Goal: Task Accomplishment & Management: Manage account settings

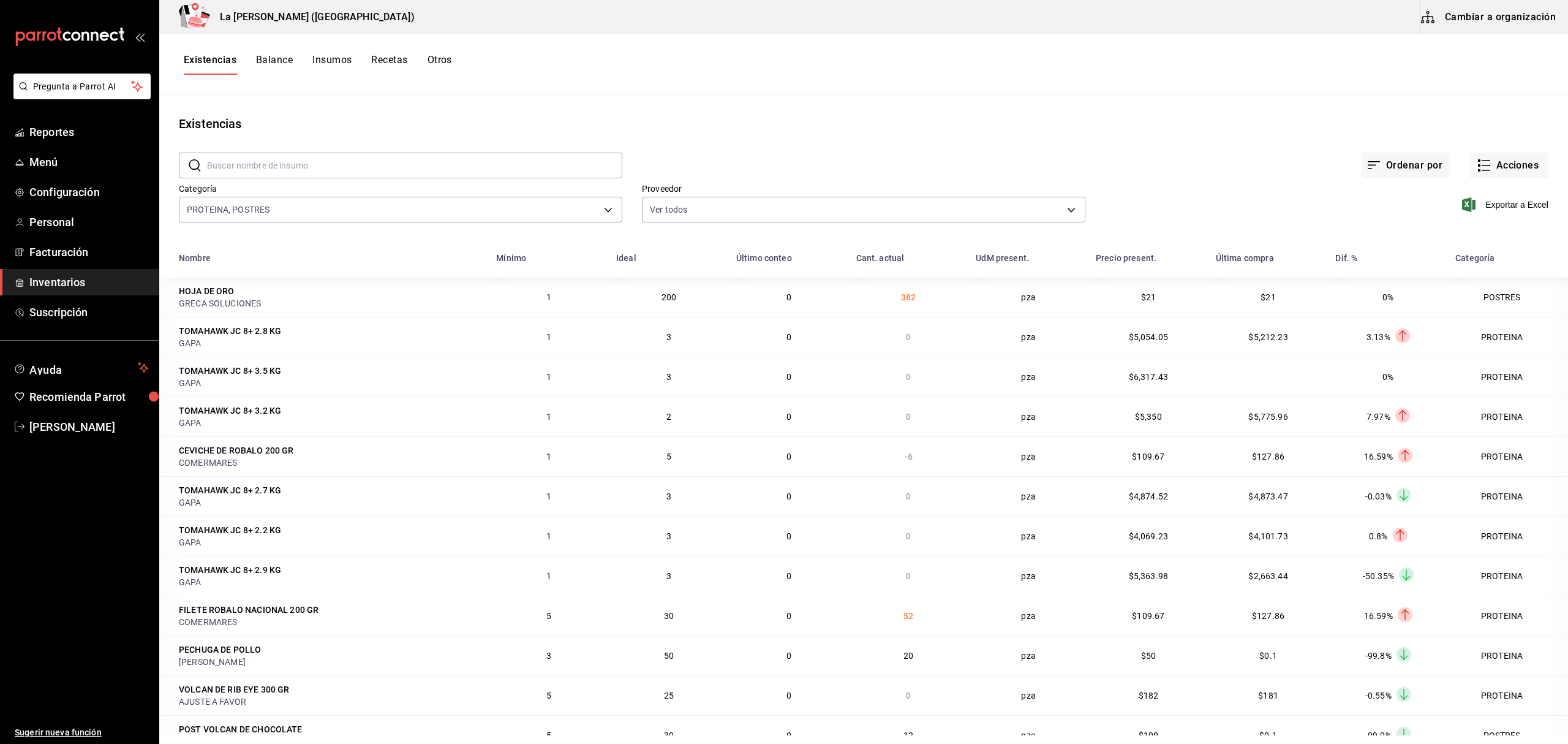
click at [67, 273] on link "Inventarios" at bounding box center [79, 282] width 159 height 27
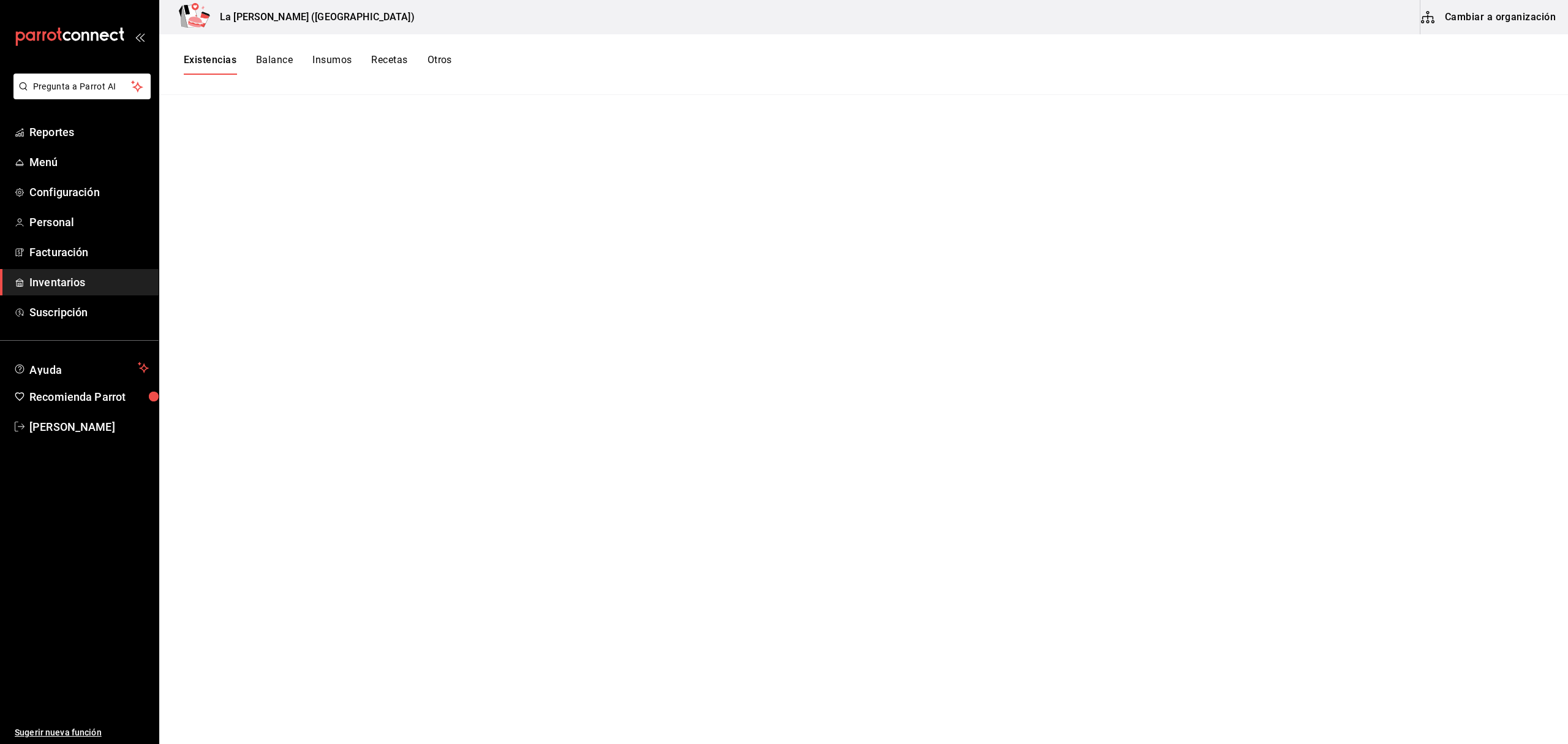
click at [50, 285] on span "Inventarios" at bounding box center [89, 282] width 119 height 17
click at [209, 60] on button "Existencias" at bounding box center [210, 64] width 53 height 21
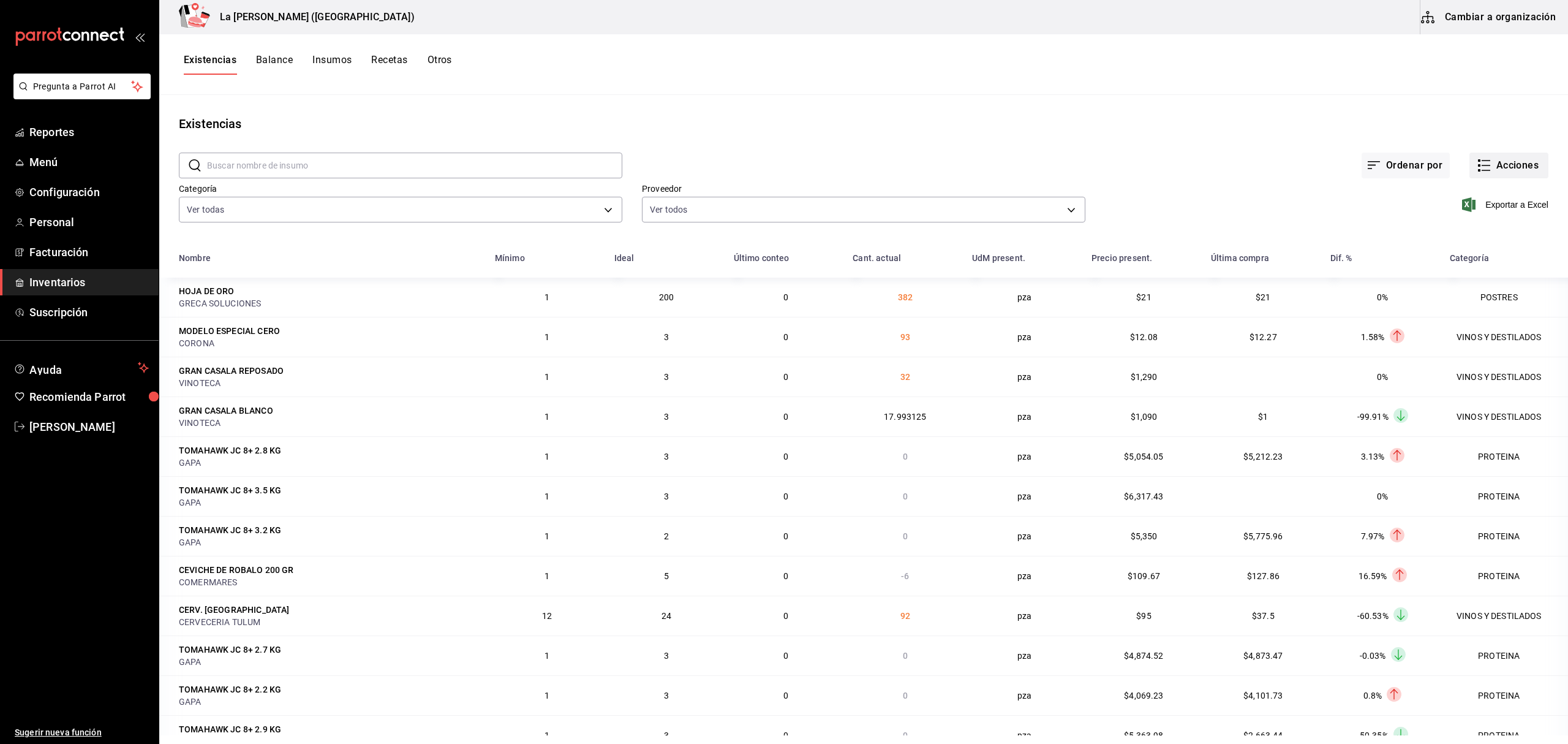
click at [1495, 170] on button "Acciones" at bounding box center [1509, 165] width 79 height 26
click at [1490, 297] on span "Merma" at bounding box center [1496, 297] width 103 height 13
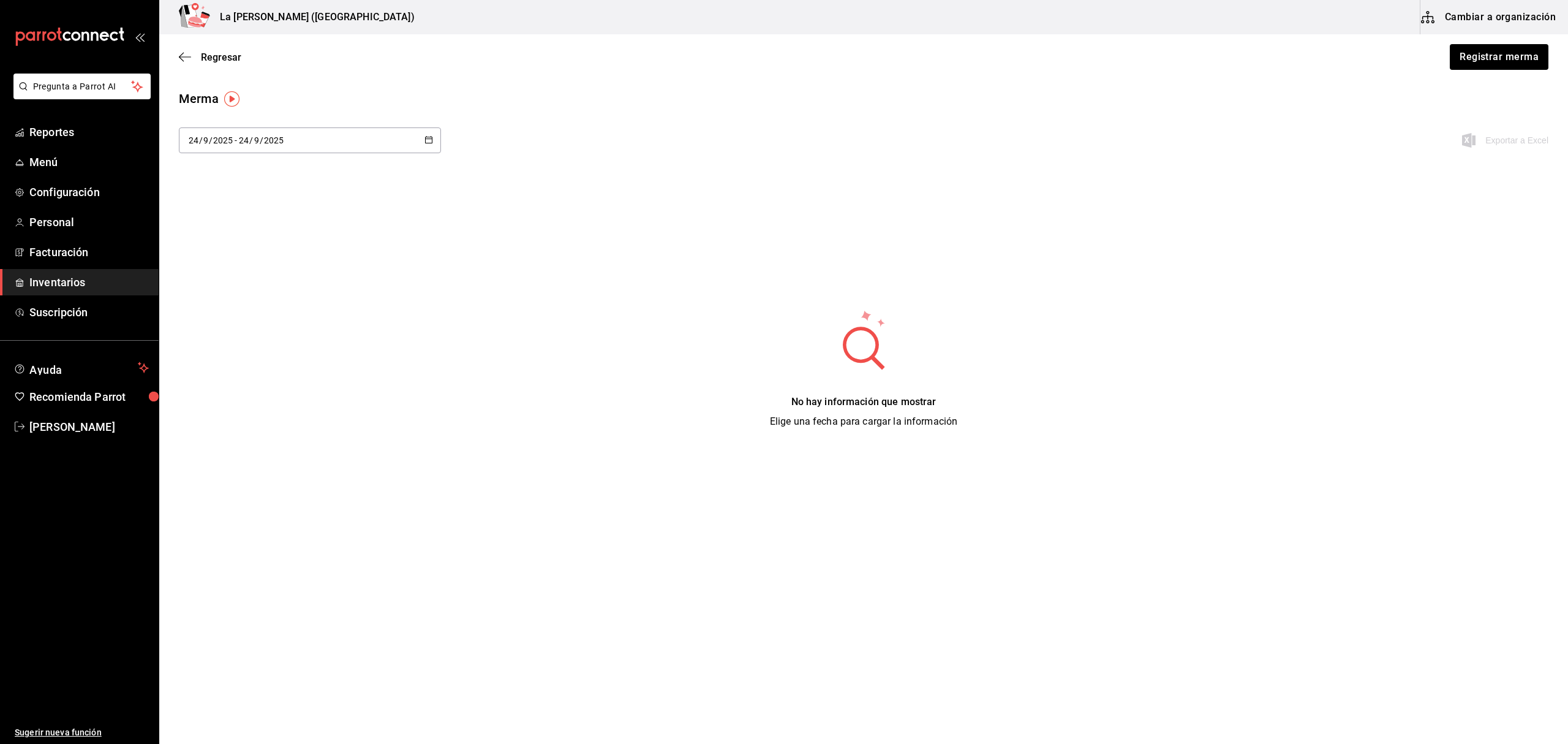
click at [1500, 41] on div "Regresar Registrar merma" at bounding box center [863, 56] width 1408 height 45
click at [1497, 60] on button "Registrar merma" at bounding box center [1499, 57] width 100 height 26
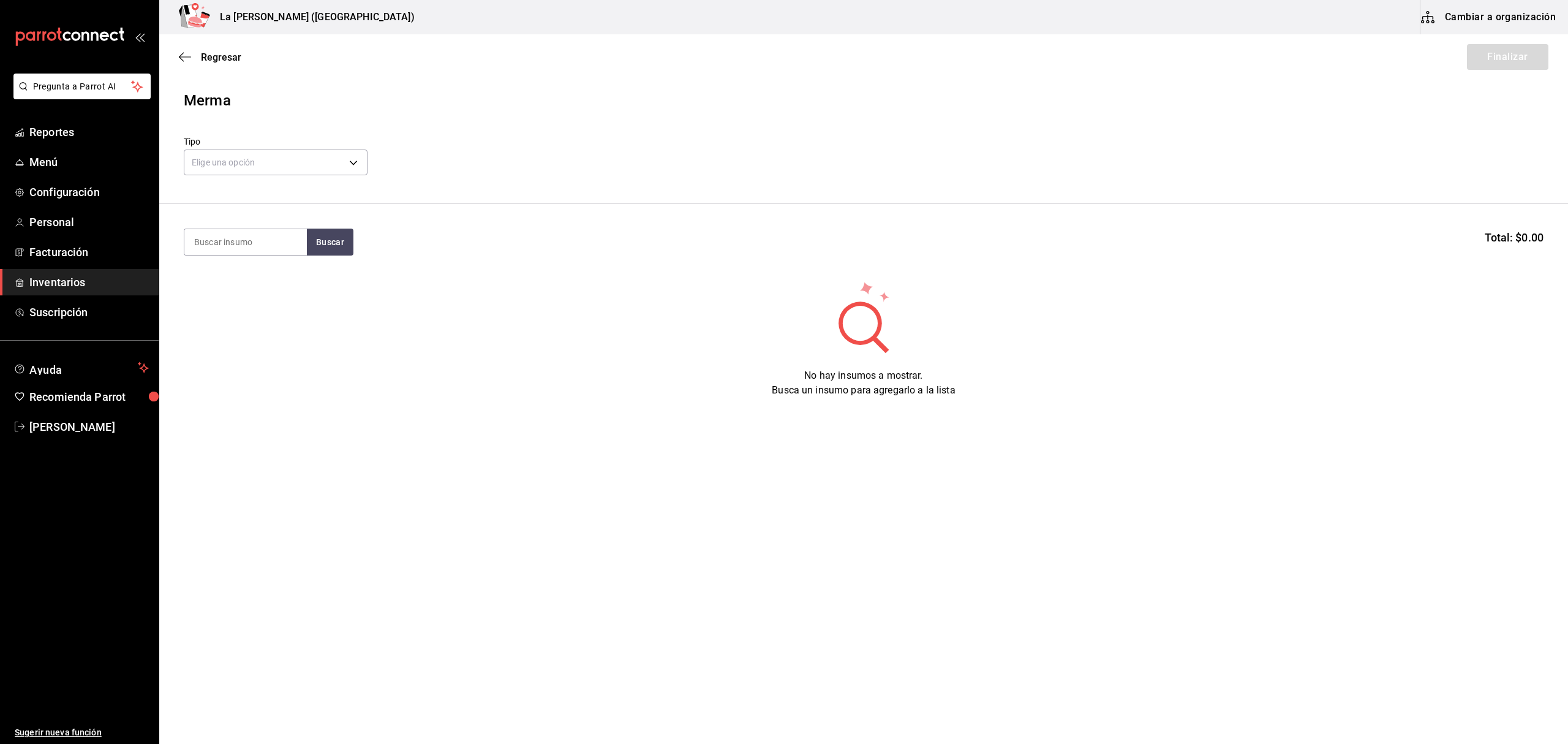
click at [341, 146] on div "Tipo Elige una opción default" at bounding box center [275, 157] width 184 height 43
click at [351, 157] on body "Pregunta a Parrot AI Reportes Menú Configuración Personal Facturación Inventari…" at bounding box center [784, 337] width 1568 height 675
click at [257, 244] on li "Error" at bounding box center [276, 241] width 183 height 20
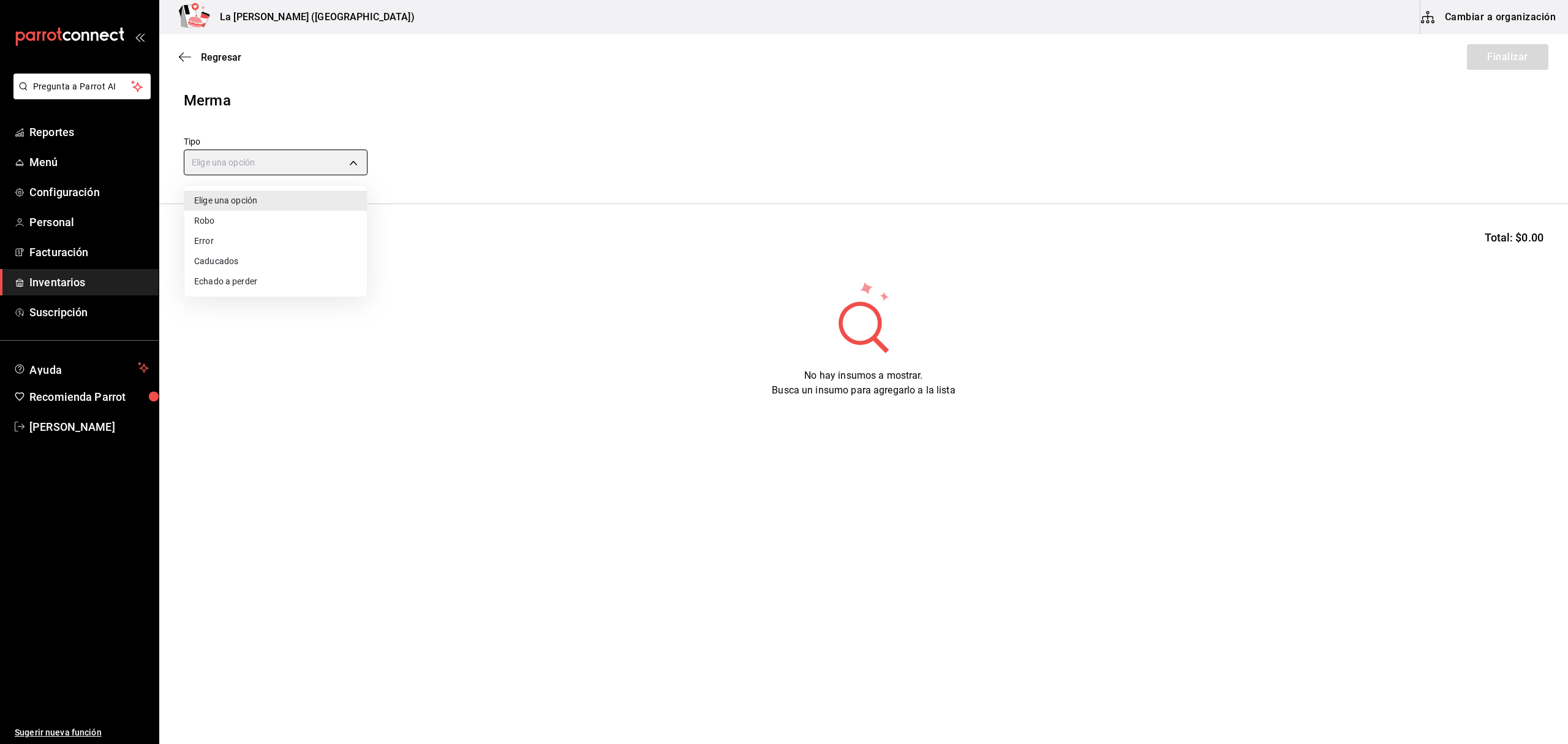
type input "ERROR"
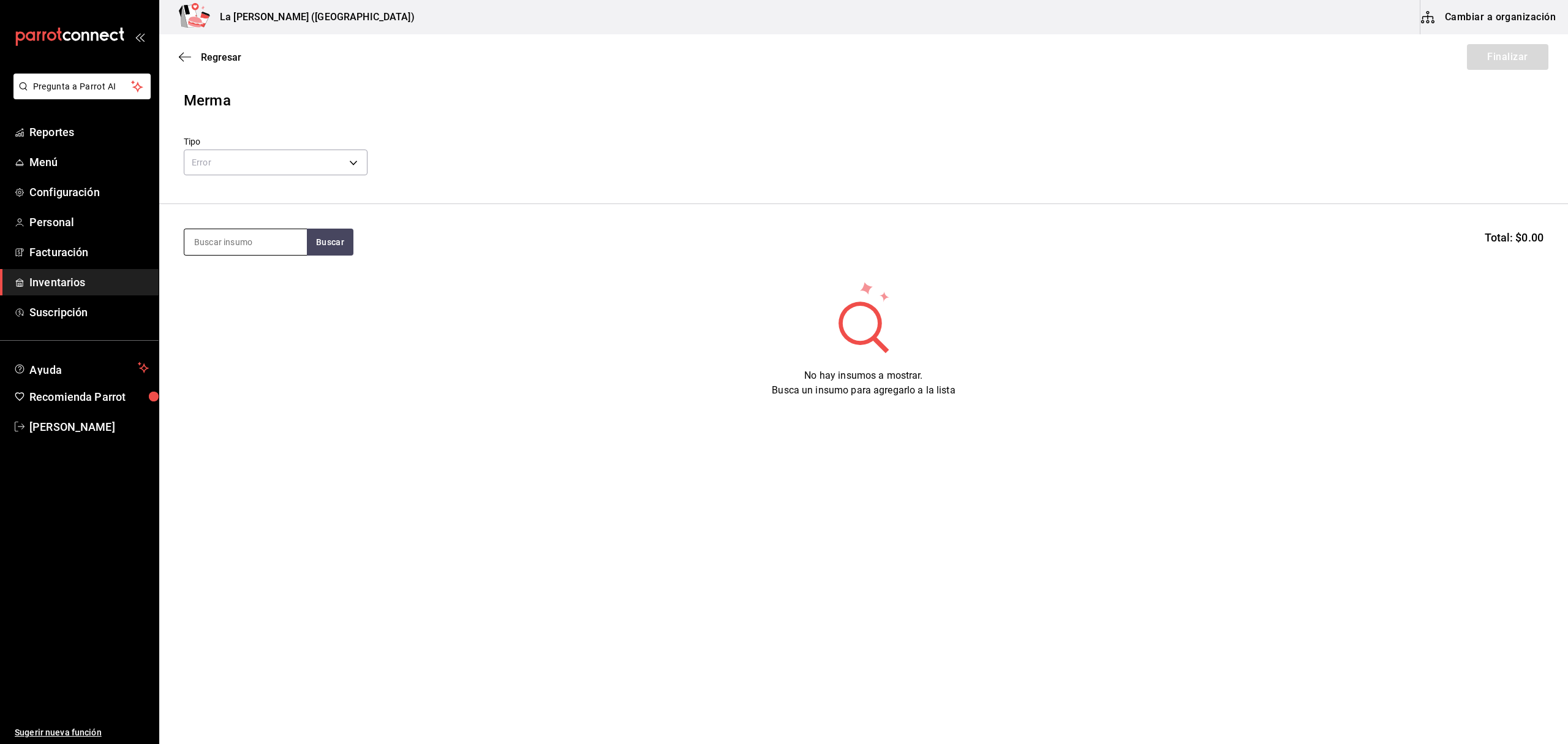
click at [261, 240] on input at bounding box center [246, 242] width 123 height 26
type input "robalo"
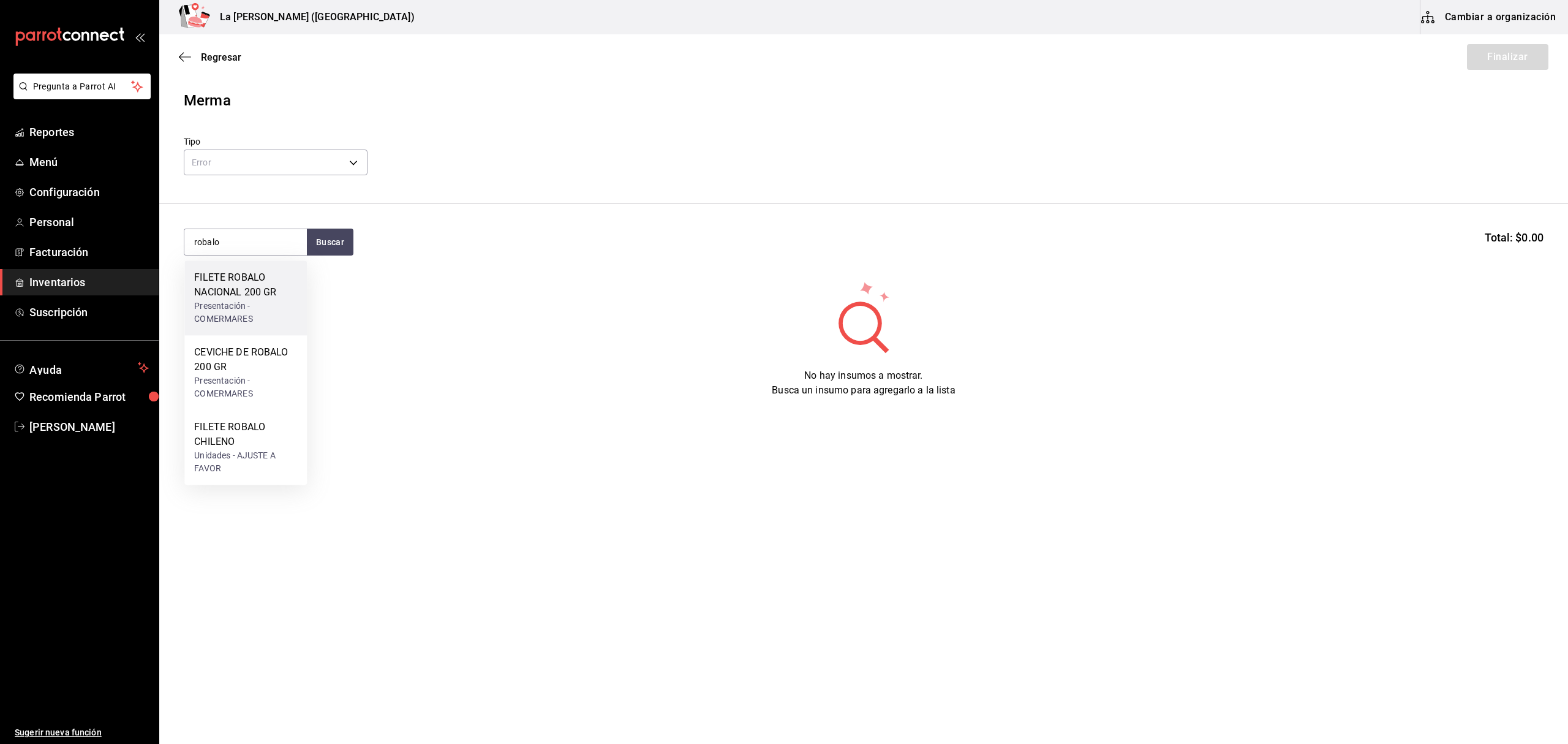
click at [255, 294] on div "FILETE ROBALO NACIONAL 200 GR" at bounding box center [245, 285] width 103 height 30
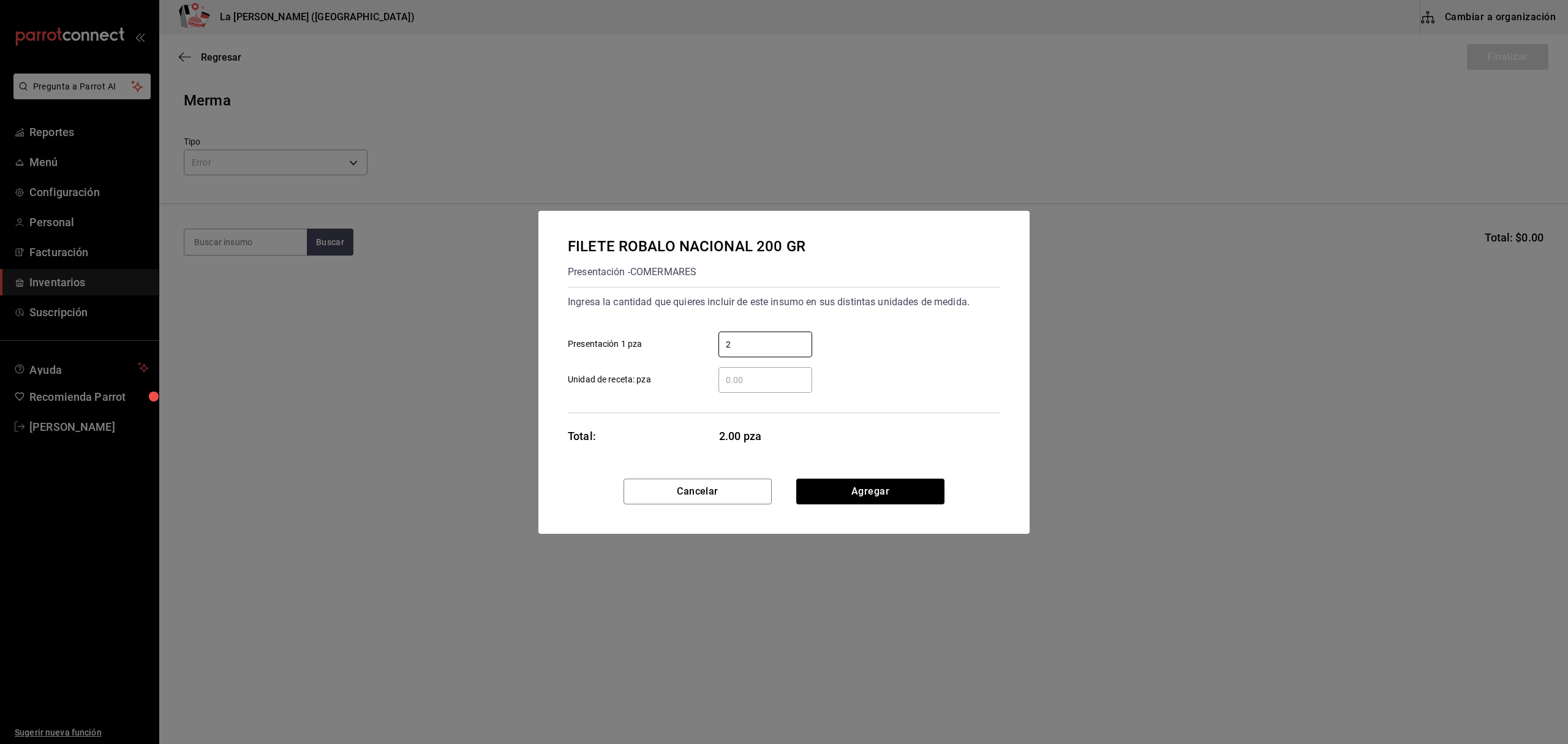
type input "2"
click button "Agregar" at bounding box center [870, 492] width 148 height 26
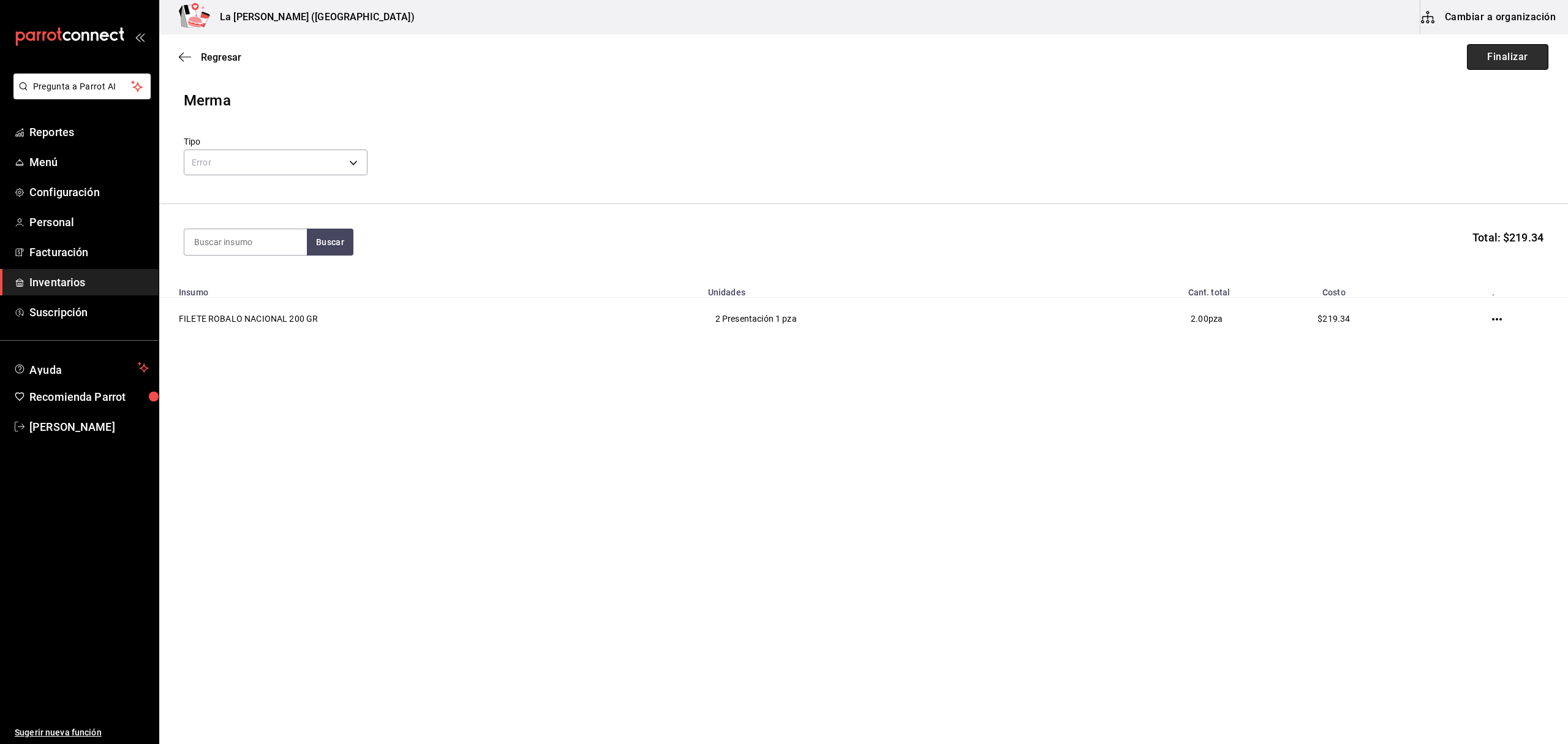
click at [1510, 62] on button "Finalizar" at bounding box center [1507, 57] width 81 height 26
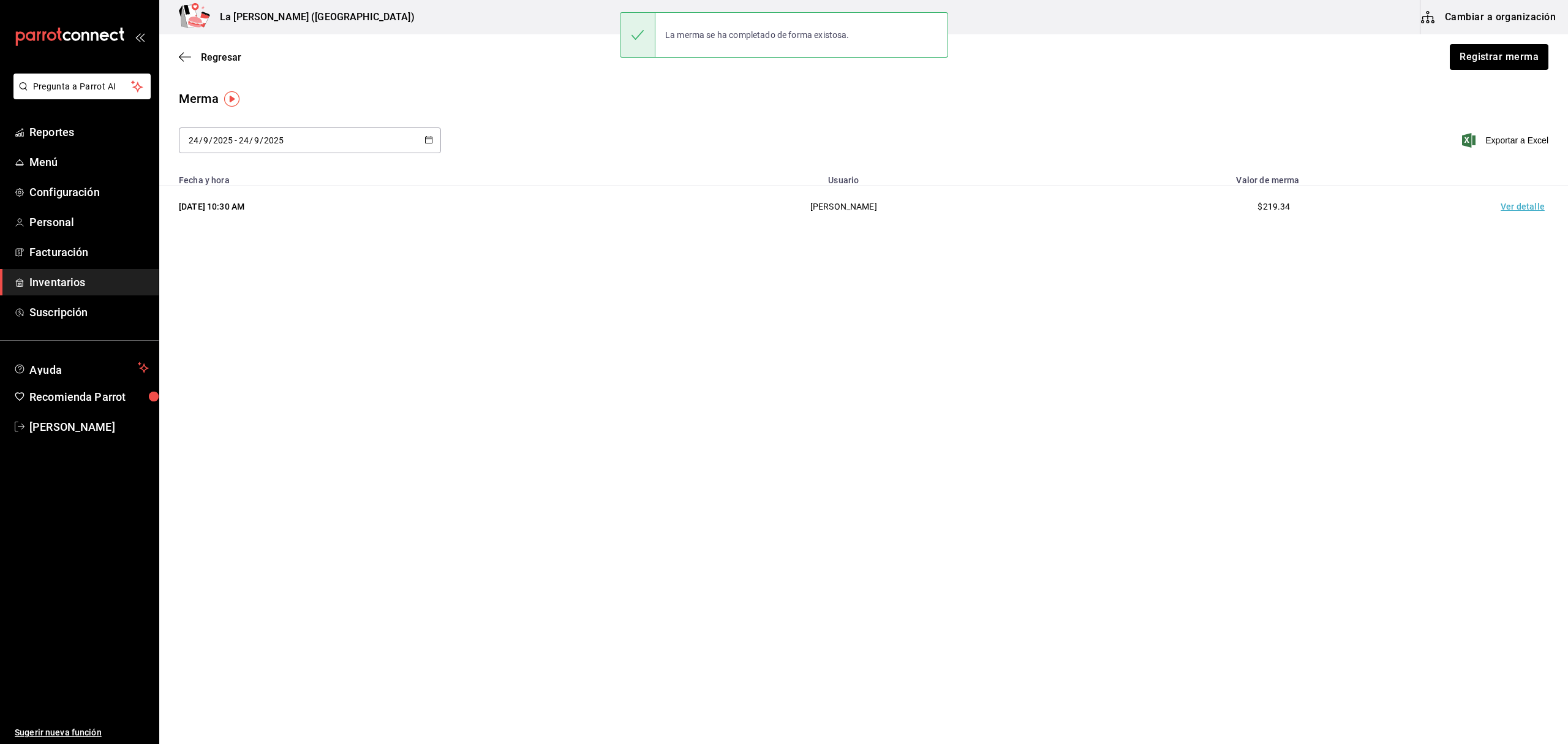
click at [1523, 210] on td "Ver detalle" at bounding box center [1525, 207] width 86 height 43
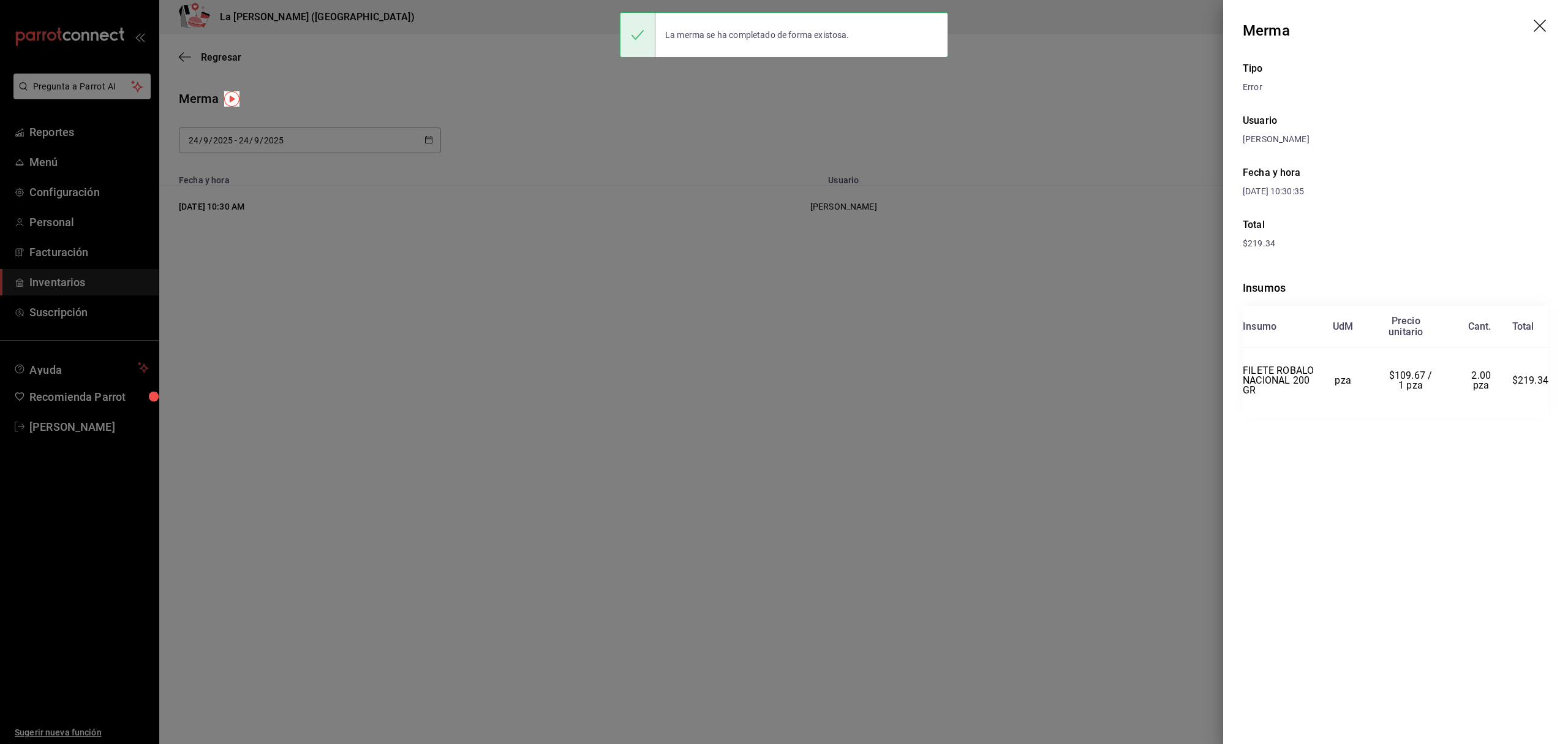
click at [1538, 22] on icon "drag" at bounding box center [1541, 27] width 15 height 15
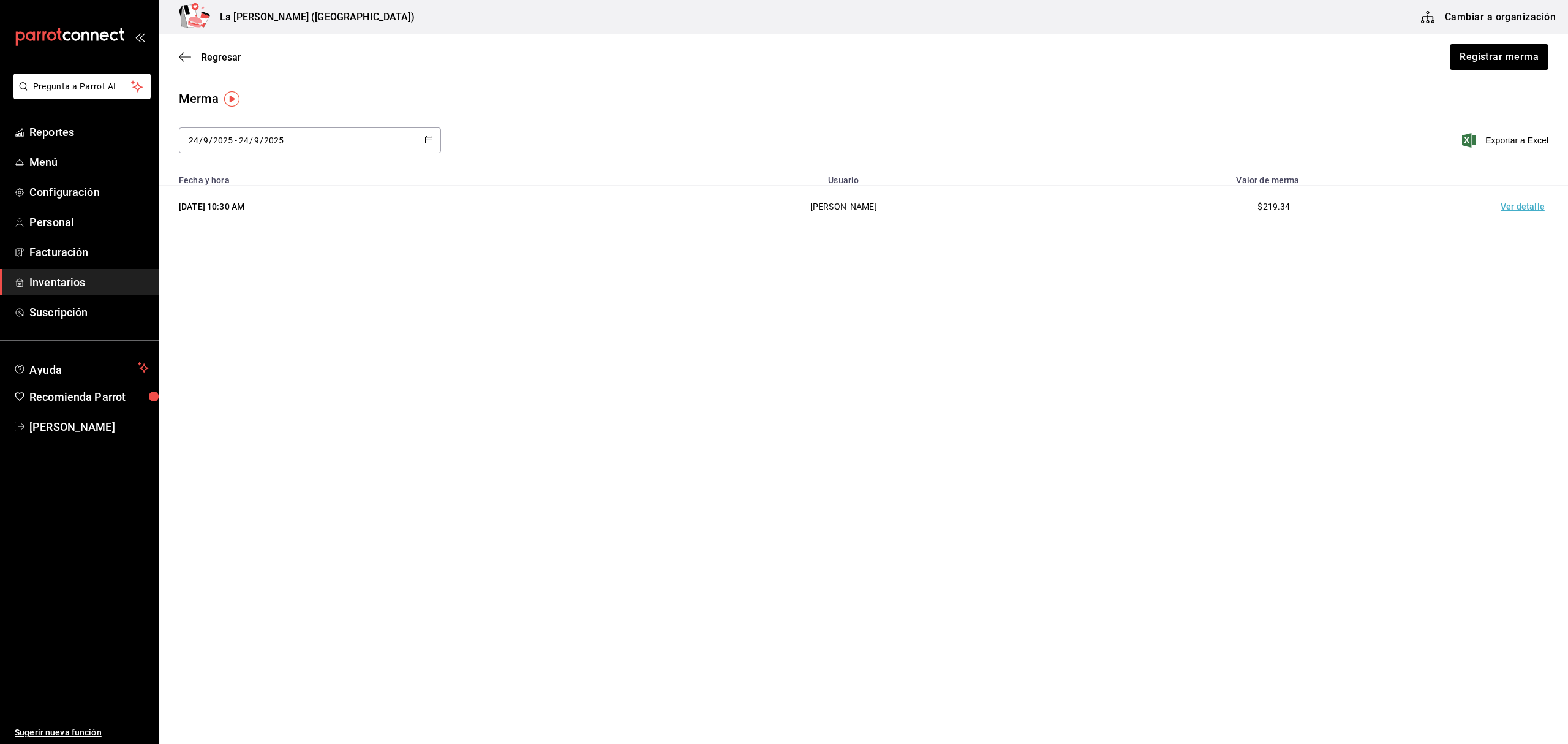
click at [43, 283] on span "Inventarios" at bounding box center [89, 282] width 119 height 17
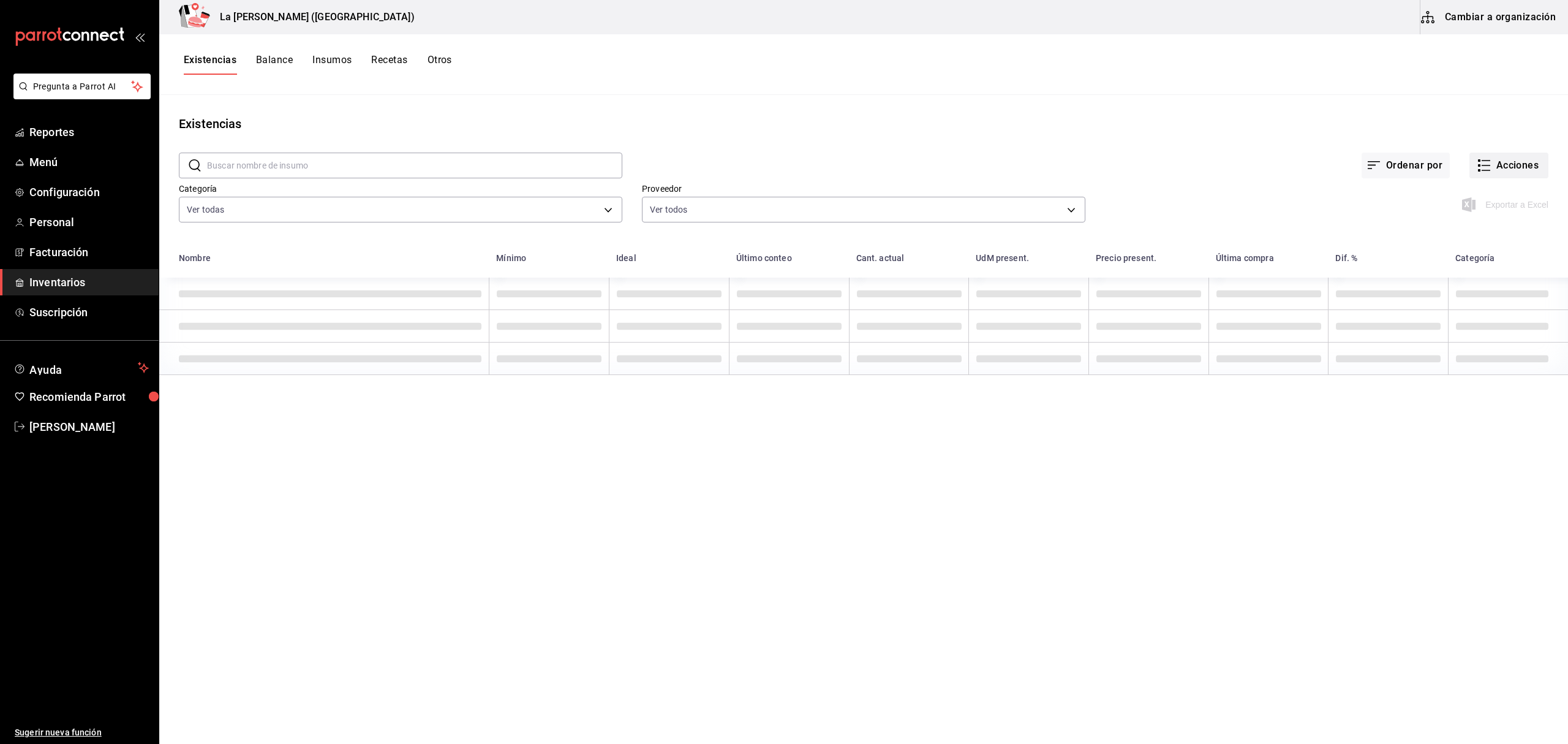
click at [1502, 162] on button "Acciones" at bounding box center [1509, 165] width 79 height 26
click at [1472, 236] on span "Compra" at bounding box center [1496, 232] width 103 height 13
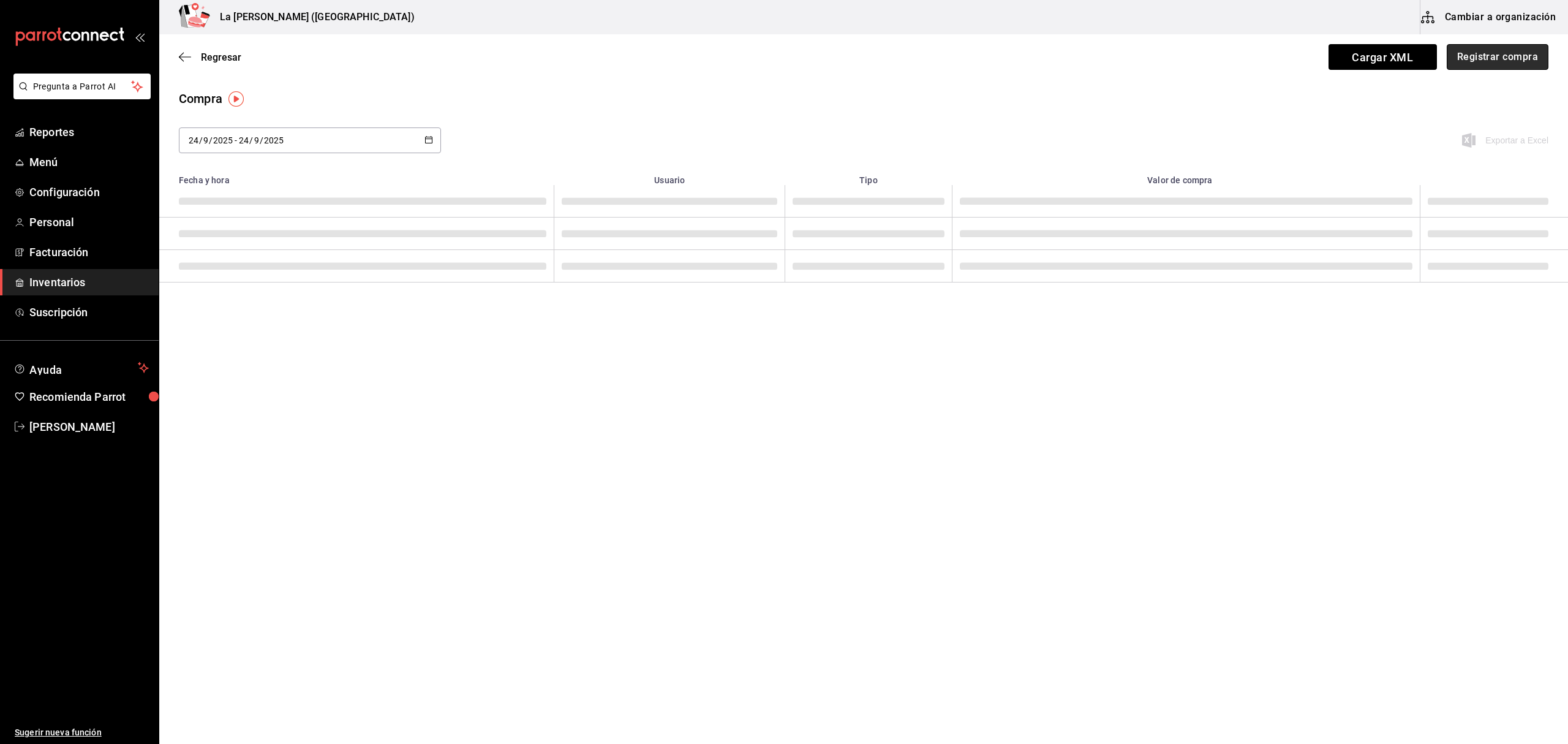
click at [1515, 67] on button "Registrar compra" at bounding box center [1498, 57] width 102 height 26
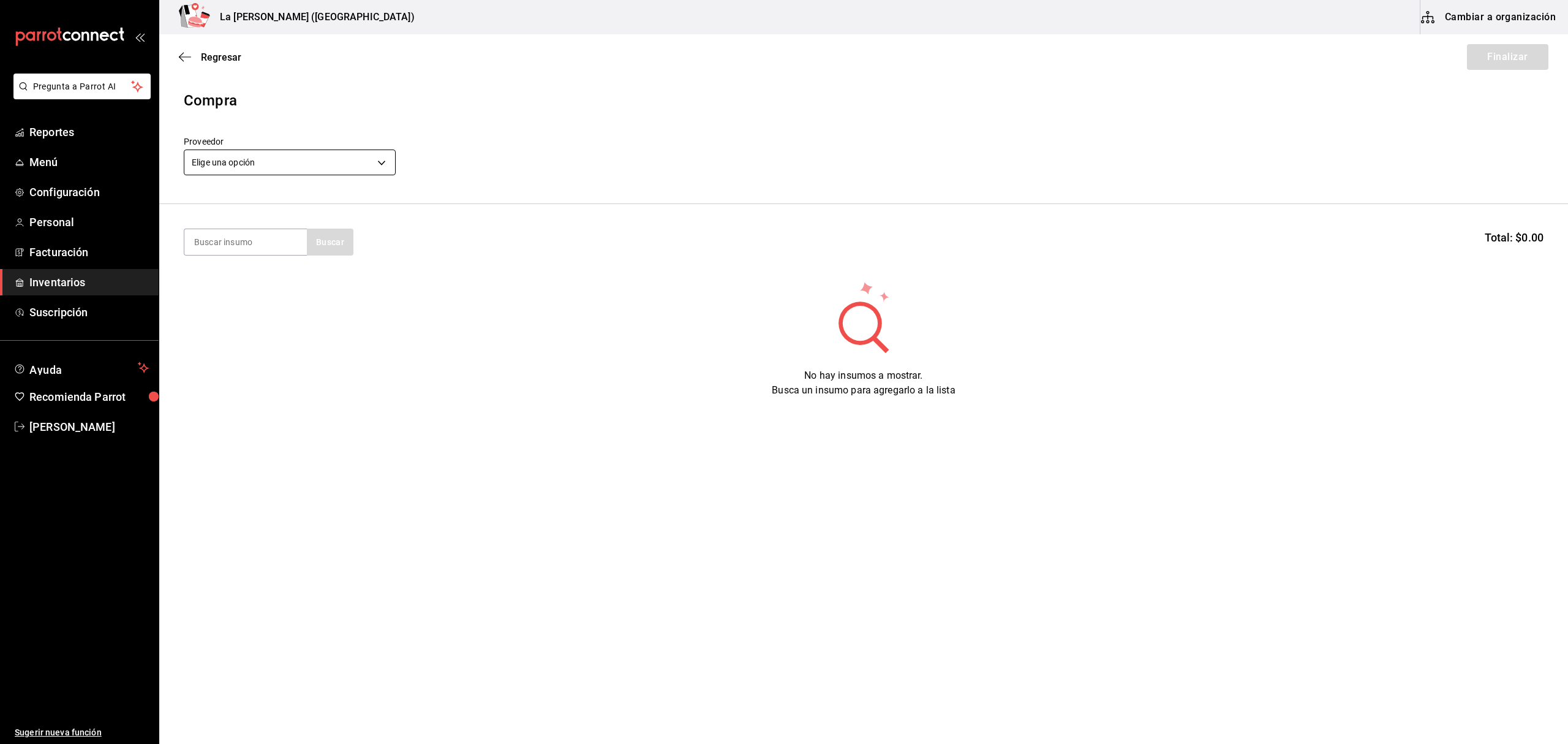
click at [364, 175] on body "Pregunta a Parrot AI Reportes Menú Configuración Personal Facturación Inventari…" at bounding box center [784, 337] width 1568 height 675
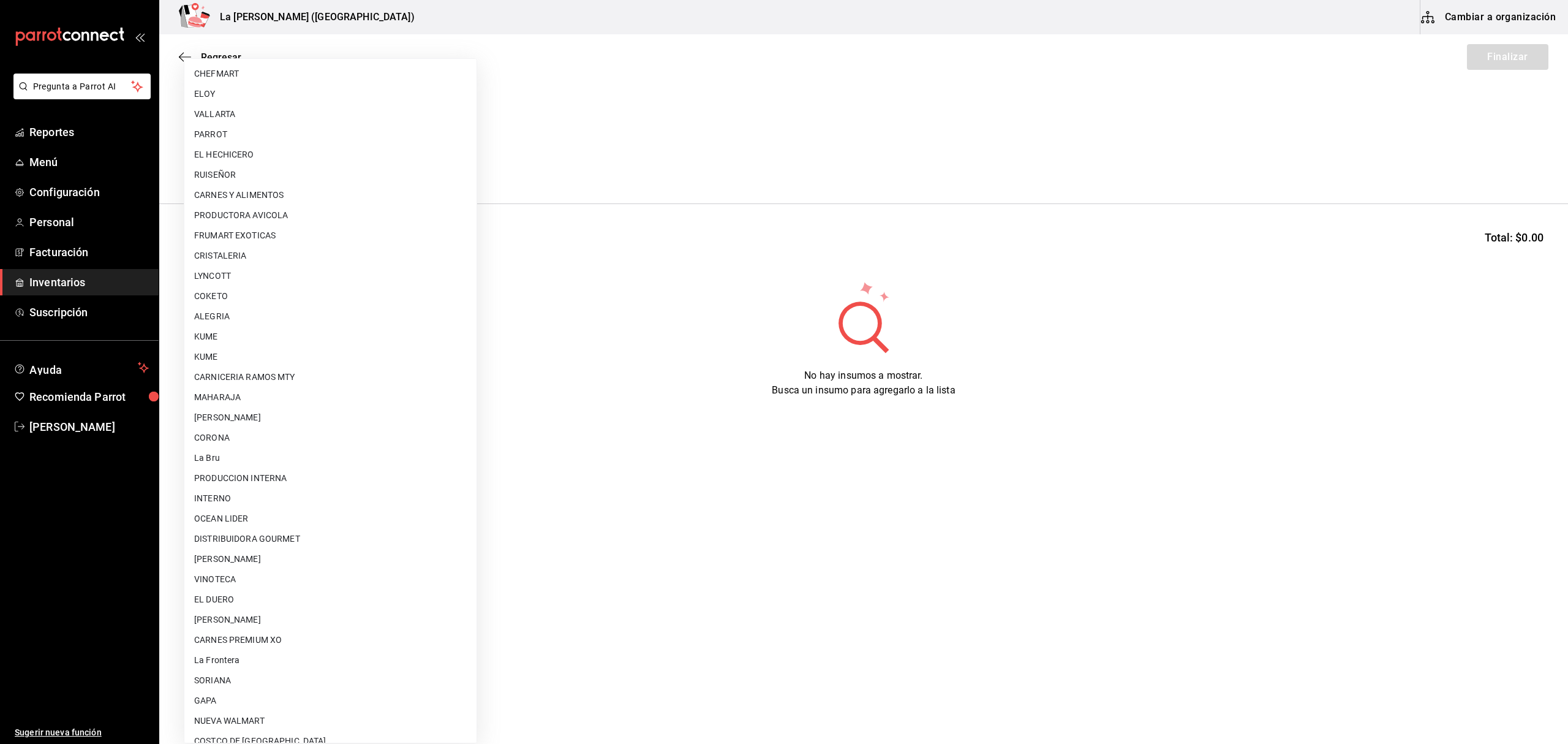
scroll to position [680, 0]
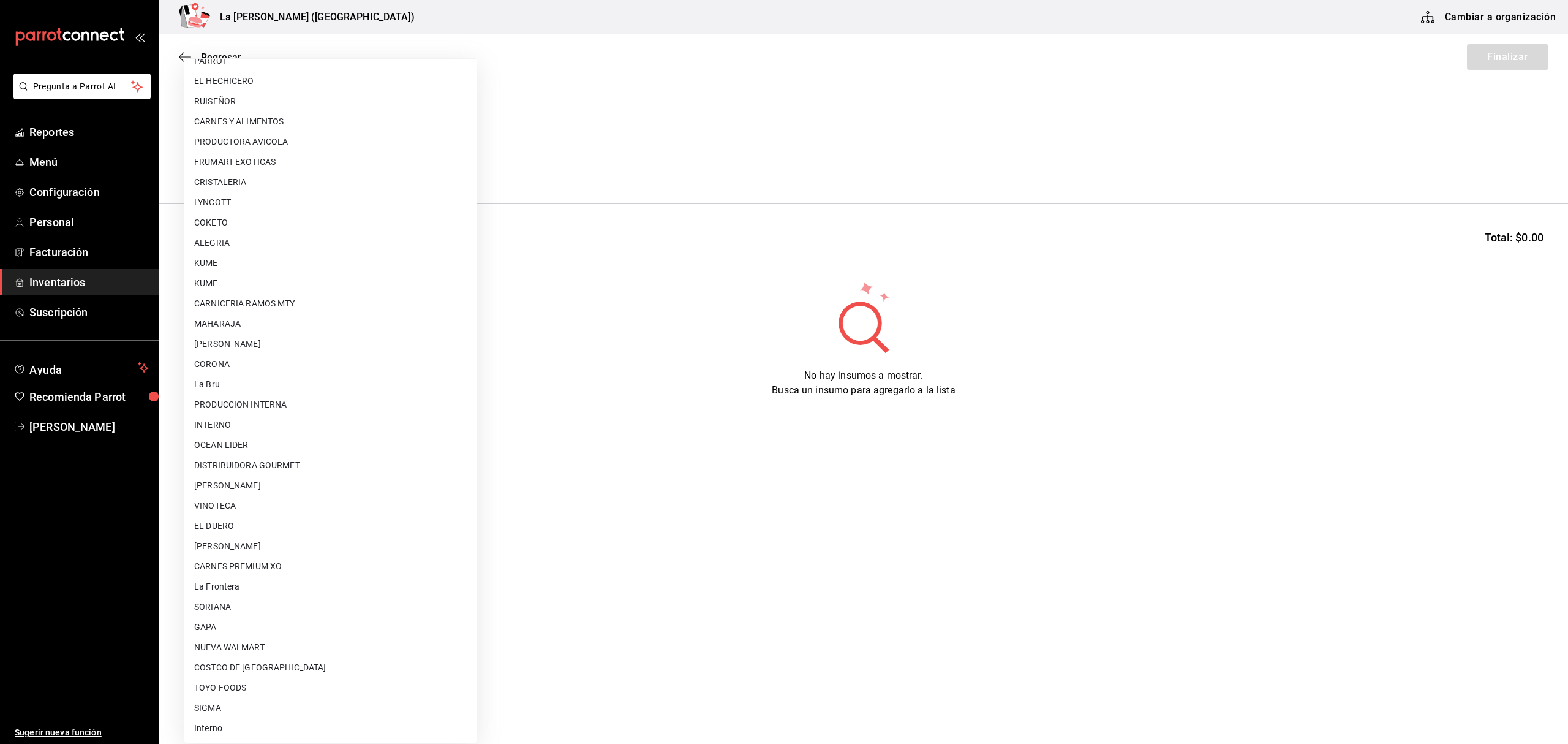
click at [279, 547] on li "[PERSON_NAME]" at bounding box center [331, 546] width 292 height 20
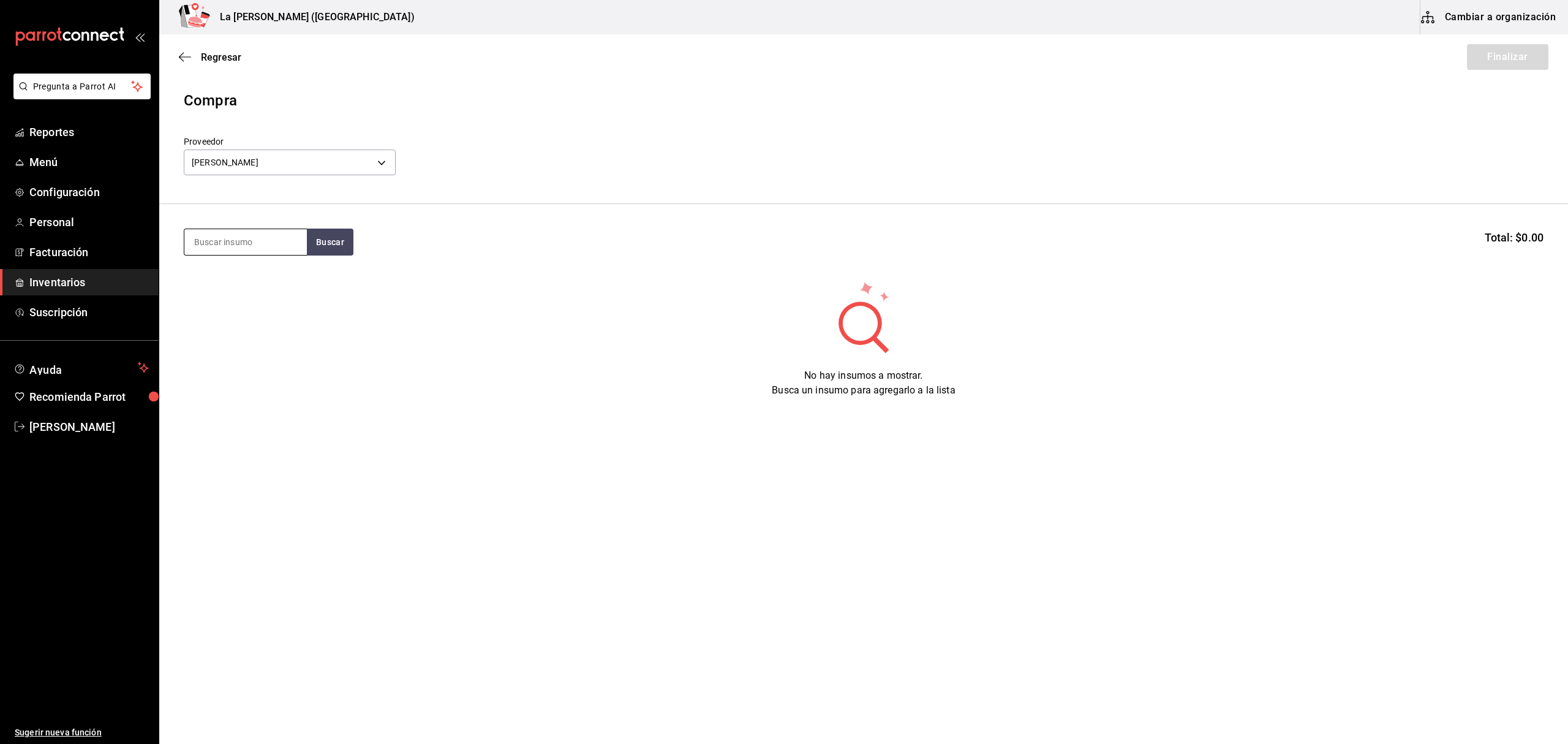
click at [240, 248] on input at bounding box center [246, 242] width 123 height 26
click at [330, 165] on body "Pregunta a Parrot AI Reportes Menú Configuración Personal Facturación Inventari…" at bounding box center [784, 337] width 1568 height 675
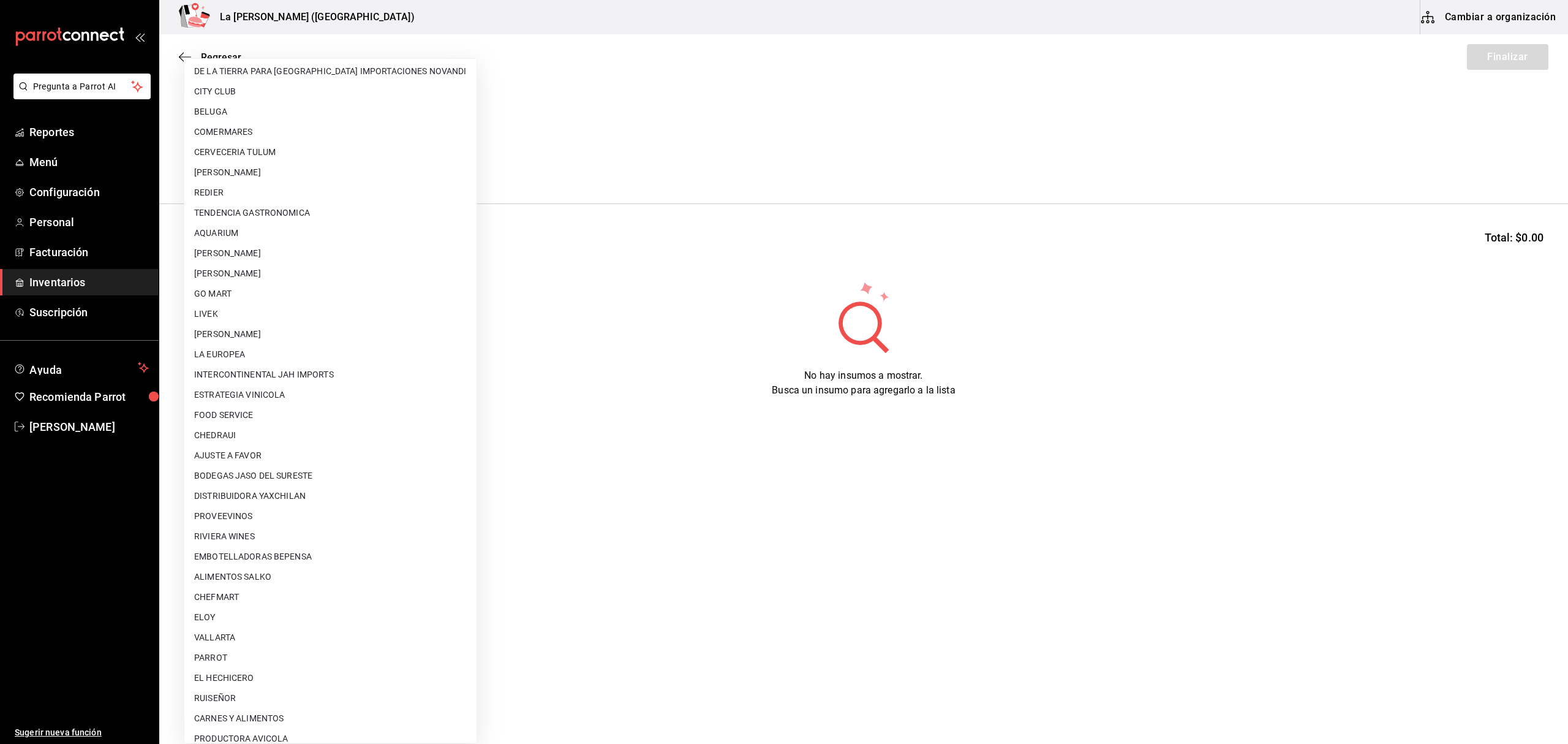
scroll to position [0, 0]
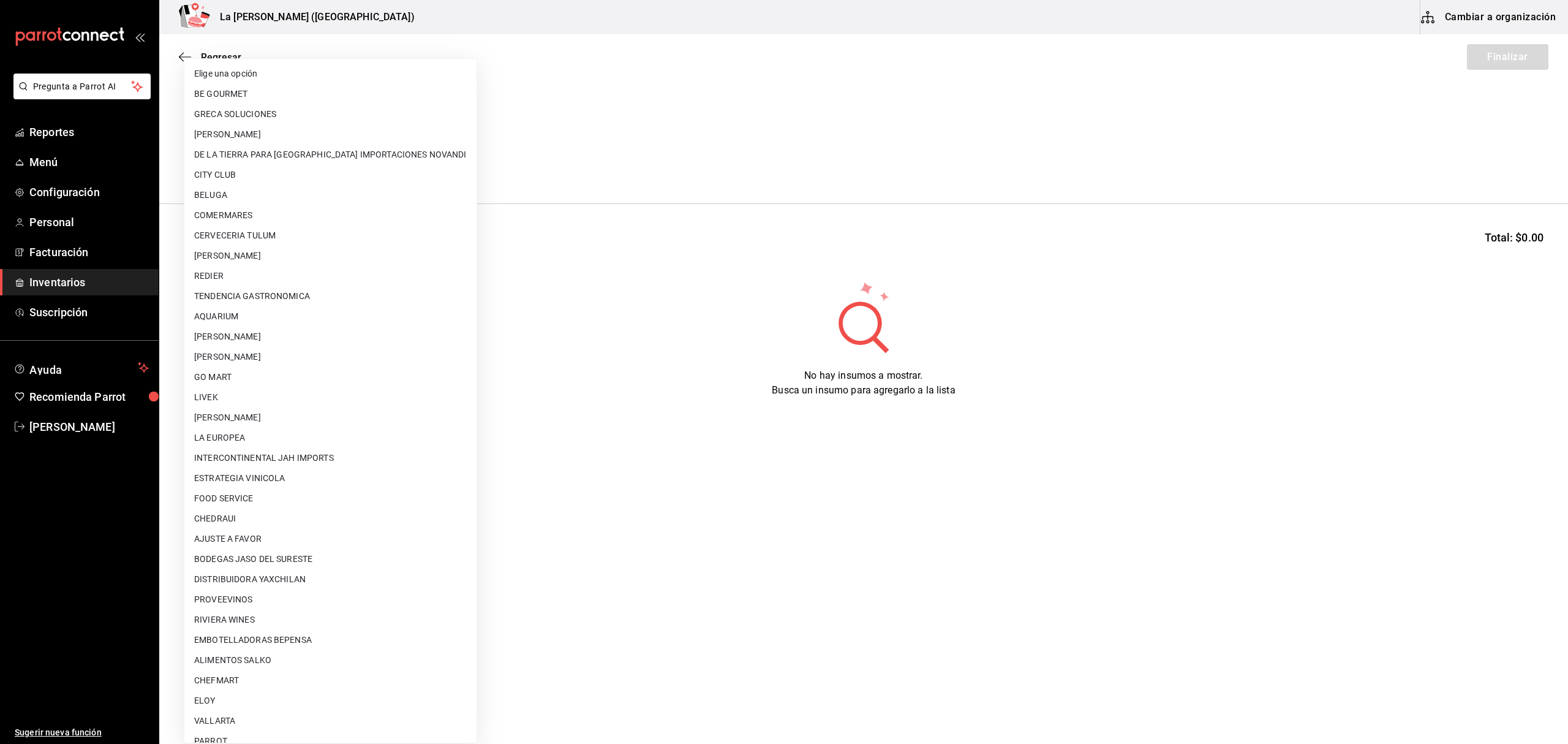
click at [249, 213] on li "COMERMARES" at bounding box center [331, 215] width 292 height 20
type input "23f1a109-43b5-4ace-b6a0-cbba518dc15f"
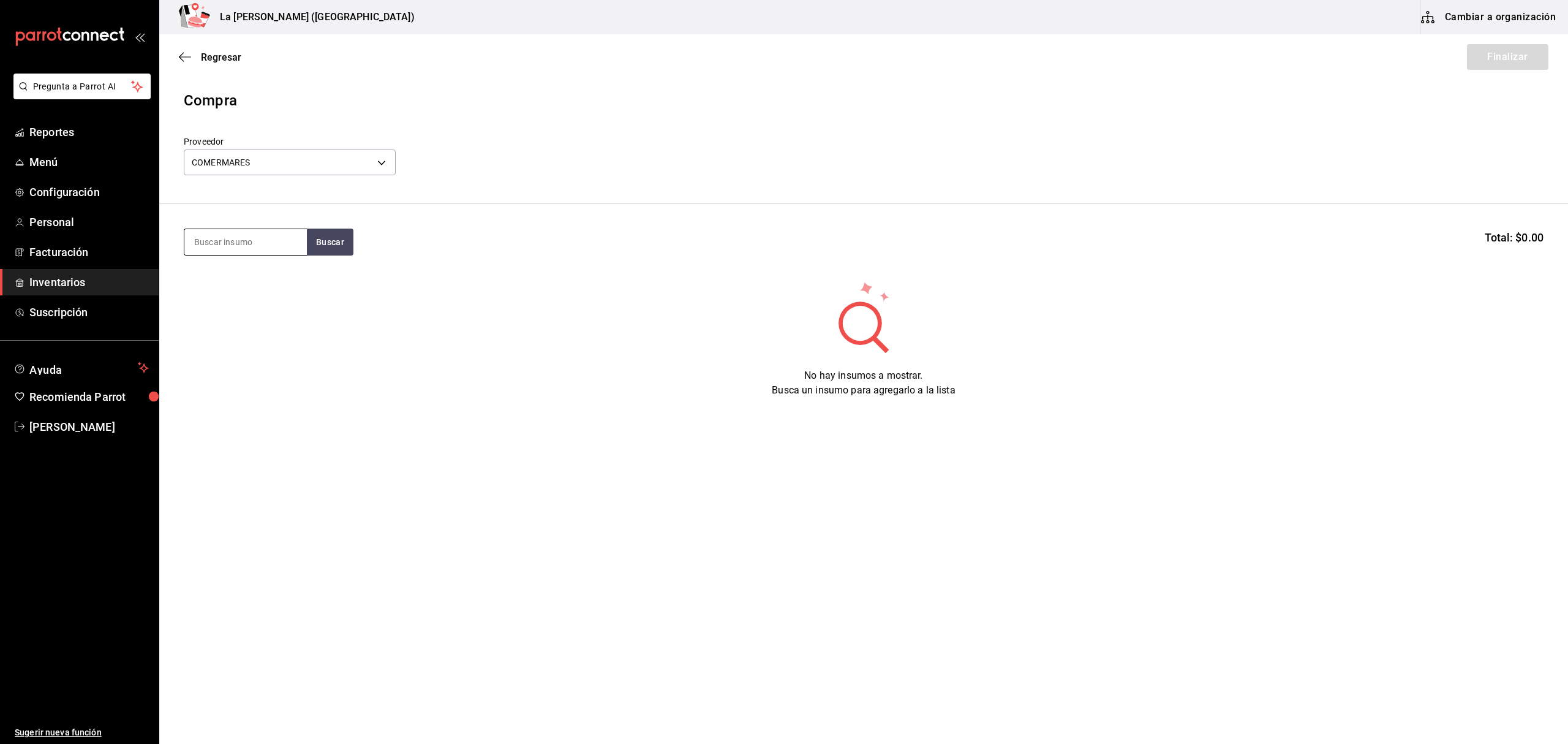
click at [252, 243] on input at bounding box center [246, 242] width 123 height 26
type input "robalo"
click at [241, 362] on div "CEVICHE DE ROBALO 200 GR" at bounding box center [245, 360] width 103 height 30
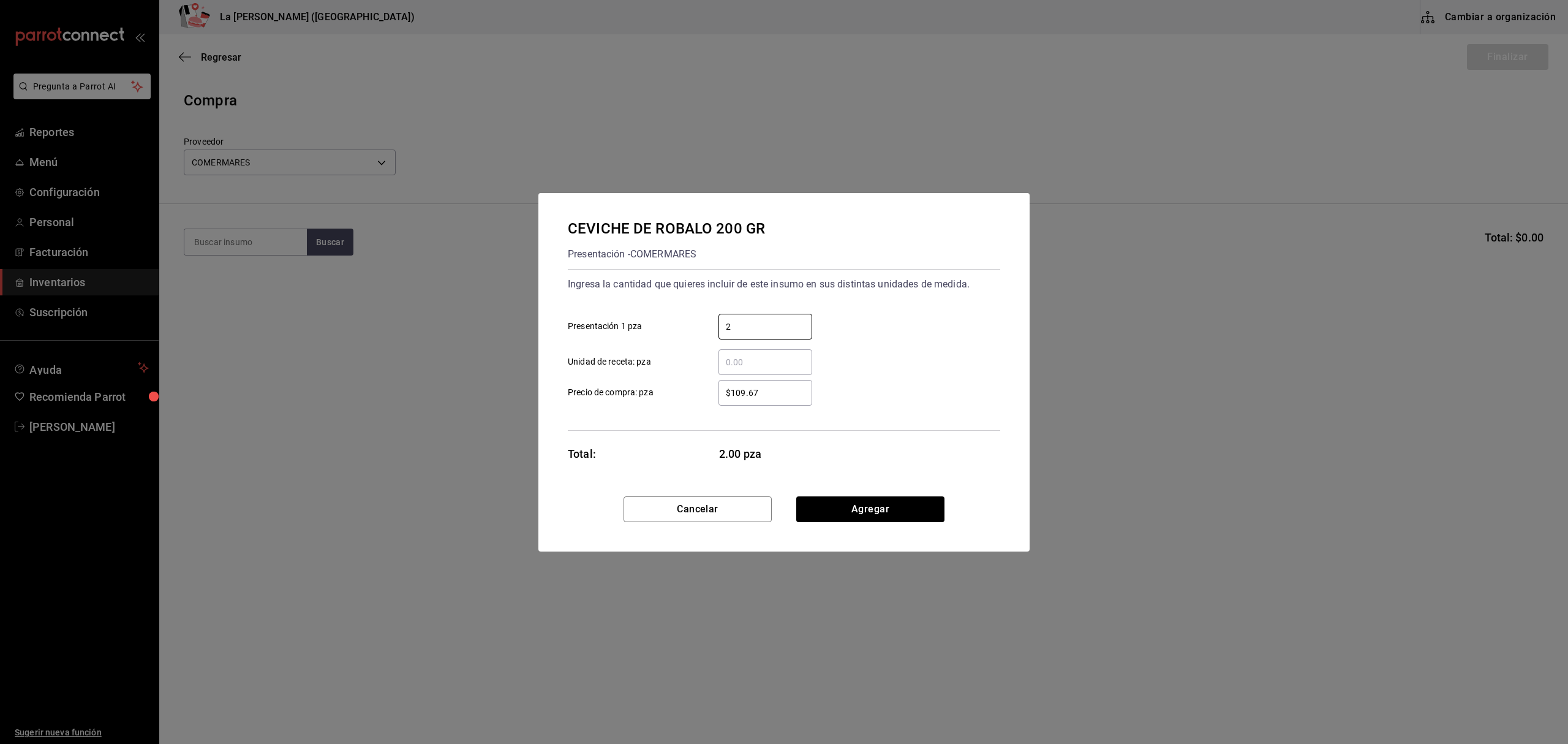
type input "2"
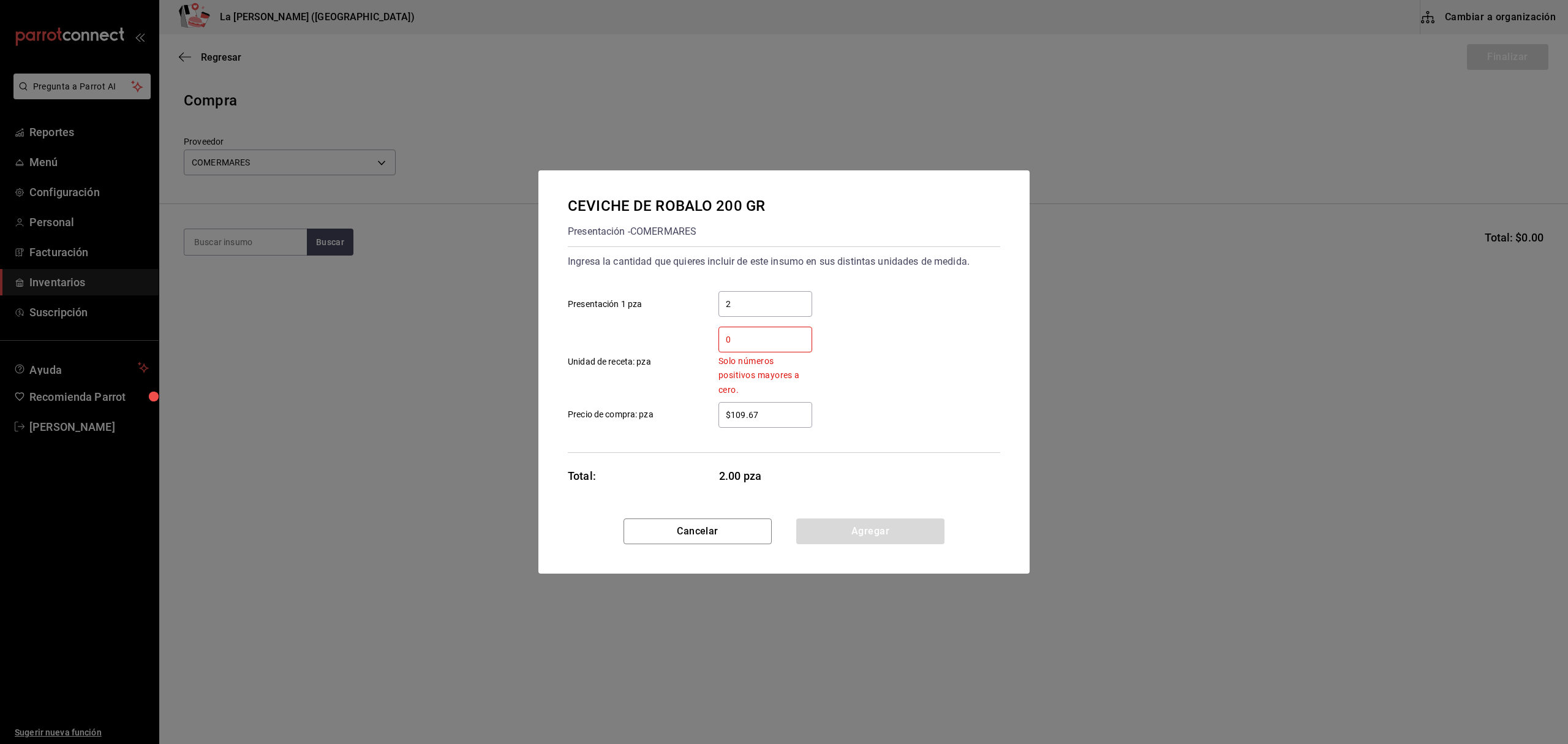
type input "0"
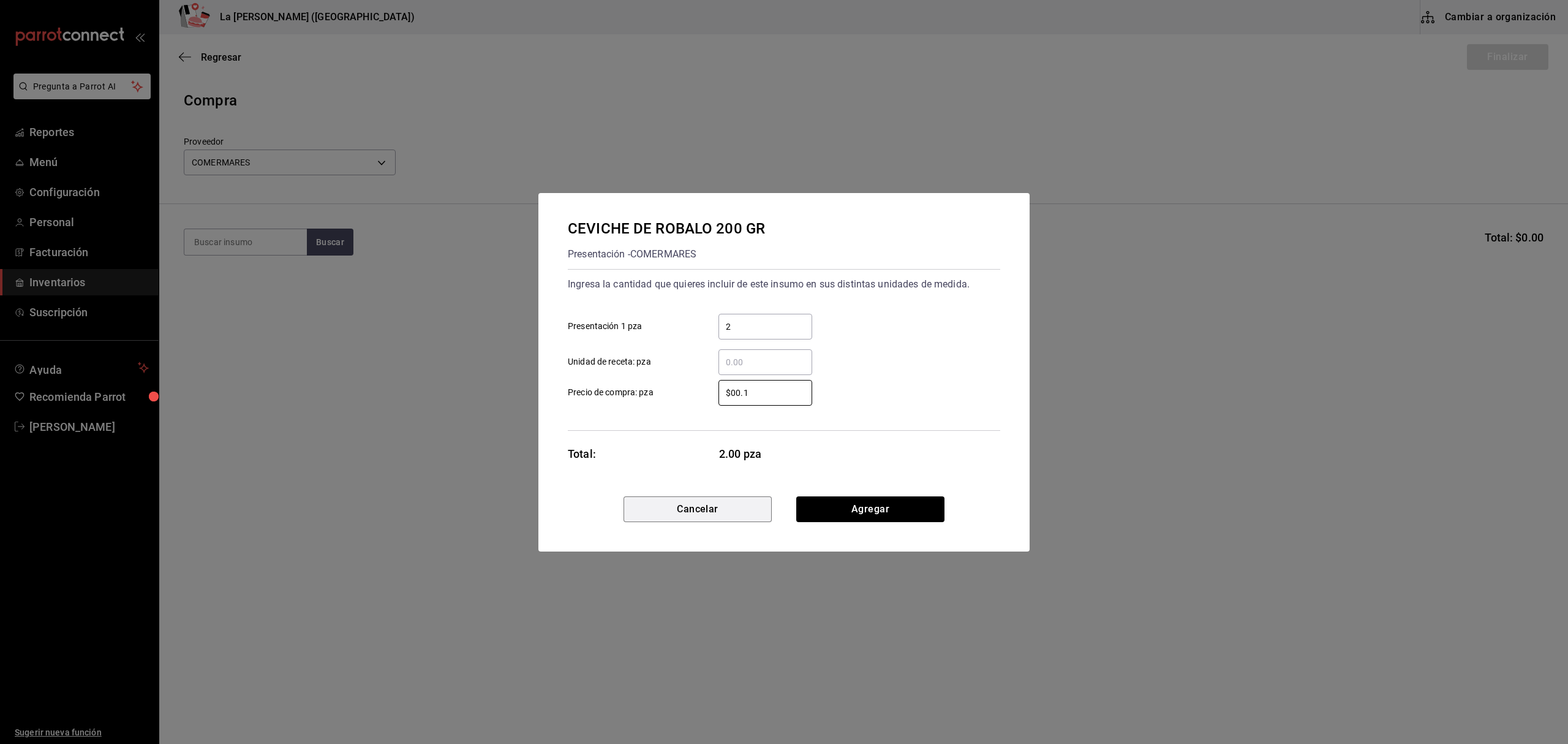
type input "$0.1"
click at [849, 519] on button "Agregar" at bounding box center [870, 509] width 148 height 26
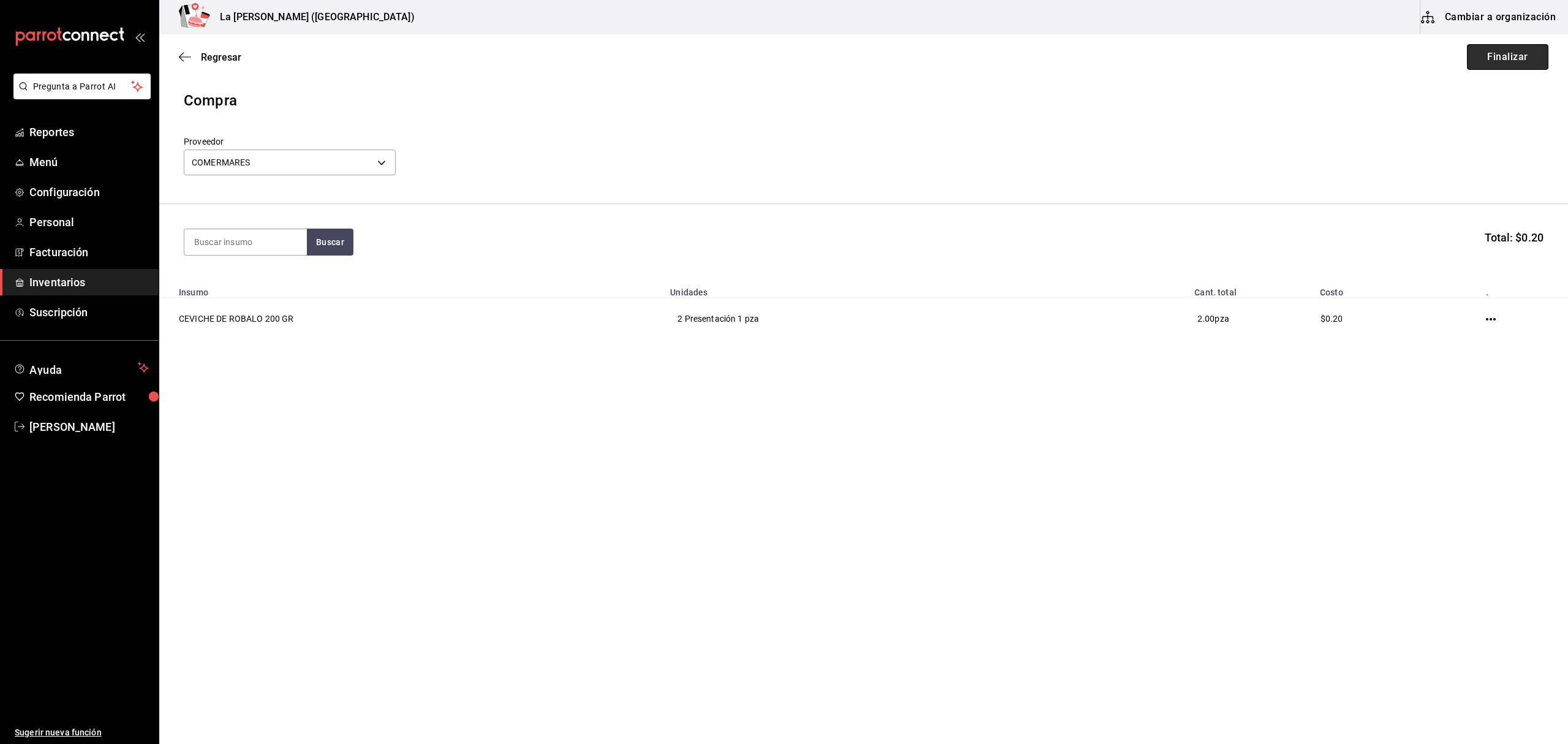
click at [1498, 57] on button "Finalizar" at bounding box center [1507, 57] width 81 height 26
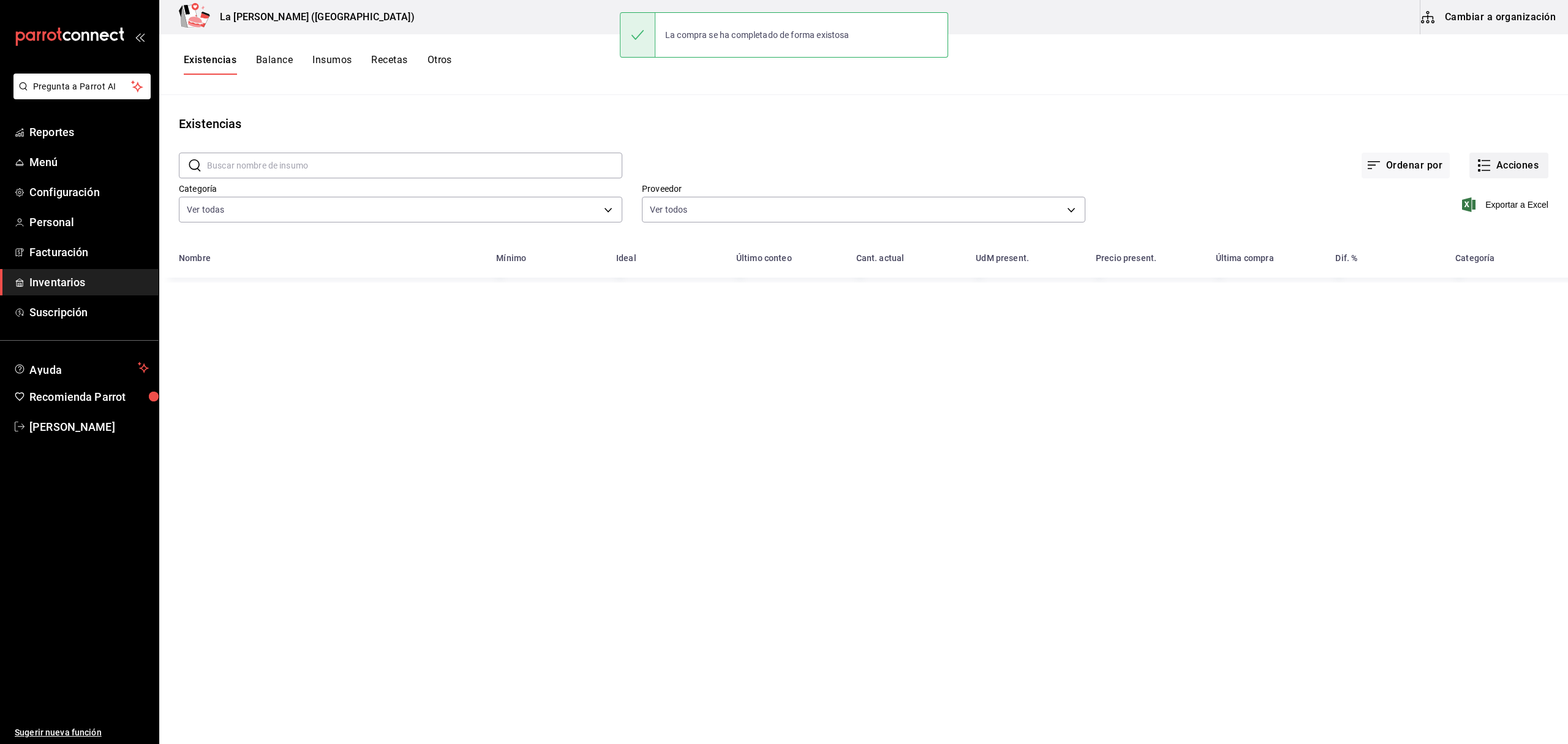
click at [1525, 163] on button "Acciones" at bounding box center [1509, 165] width 79 height 26
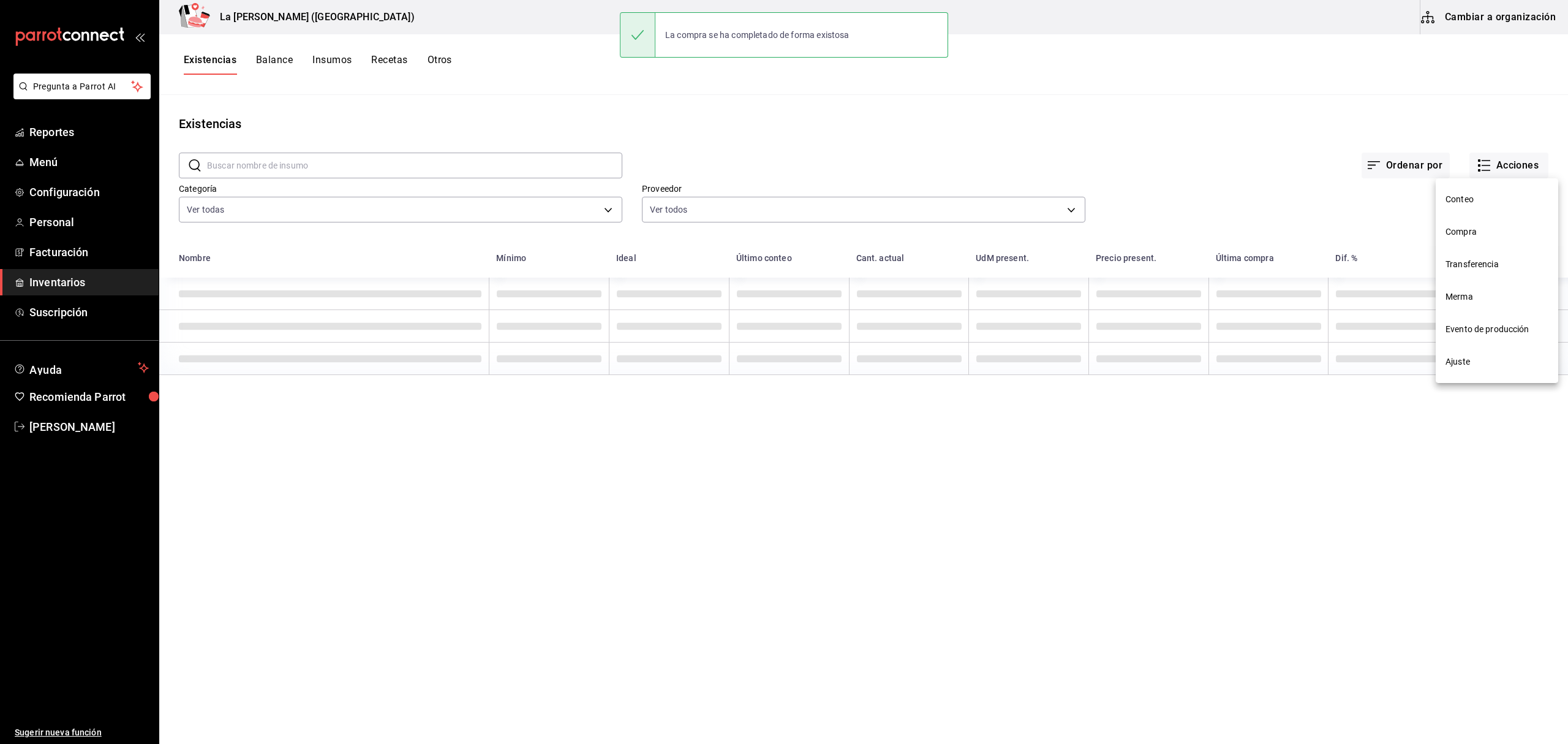
click at [1468, 240] on li "Compra" at bounding box center [1497, 231] width 123 height 32
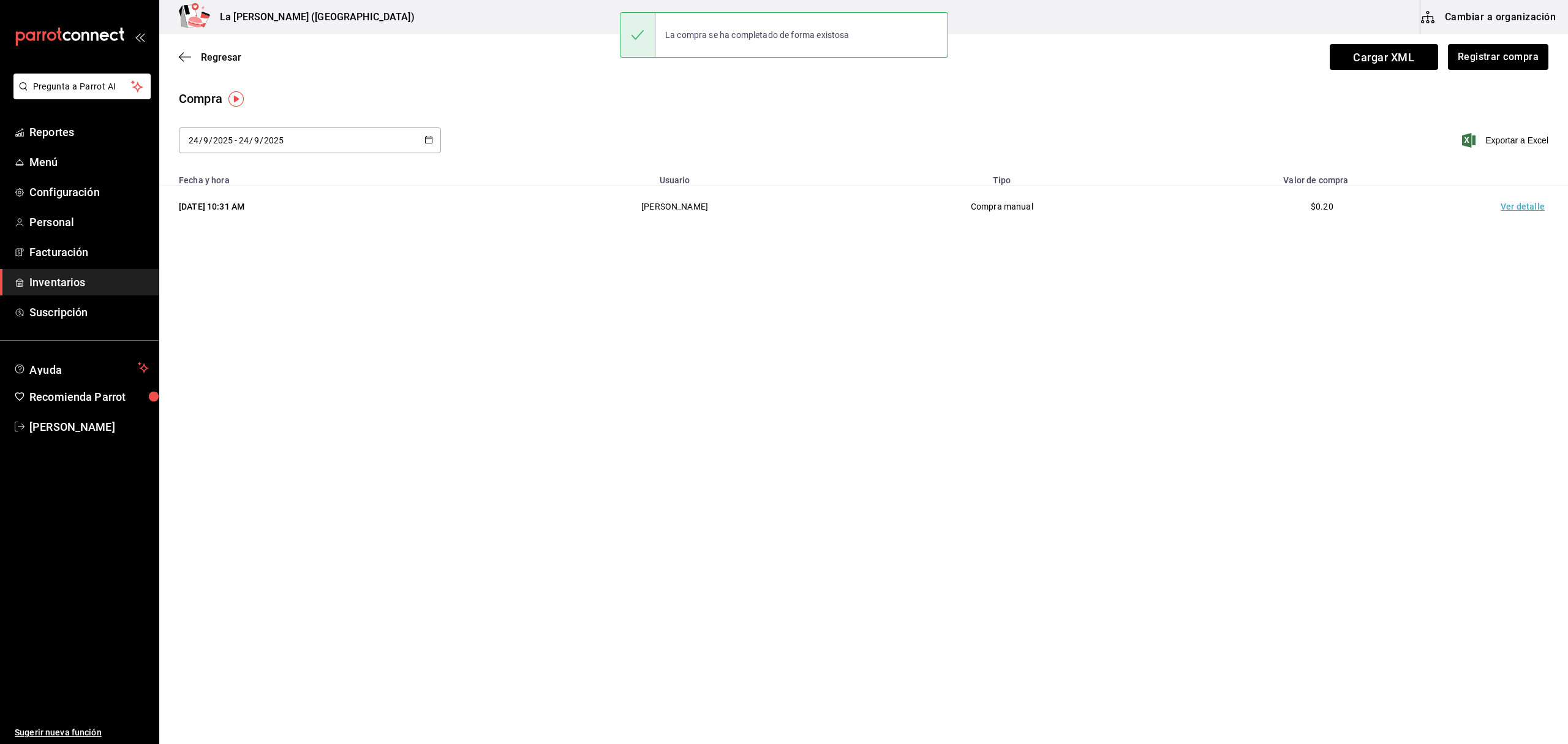
click at [1517, 212] on td "Ver detalle" at bounding box center [1525, 207] width 86 height 43
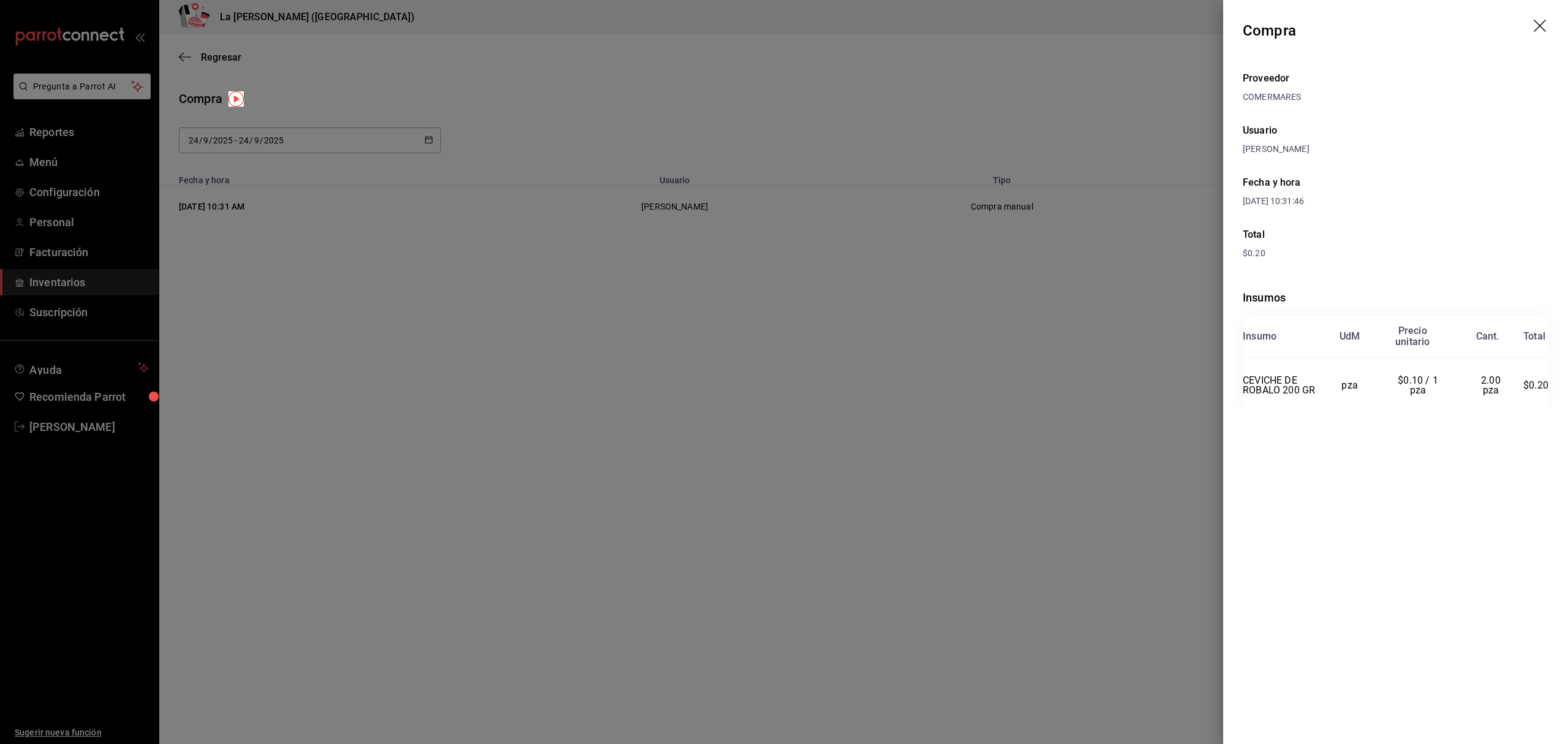
click at [1543, 28] on icon "drag" at bounding box center [1541, 27] width 15 height 15
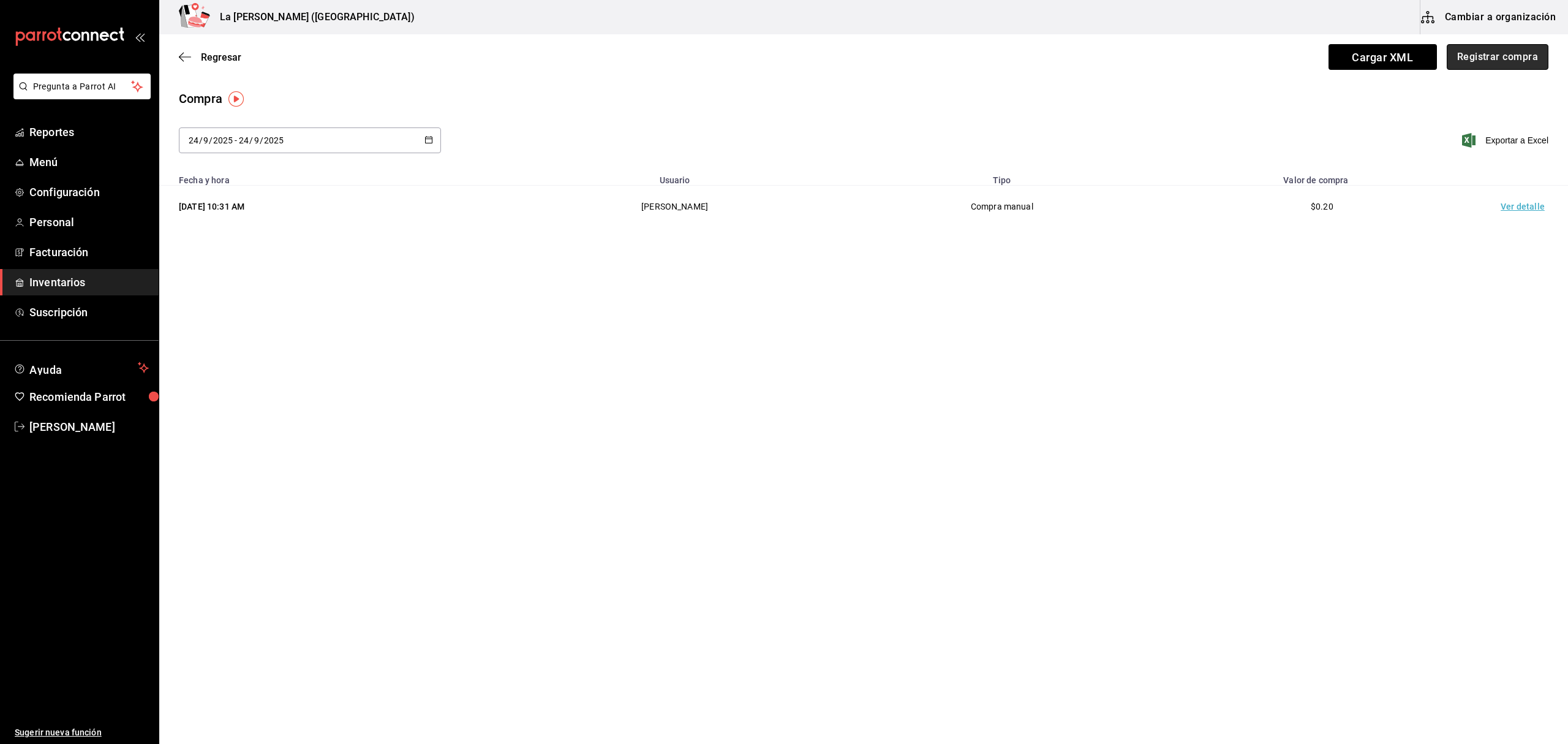
click at [1498, 57] on button "Registrar compra" at bounding box center [1498, 57] width 102 height 26
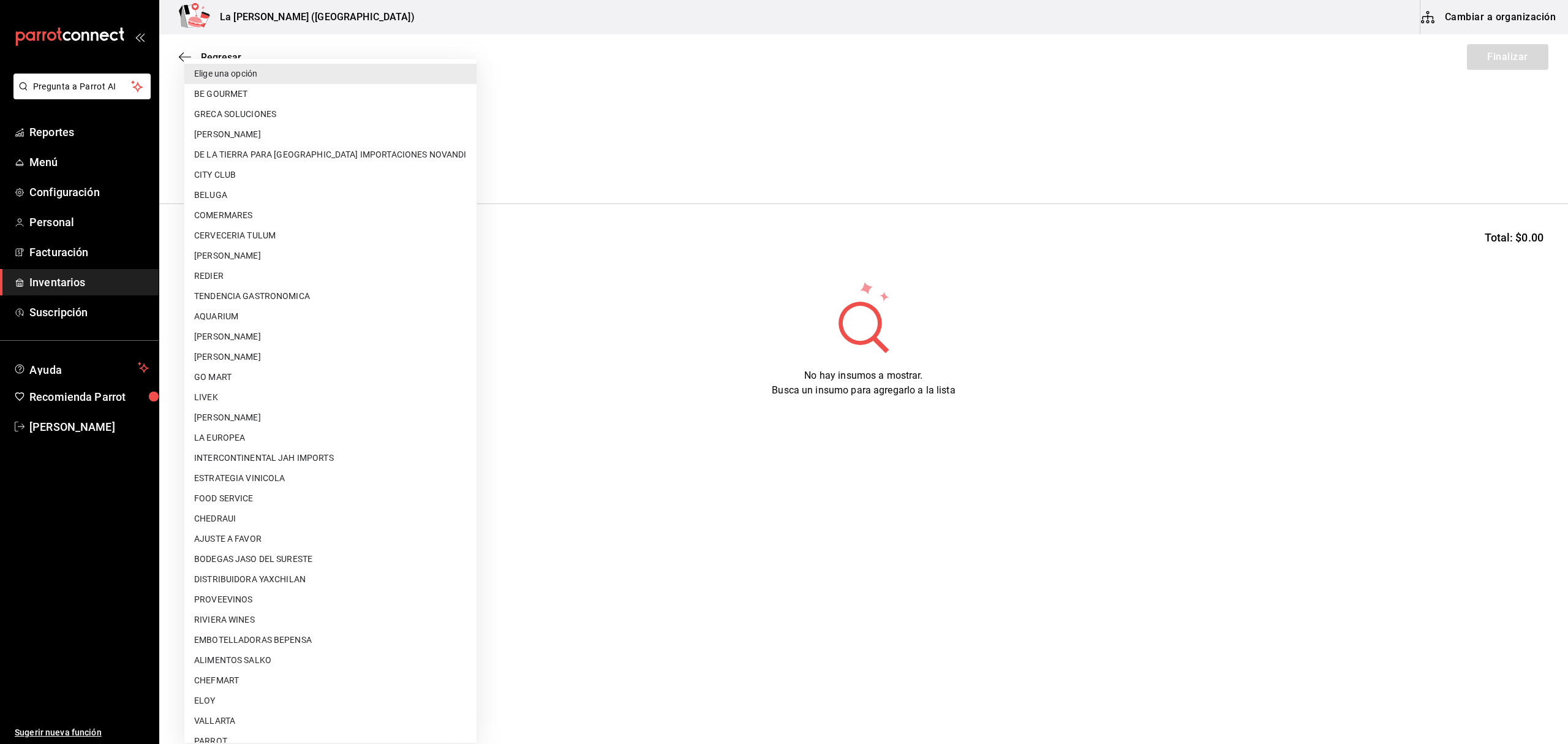
click at [301, 165] on body "Pregunta a Parrot AI Reportes Menú Configuración Personal Facturación Inventari…" at bounding box center [784, 337] width 1568 height 675
click at [253, 207] on li "COMERMARES" at bounding box center [331, 215] width 292 height 20
type input "23f1a109-43b5-4ace-b6a0-cbba518dc15f"
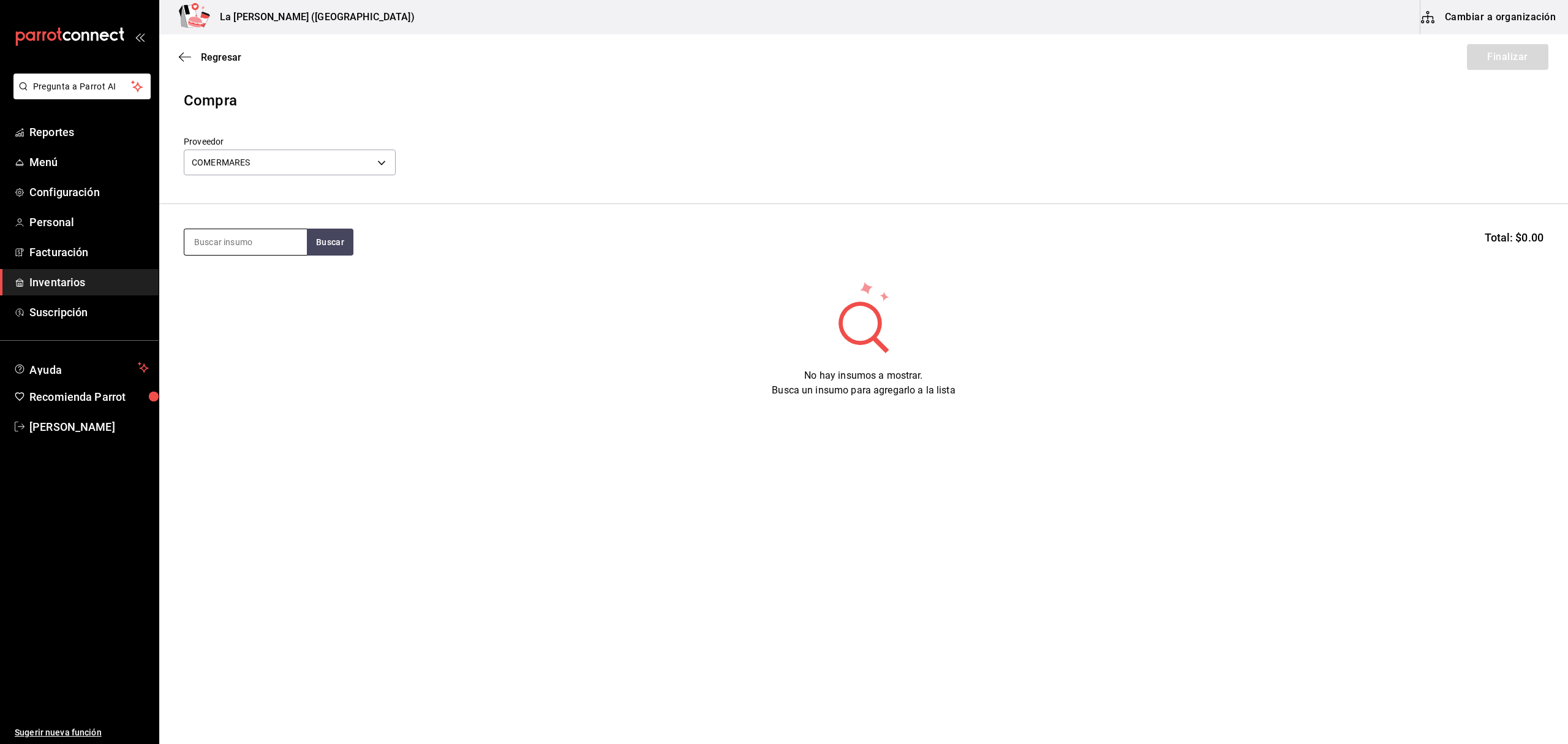
click at [238, 240] on input at bounding box center [246, 242] width 123 height 26
type input "robalo"
click at [223, 361] on div "CEVICHE DE ROBALO 200 GR" at bounding box center [245, 360] width 103 height 30
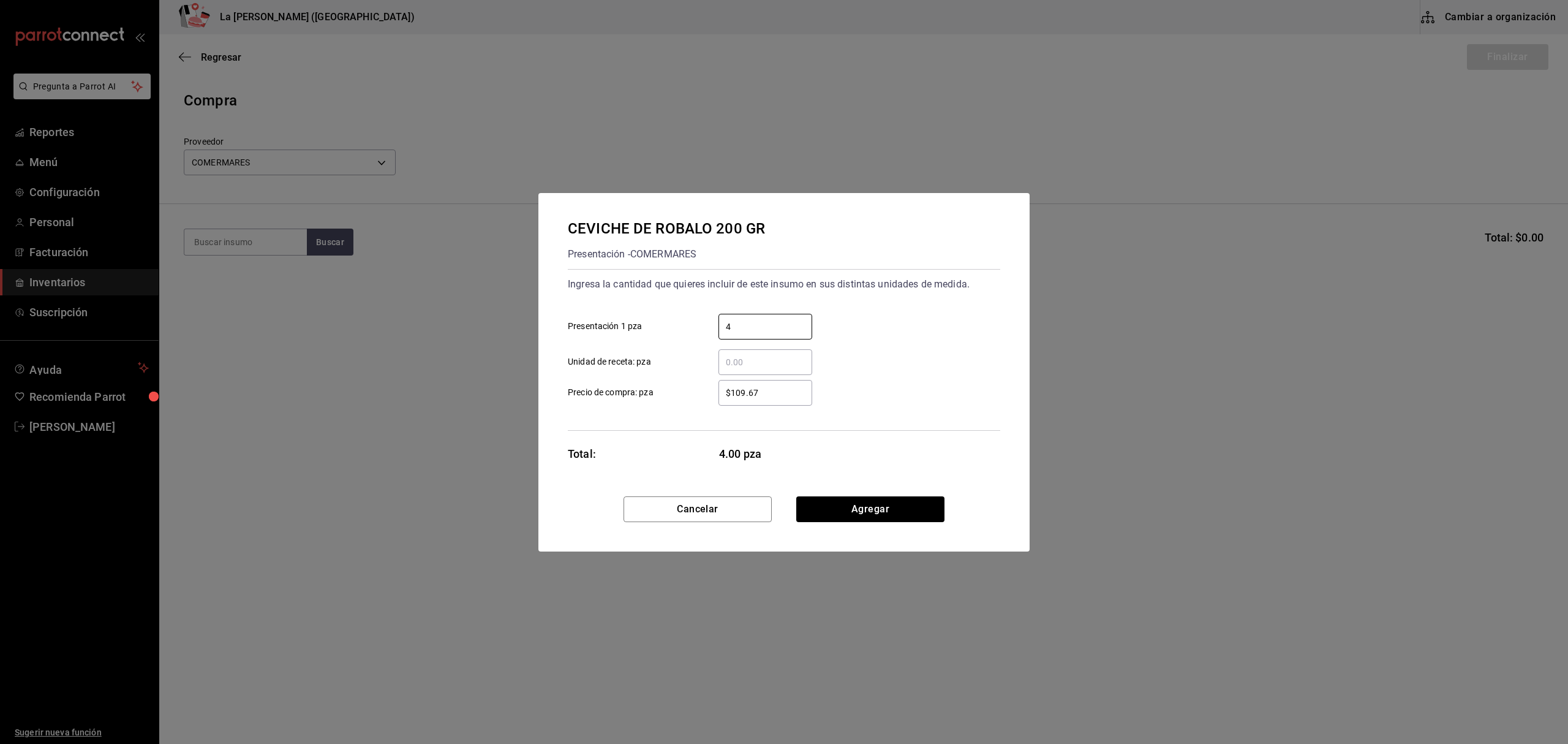
type input "4"
type input "$0.1"
click button "Agregar" at bounding box center [870, 509] width 148 height 26
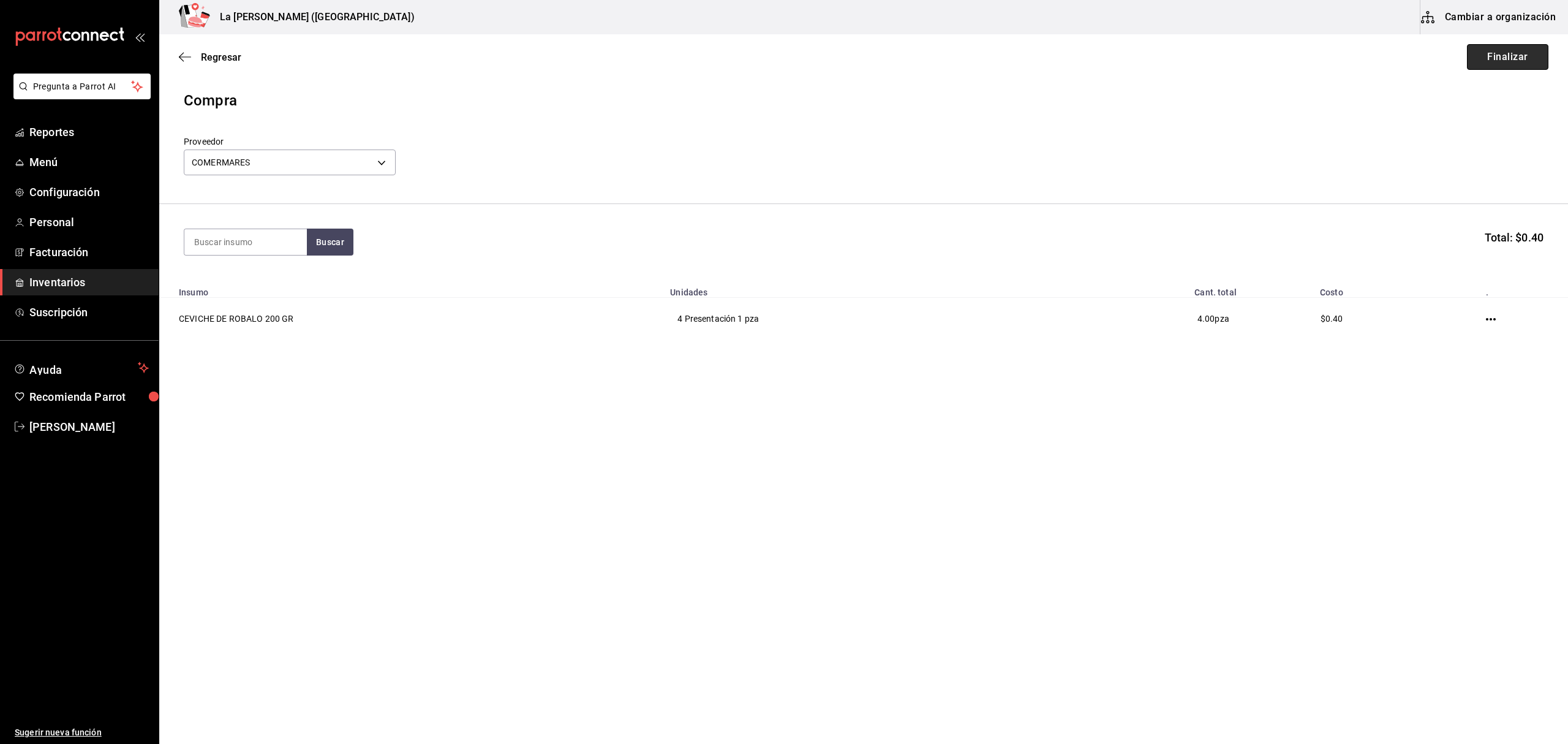
click at [1530, 57] on button "Finalizar" at bounding box center [1507, 57] width 81 height 26
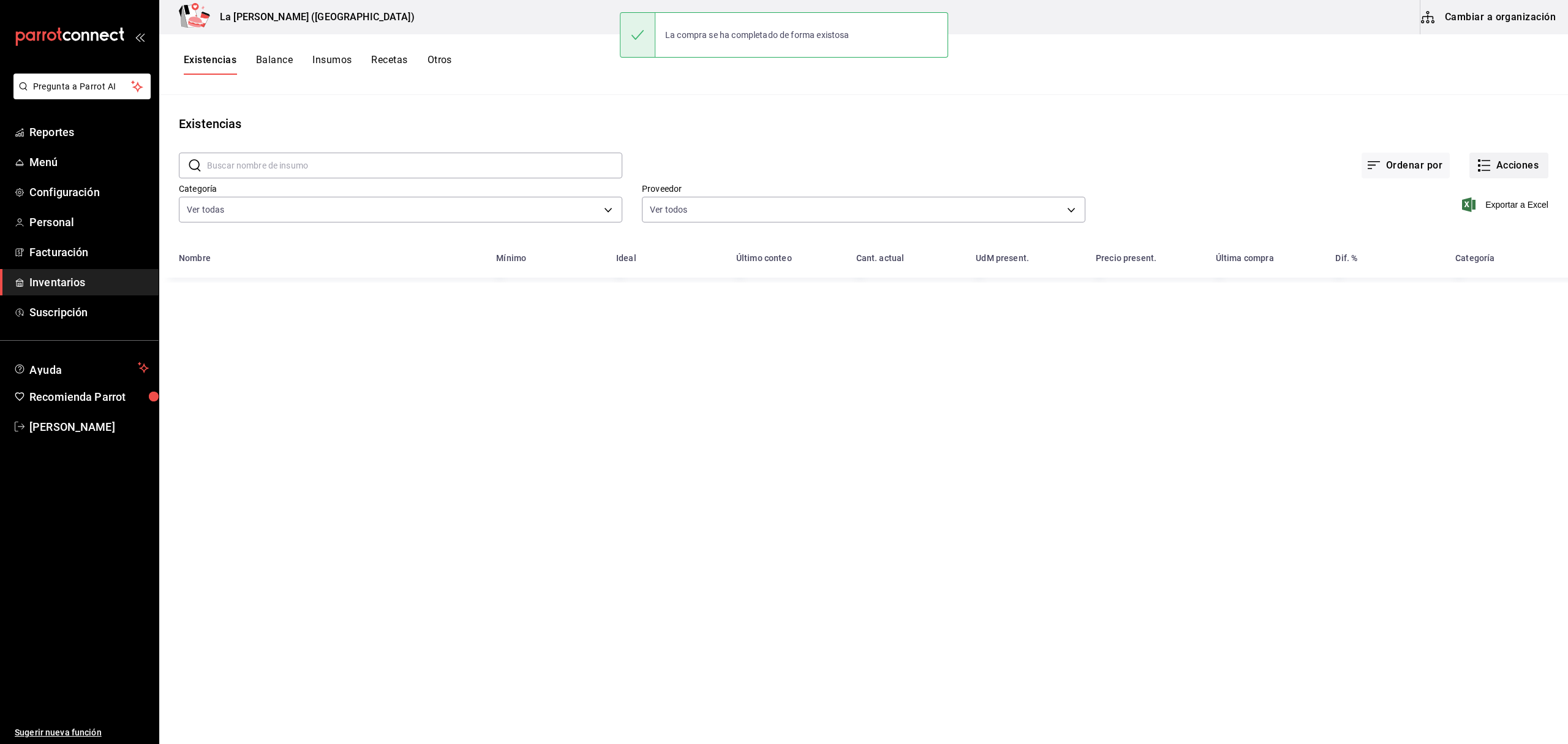
click at [1494, 167] on button "Acciones" at bounding box center [1509, 165] width 79 height 26
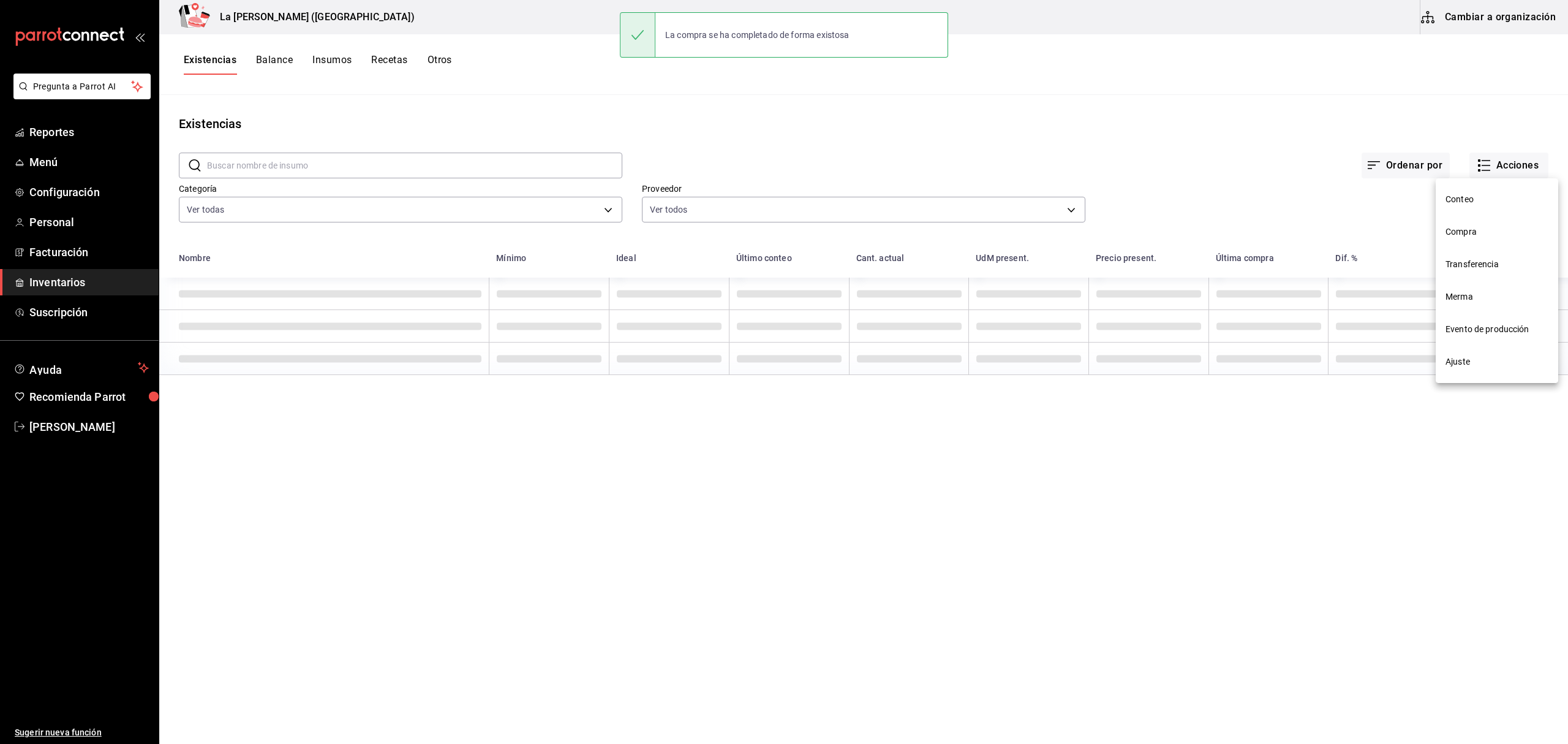
click at [1464, 226] on span "Compra" at bounding box center [1496, 232] width 103 height 13
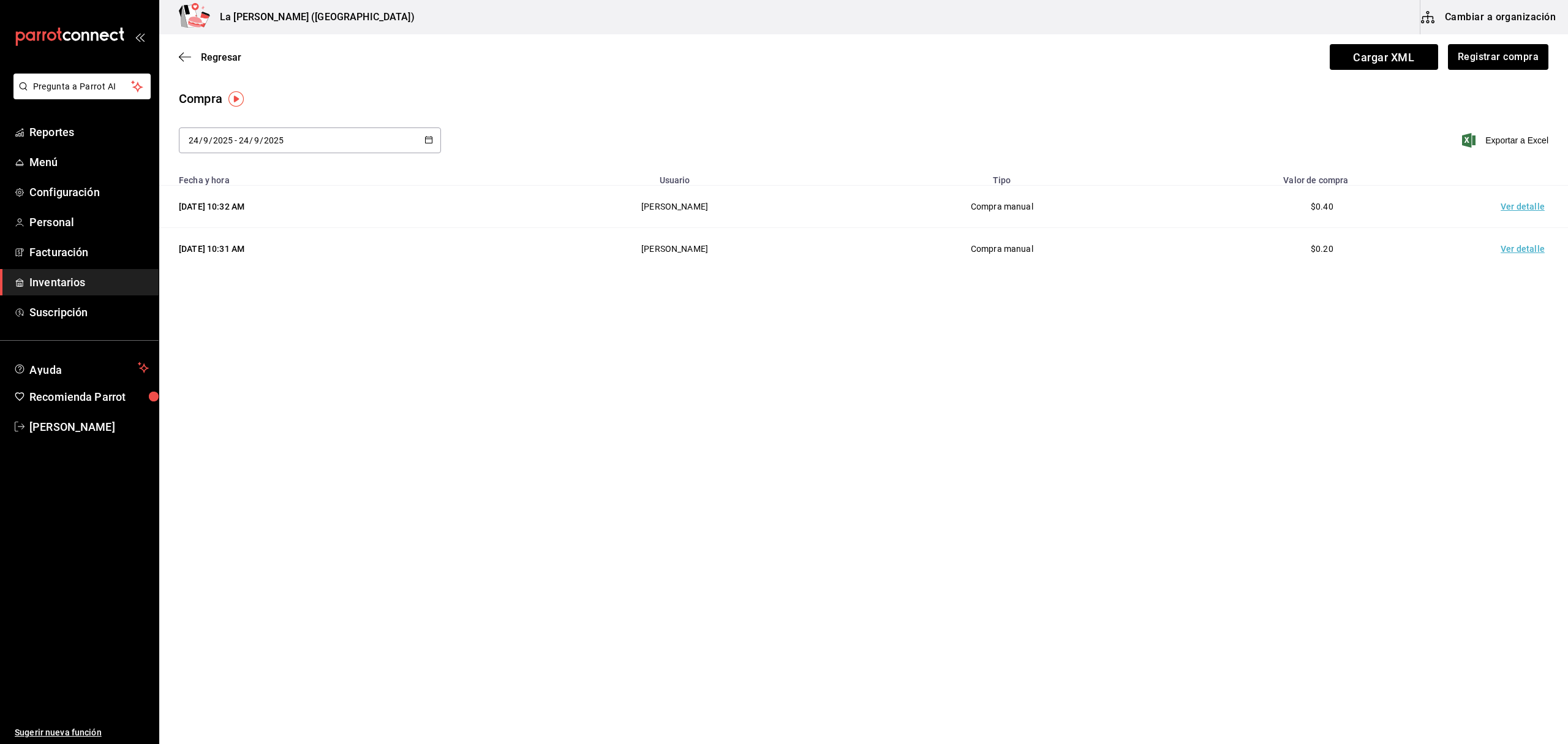
click at [1521, 204] on td "Ver detalle" at bounding box center [1525, 207] width 86 height 43
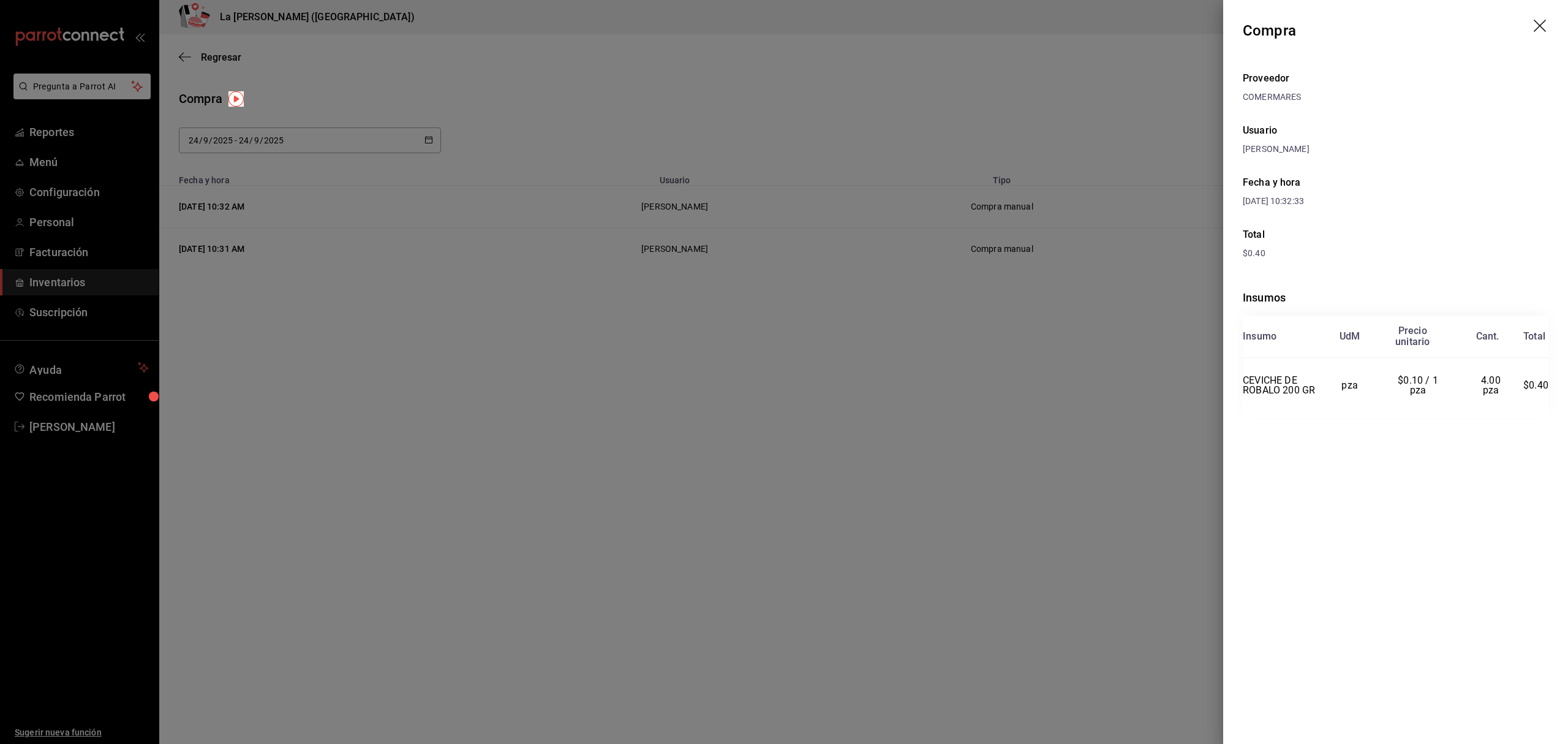
click at [1543, 30] on icon "drag" at bounding box center [1541, 27] width 15 height 15
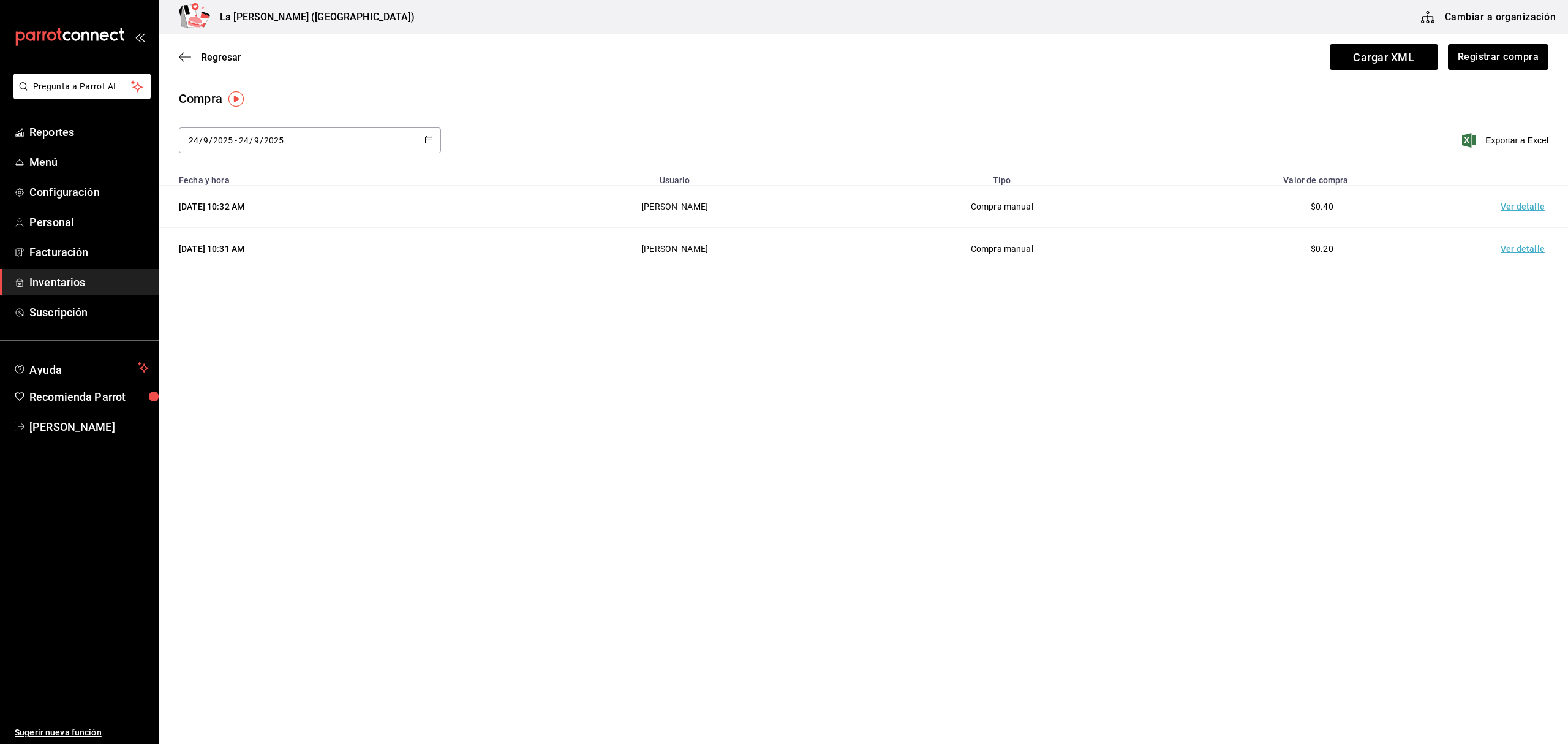
click at [59, 275] on span "Inventarios" at bounding box center [89, 282] width 119 height 17
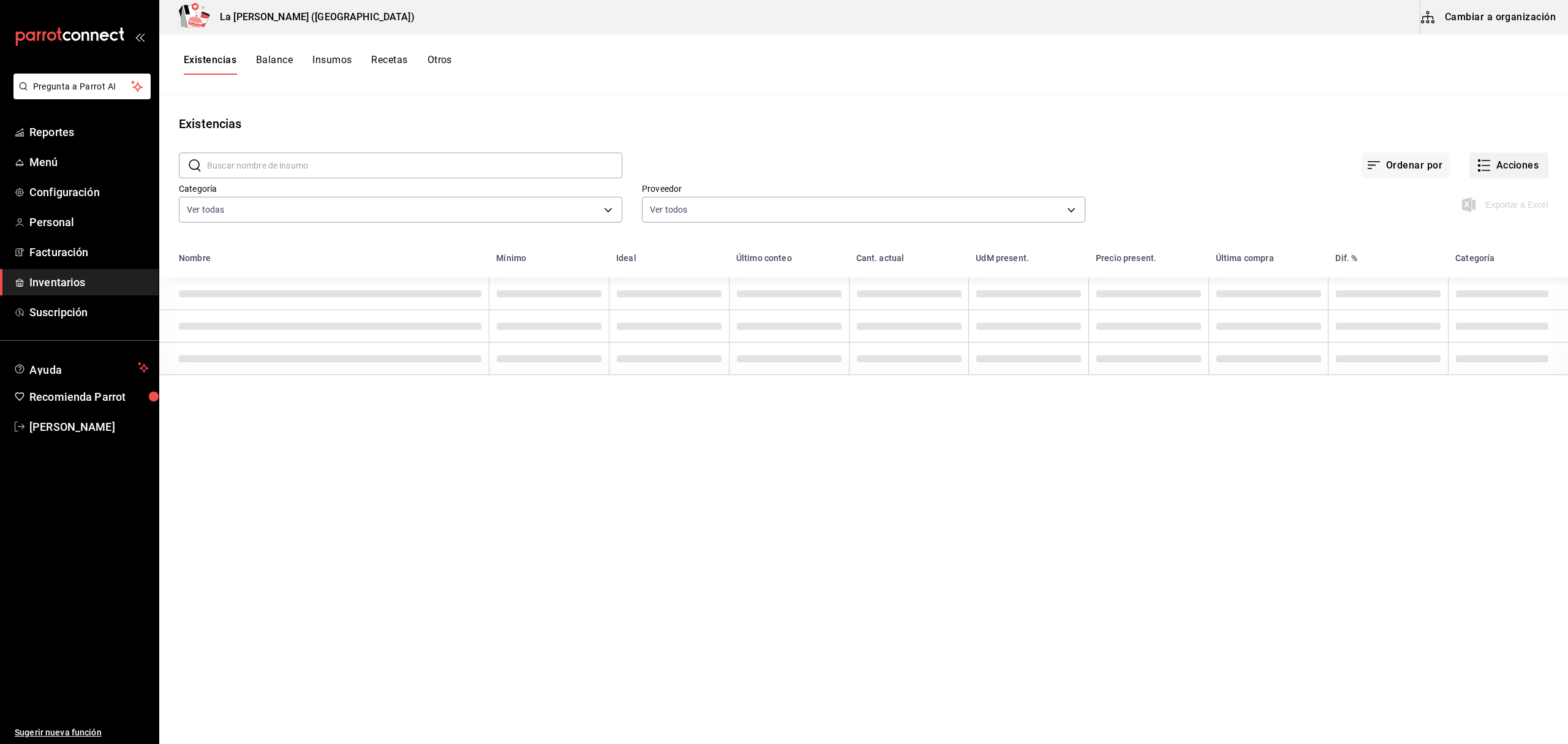
click at [1521, 159] on button "Acciones" at bounding box center [1509, 165] width 79 height 26
click at [1463, 230] on span "Compra" at bounding box center [1496, 232] width 103 height 13
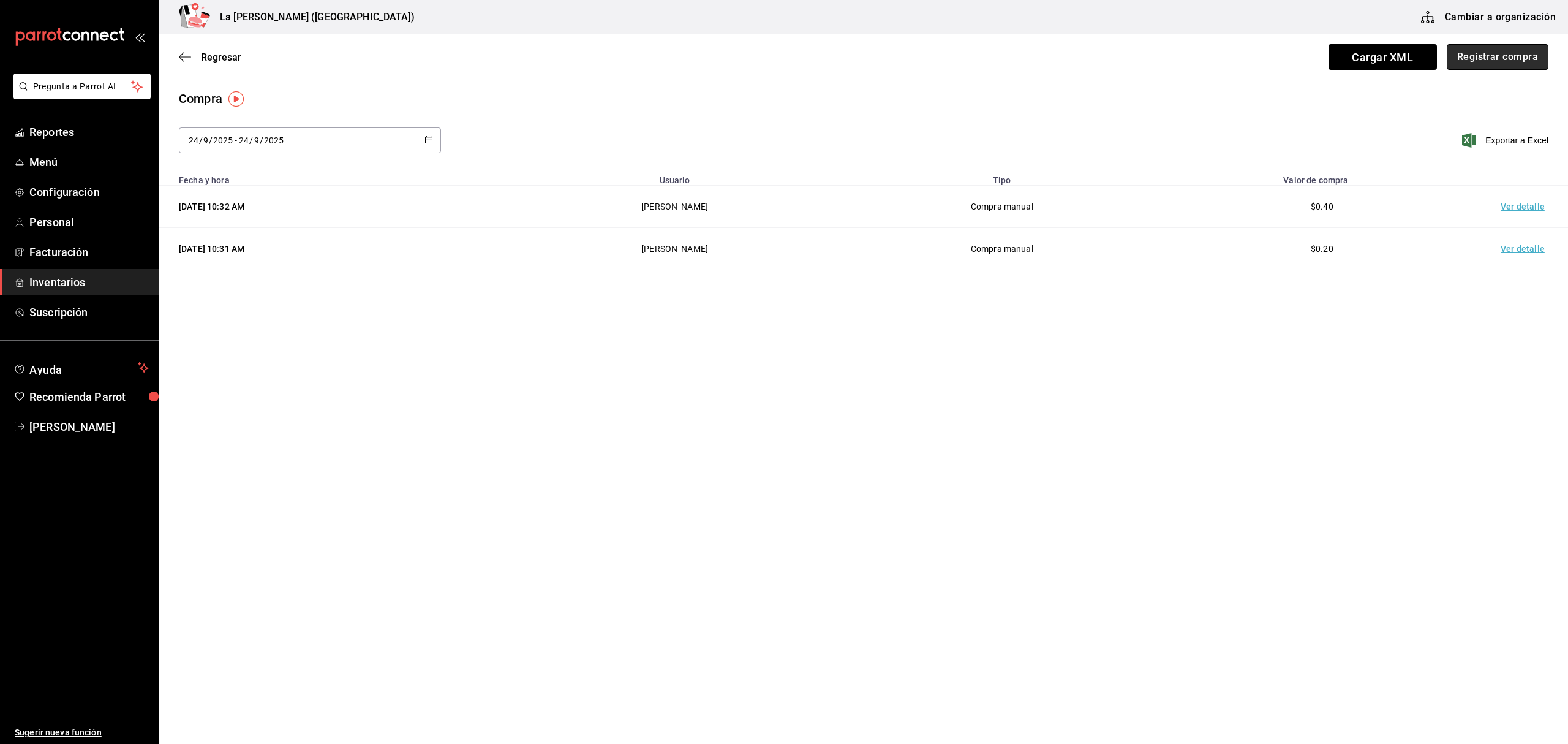
click at [1502, 59] on button "Registrar compra" at bounding box center [1498, 57] width 102 height 26
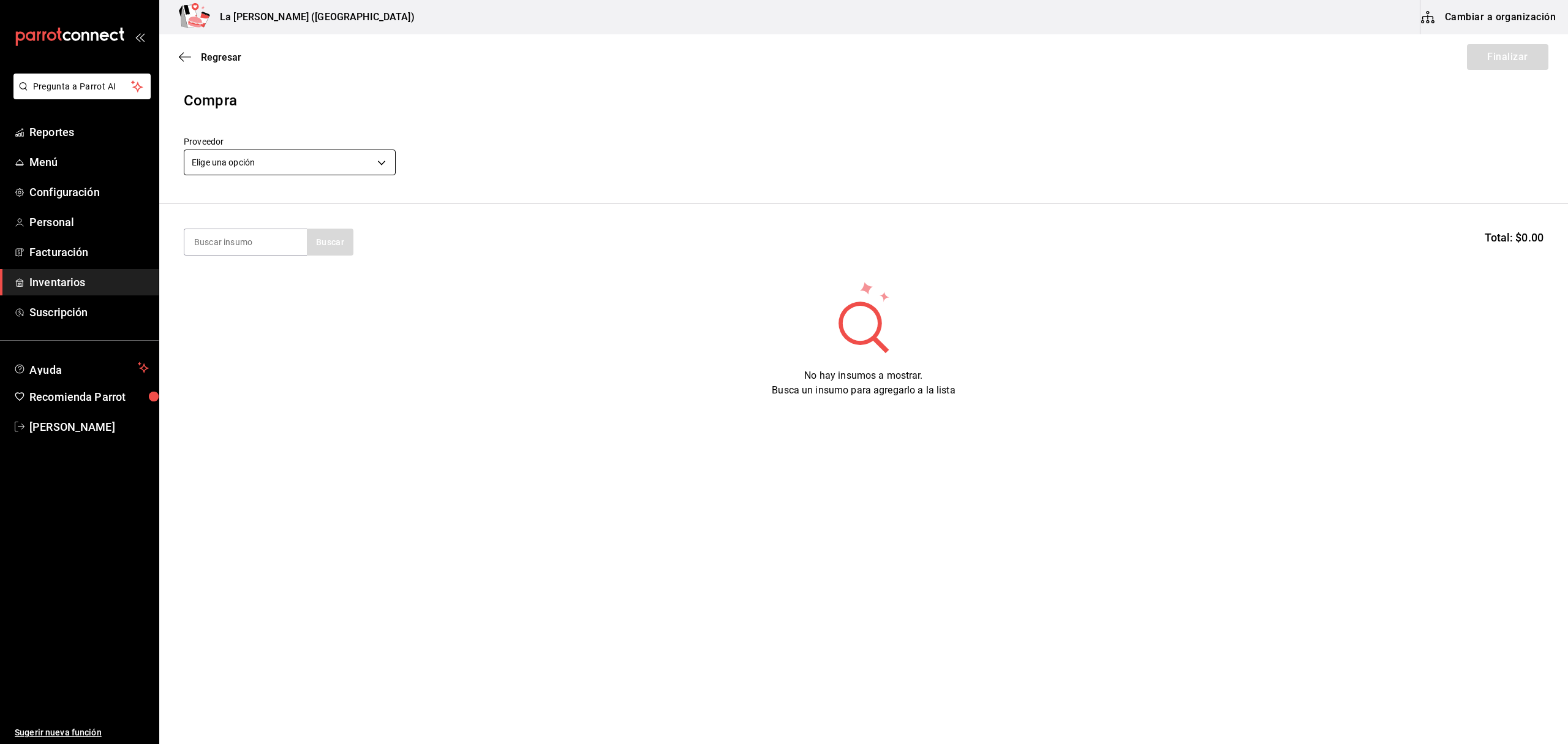
click at [353, 163] on body "Pregunta a Parrot AI Reportes Menú Configuración Personal Facturación Inventari…" at bounding box center [784, 337] width 1568 height 675
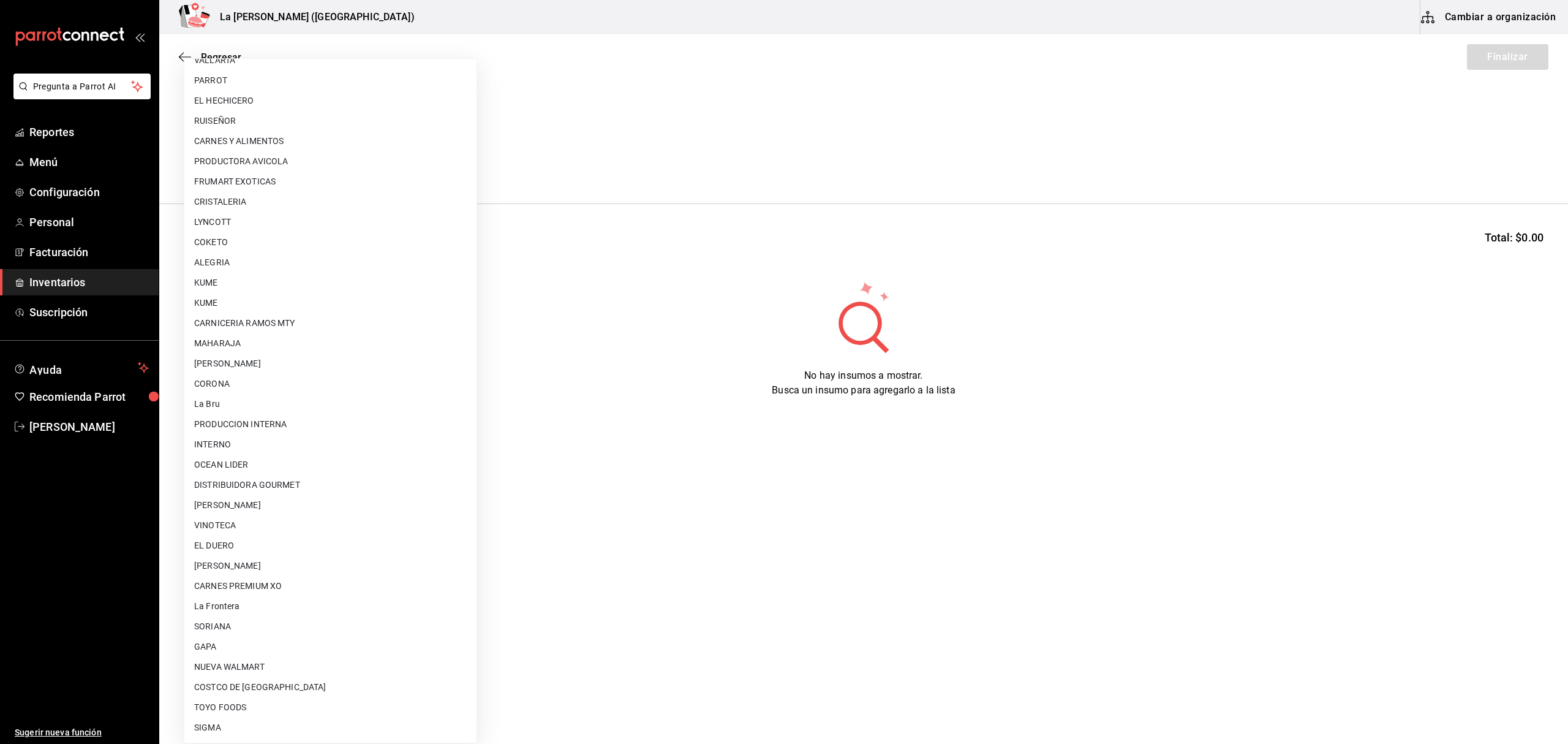
scroll to position [680, 0]
click at [305, 537] on li "[PERSON_NAME]" at bounding box center [331, 546] width 292 height 20
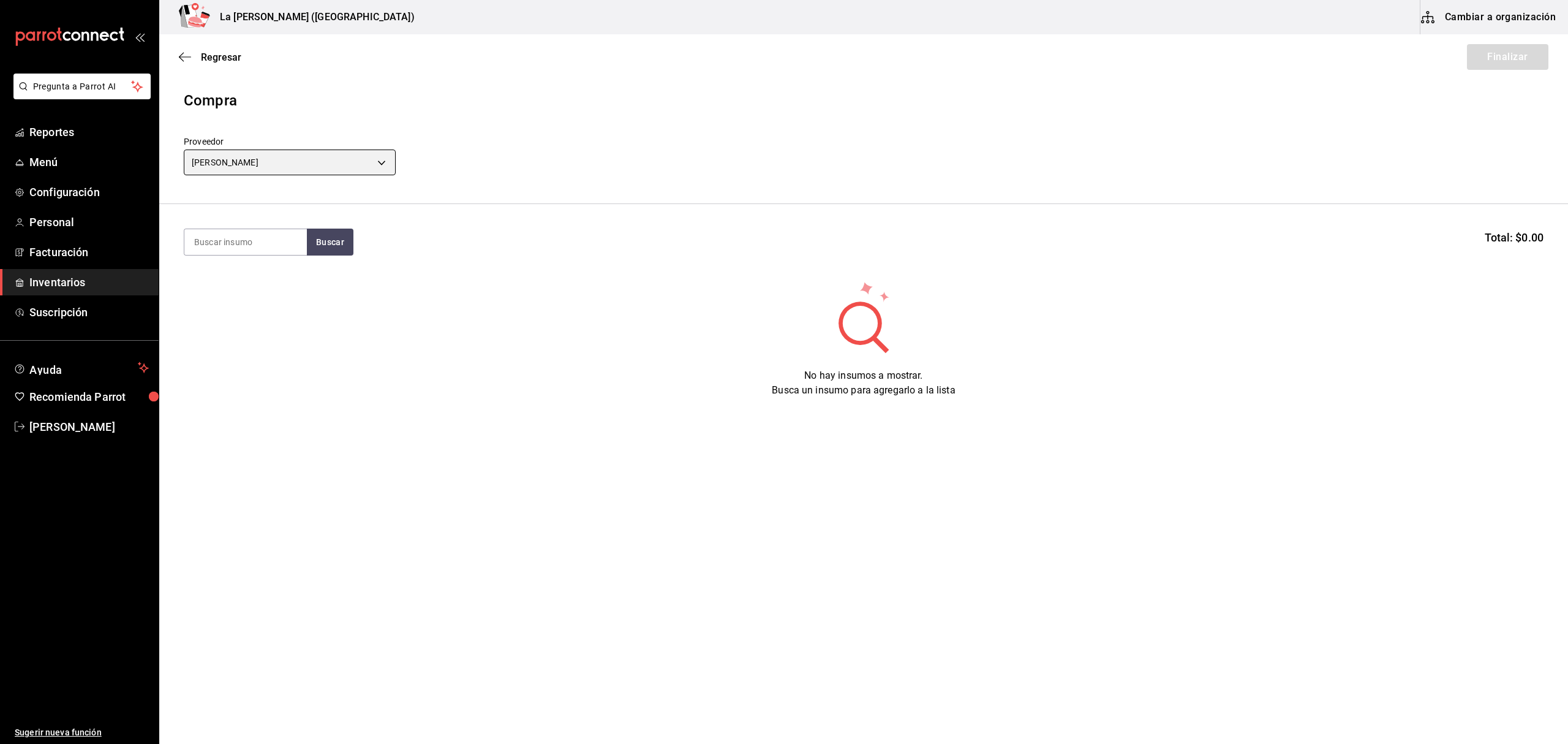
type input "315b81d5-d420-441a-a150-3d316ba9d60a"
click at [262, 248] on input at bounding box center [246, 242] width 123 height 26
type input "cola"
click at [319, 163] on body "Pregunta a Parrot AI Reportes Menú Configuración Personal Facturación Inventari…" at bounding box center [784, 337] width 1568 height 675
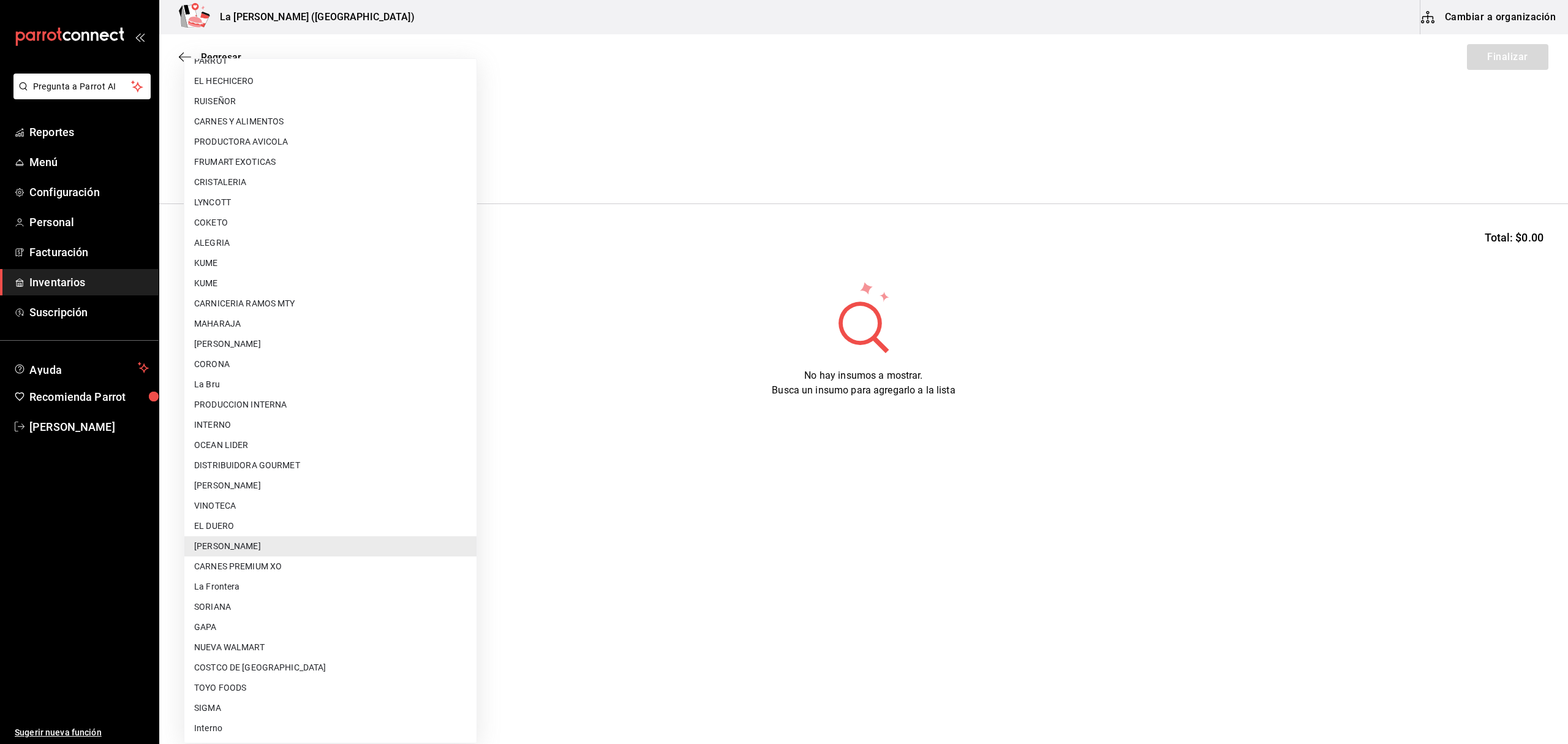
click at [249, 446] on li "OCEAN LIDER" at bounding box center [331, 445] width 292 height 20
type input "0cd50bf4-577e-4d99-b297-c5df4d4d9c11"
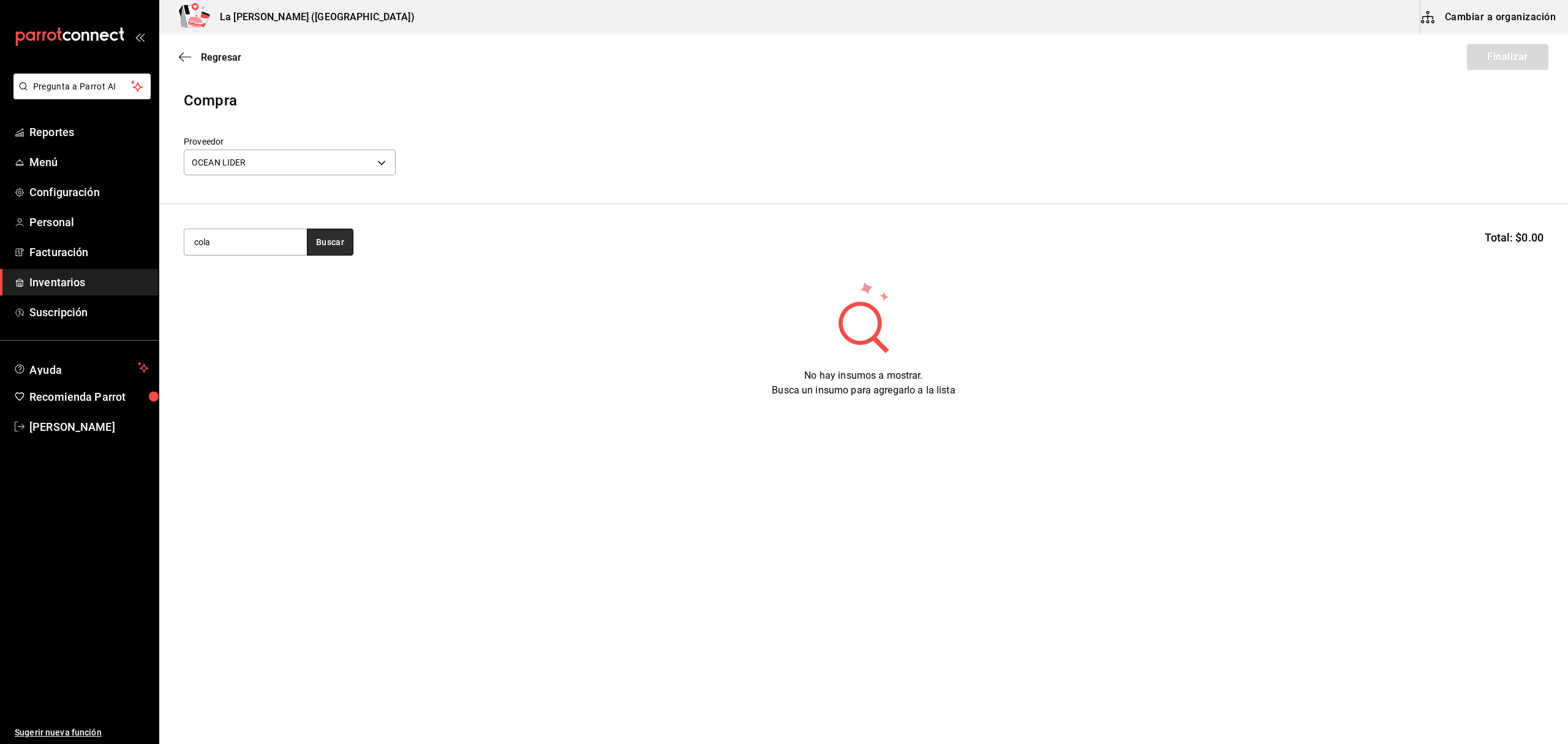
click at [319, 246] on button "Buscar" at bounding box center [330, 241] width 46 height 27
click at [249, 300] on div "COLA LANGOSTA / MAC & CHEESE 100 GR" at bounding box center [245, 292] width 103 height 44
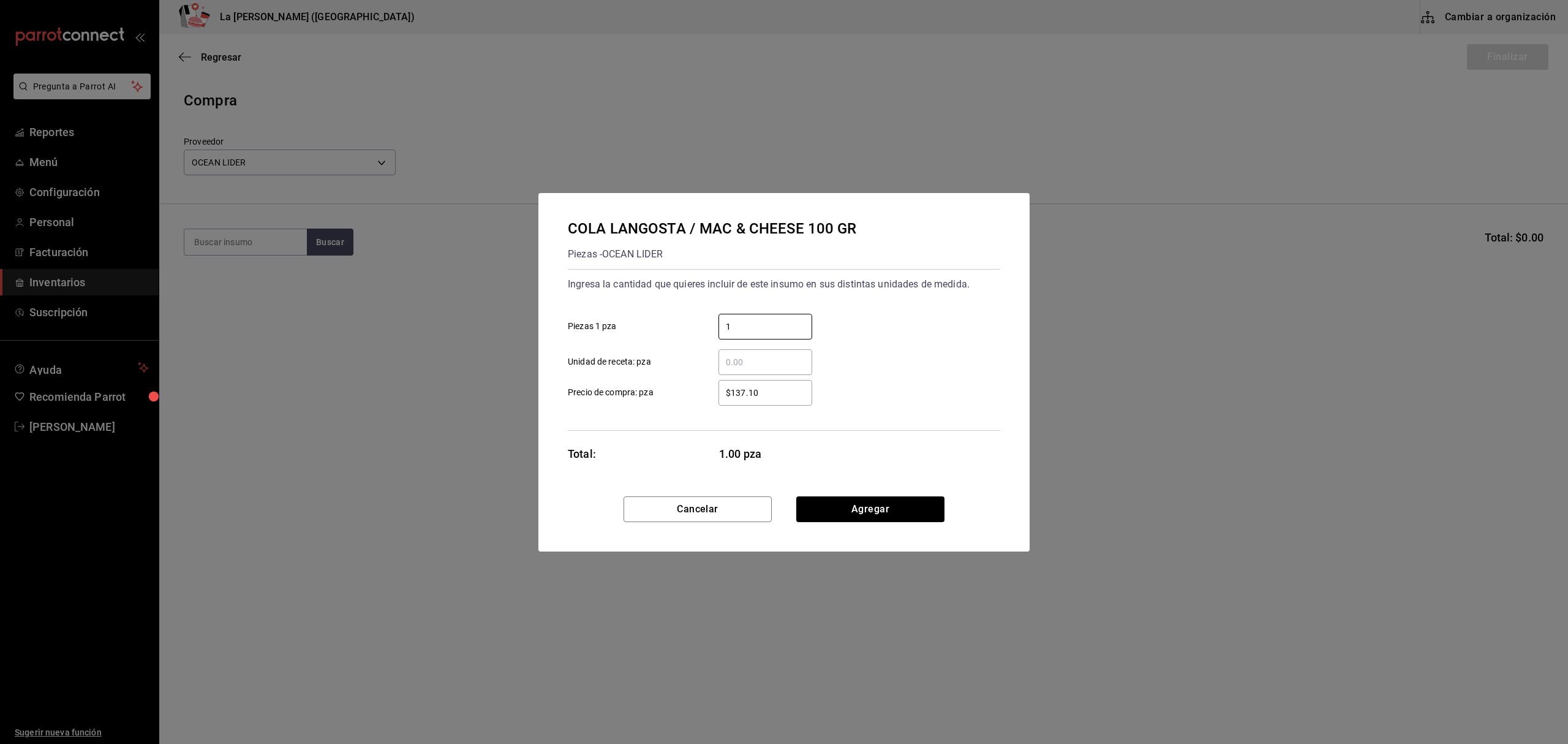
type input "1"
type input "$0.1"
click button "Agregar" at bounding box center [870, 509] width 148 height 26
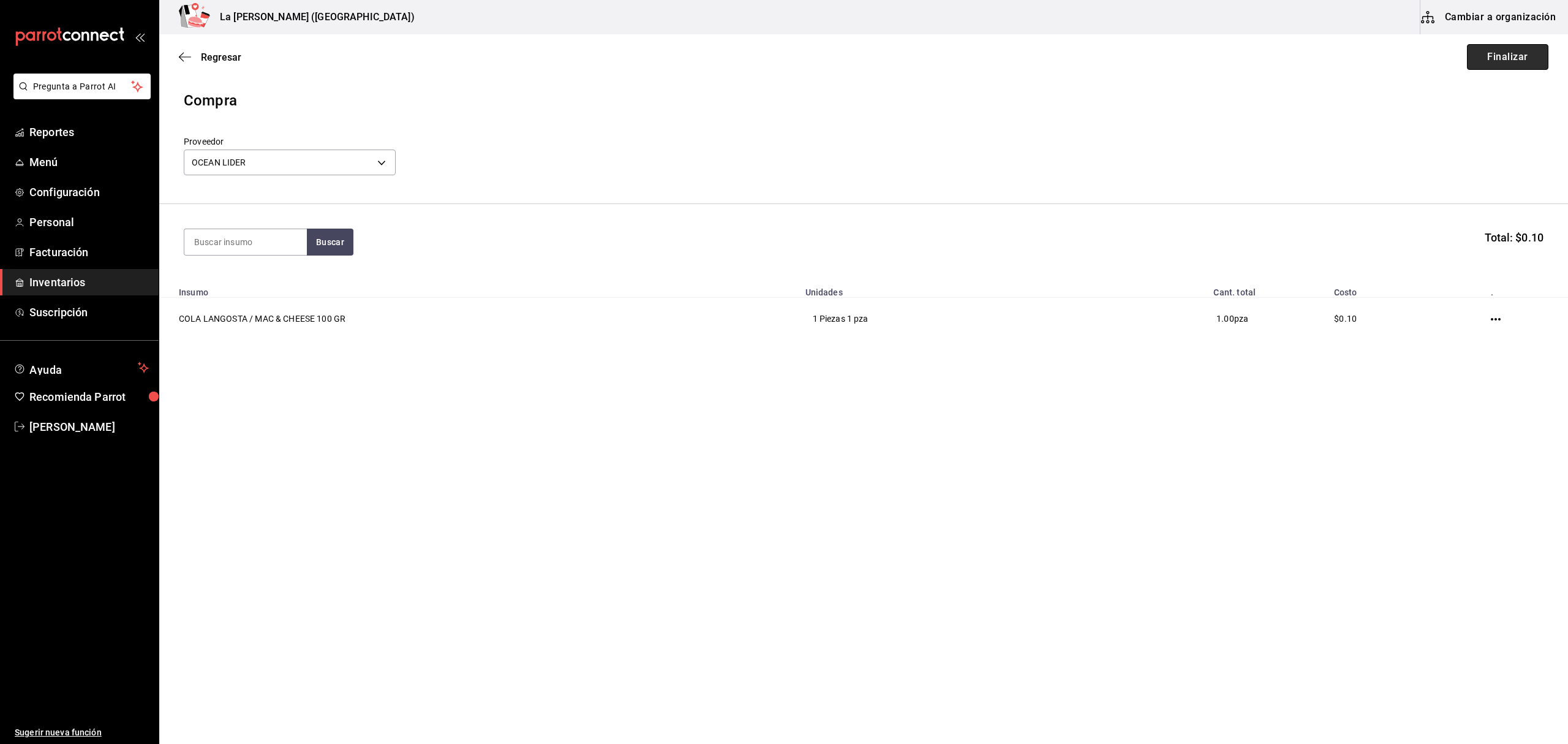
click at [1527, 59] on button "Finalizar" at bounding box center [1507, 57] width 81 height 26
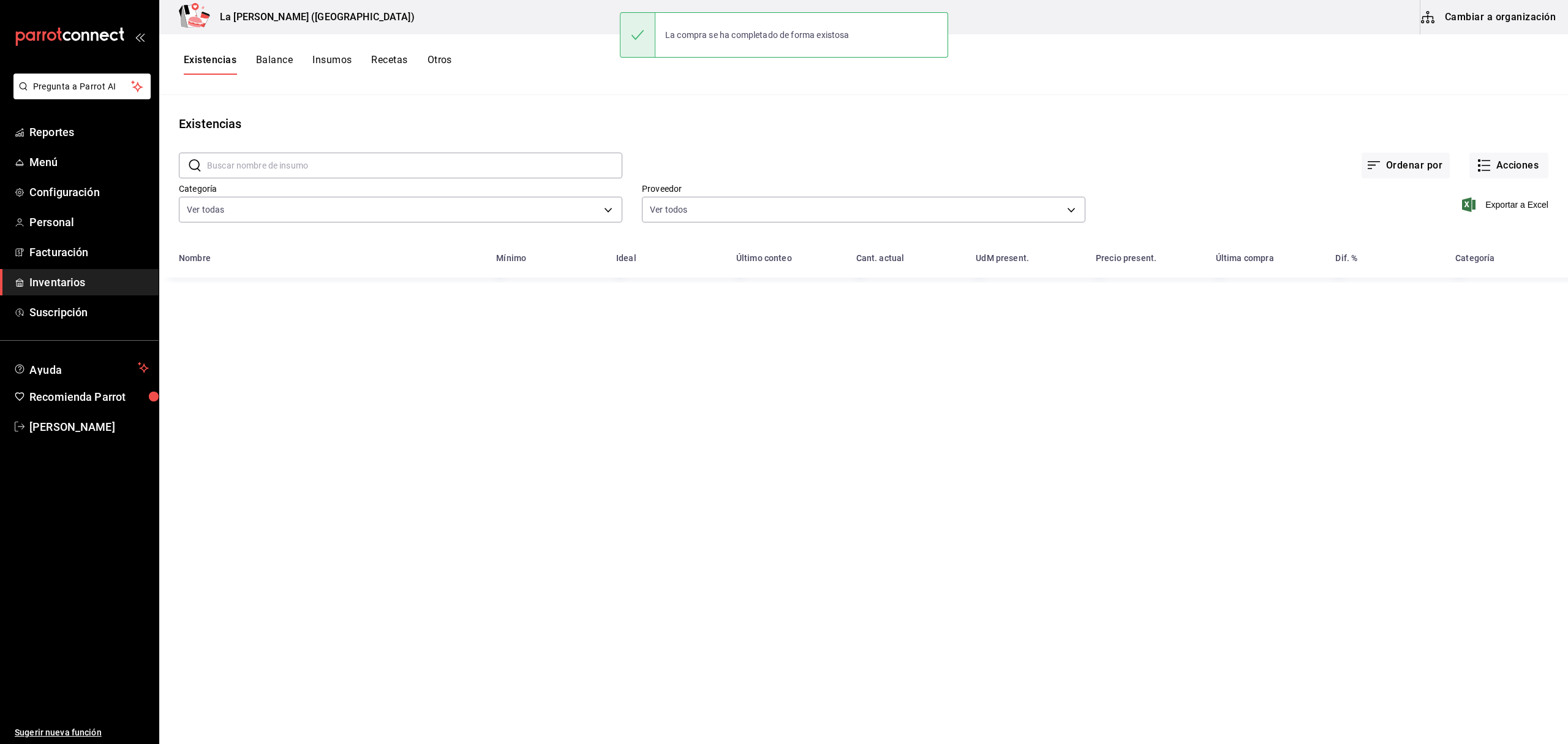
click at [1516, 152] on div "Ordenar por Acciones" at bounding box center [1085, 155] width 926 height 45
click at [1514, 160] on button "Acciones" at bounding box center [1509, 165] width 79 height 26
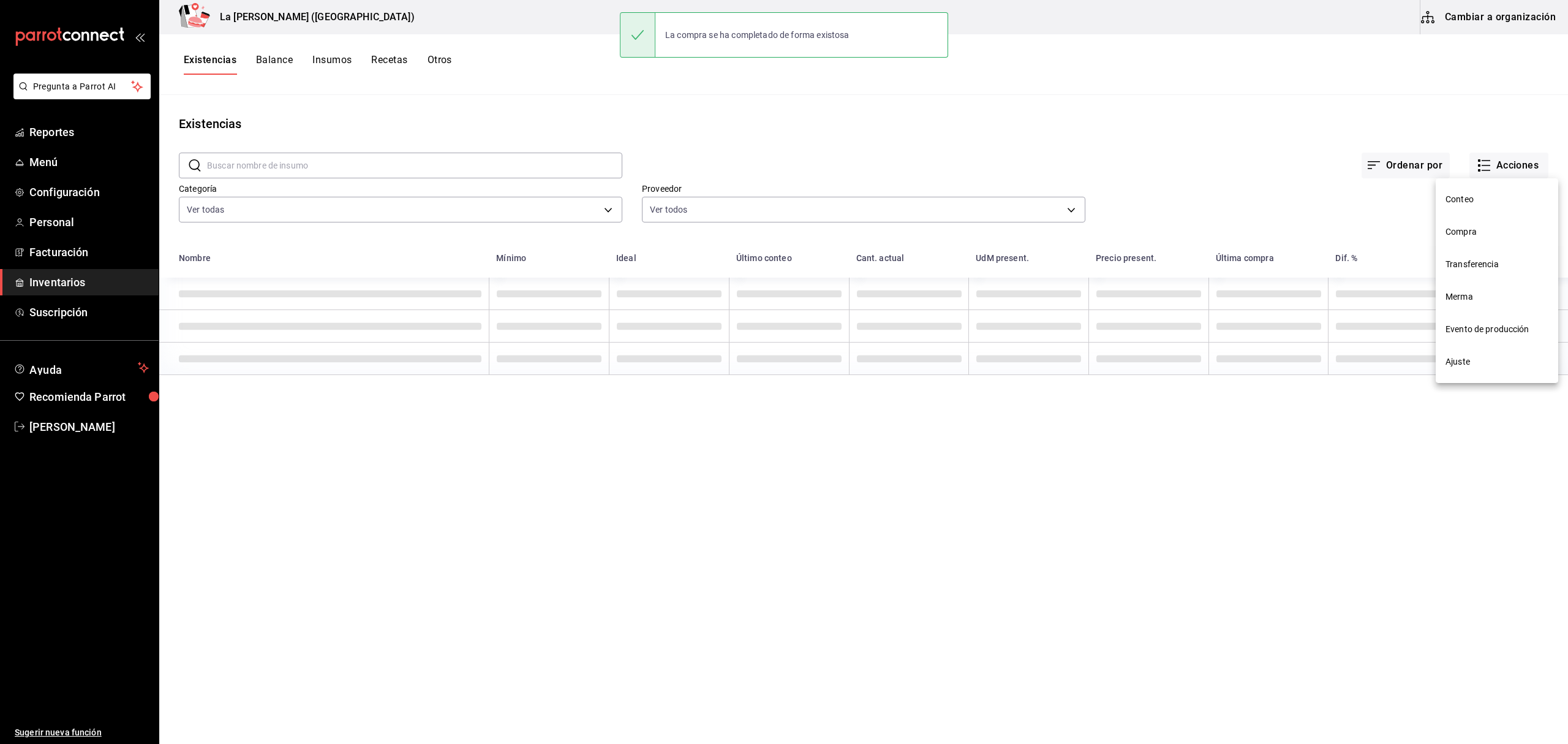
click at [1470, 229] on span "Compra" at bounding box center [1496, 232] width 103 height 13
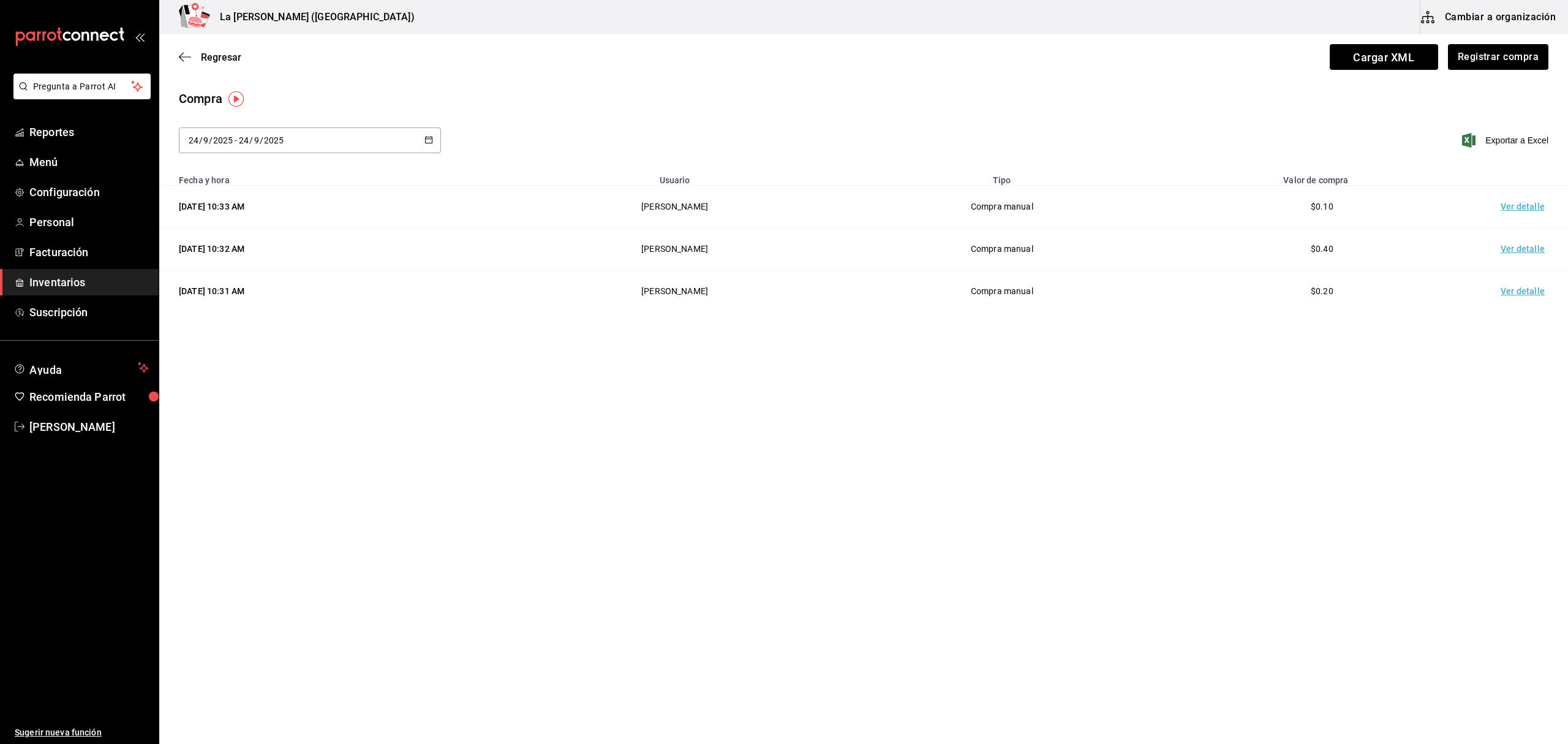
click at [1522, 206] on td "Ver detalle" at bounding box center [1525, 207] width 86 height 43
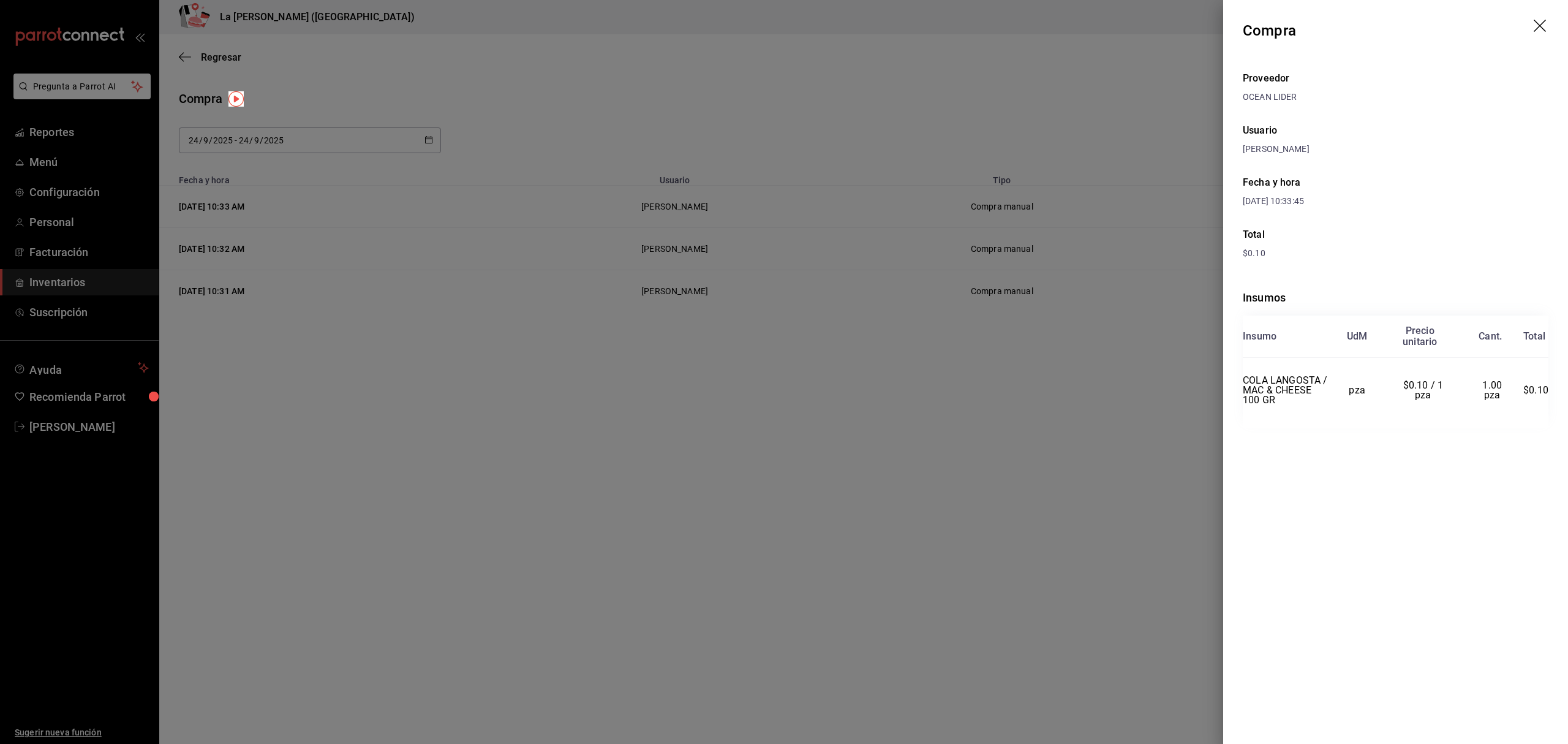
click at [1536, 19] on icon "drag" at bounding box center [1541, 27] width 15 height 15
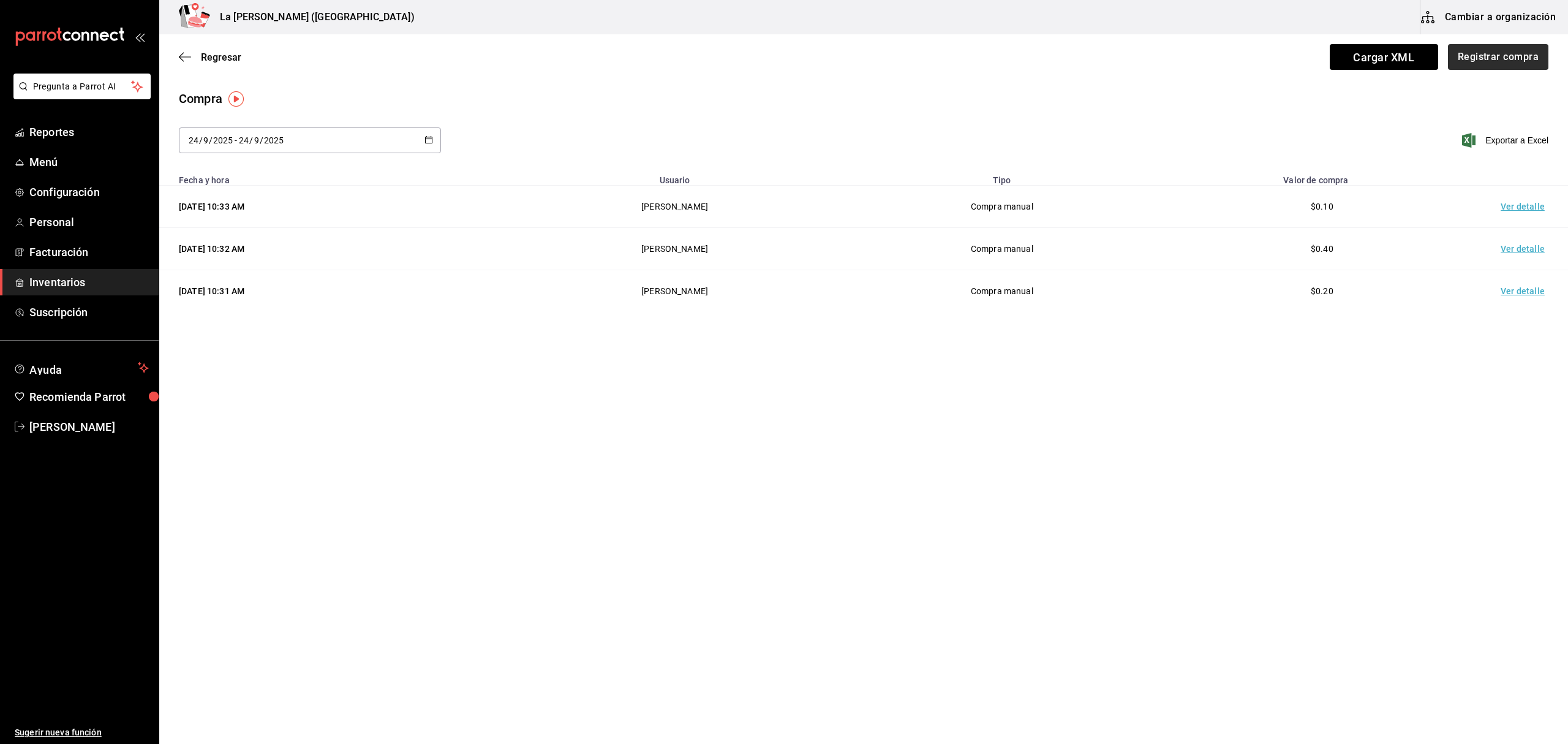
click at [1519, 47] on div "Regresar Cargar XML Registrar compra" at bounding box center [863, 56] width 1408 height 45
click at [1513, 60] on button "Registrar compra" at bounding box center [1498, 57] width 102 height 26
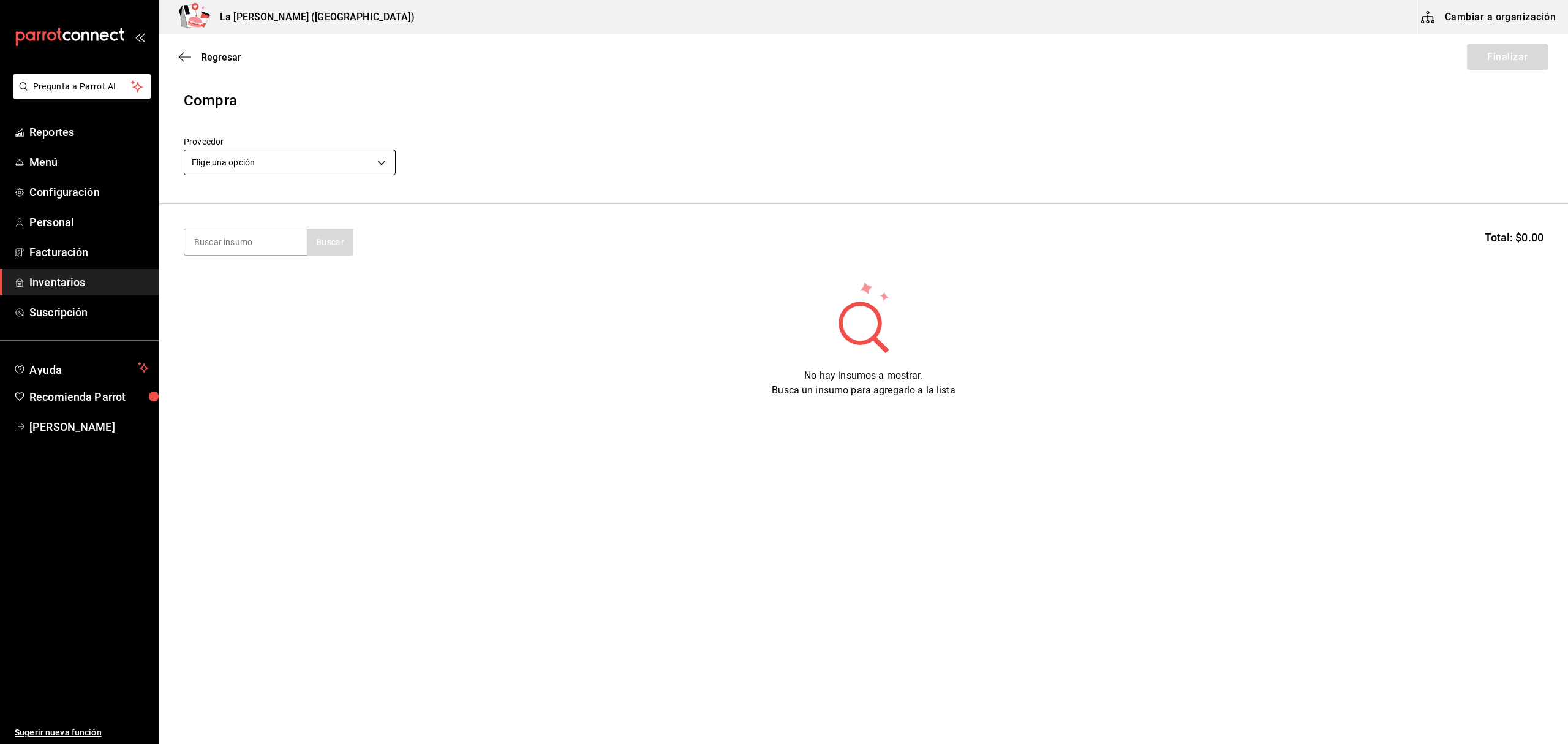
click at [265, 165] on body "Pregunta a Parrot AI Reportes Menú Configuración Personal Facturación Inventari…" at bounding box center [784, 337] width 1568 height 675
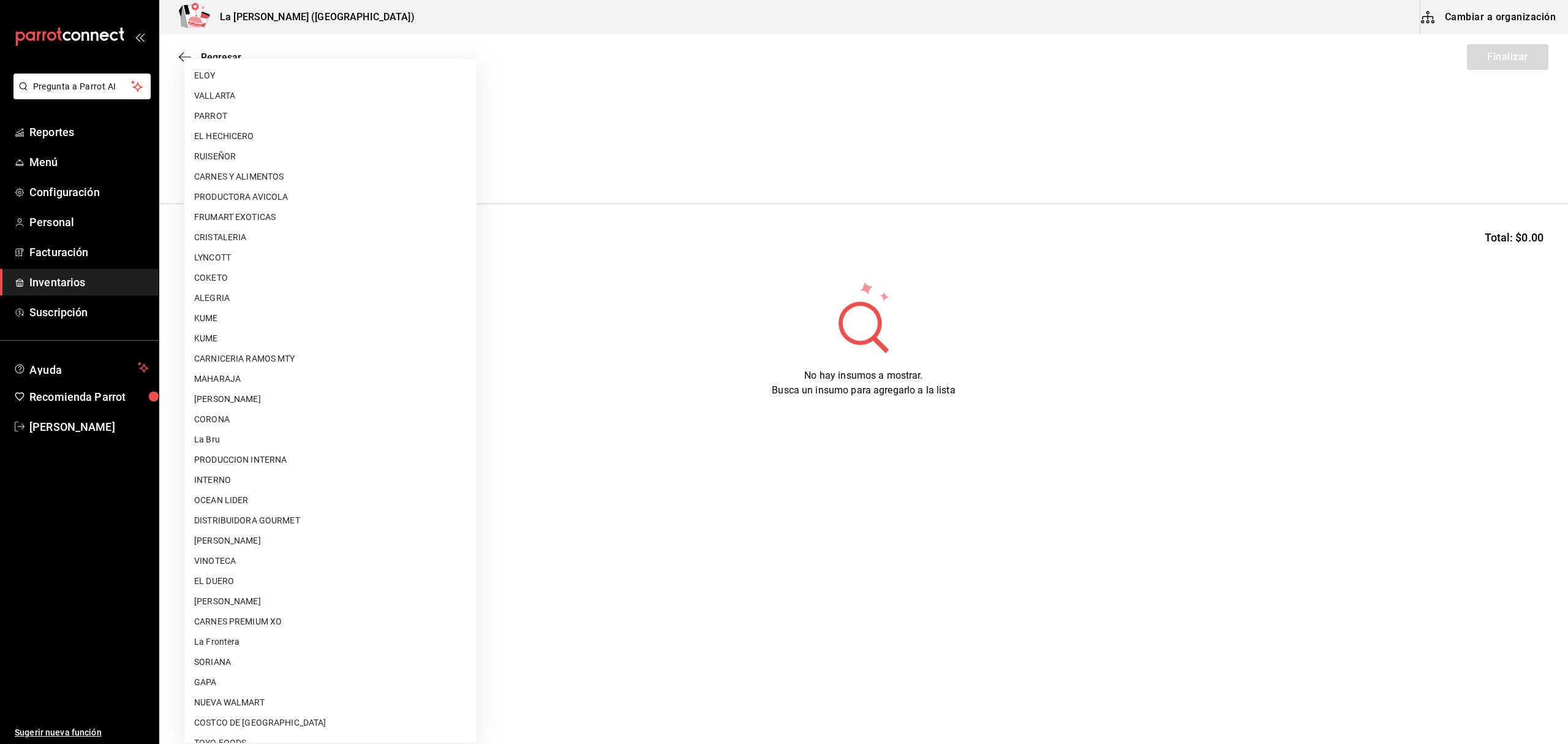
scroll to position [680, 0]
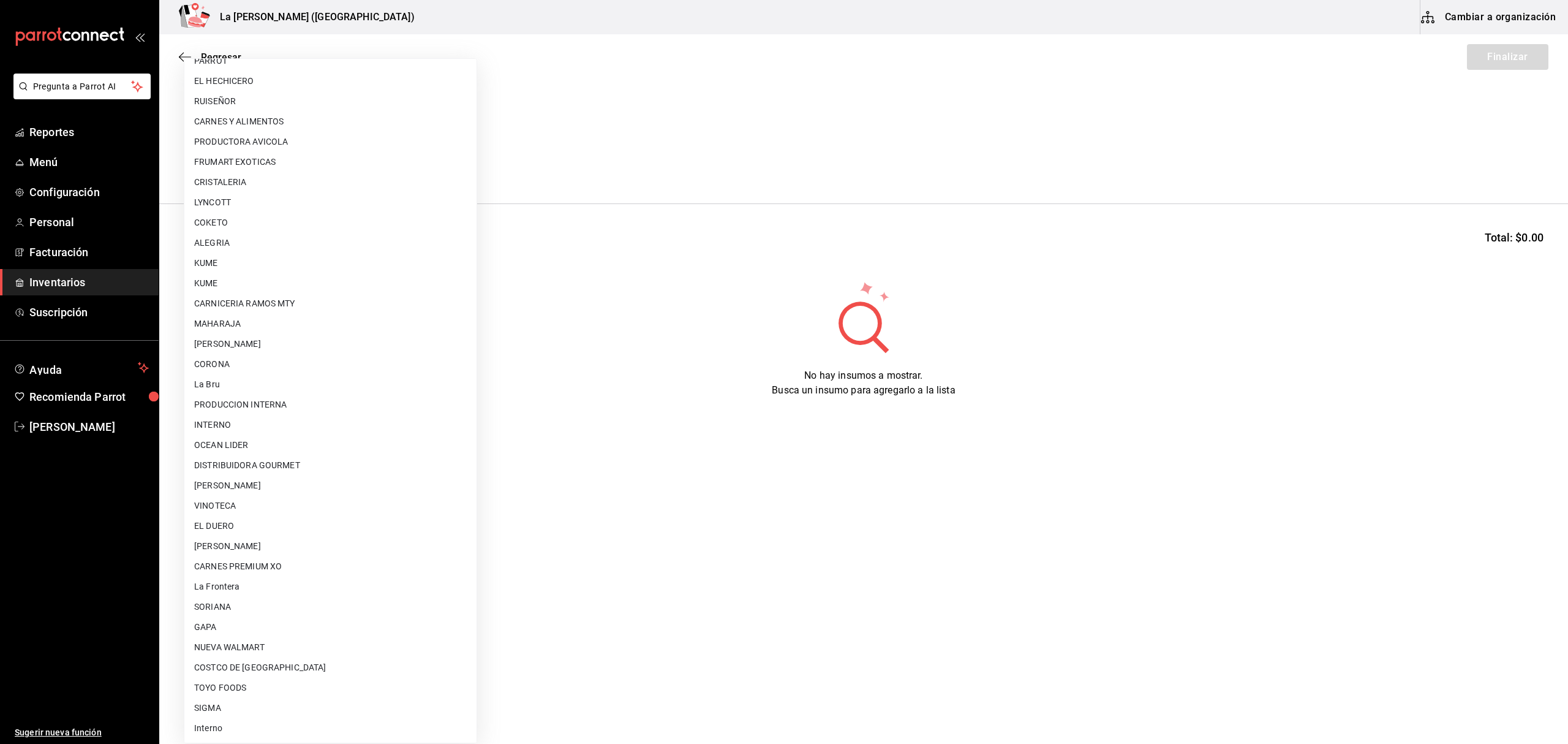
click at [273, 403] on li "PRODUCCION INTERNA" at bounding box center [331, 405] width 292 height 20
type input "87994001-4809-4af2-bb25-541b74e25a5c"
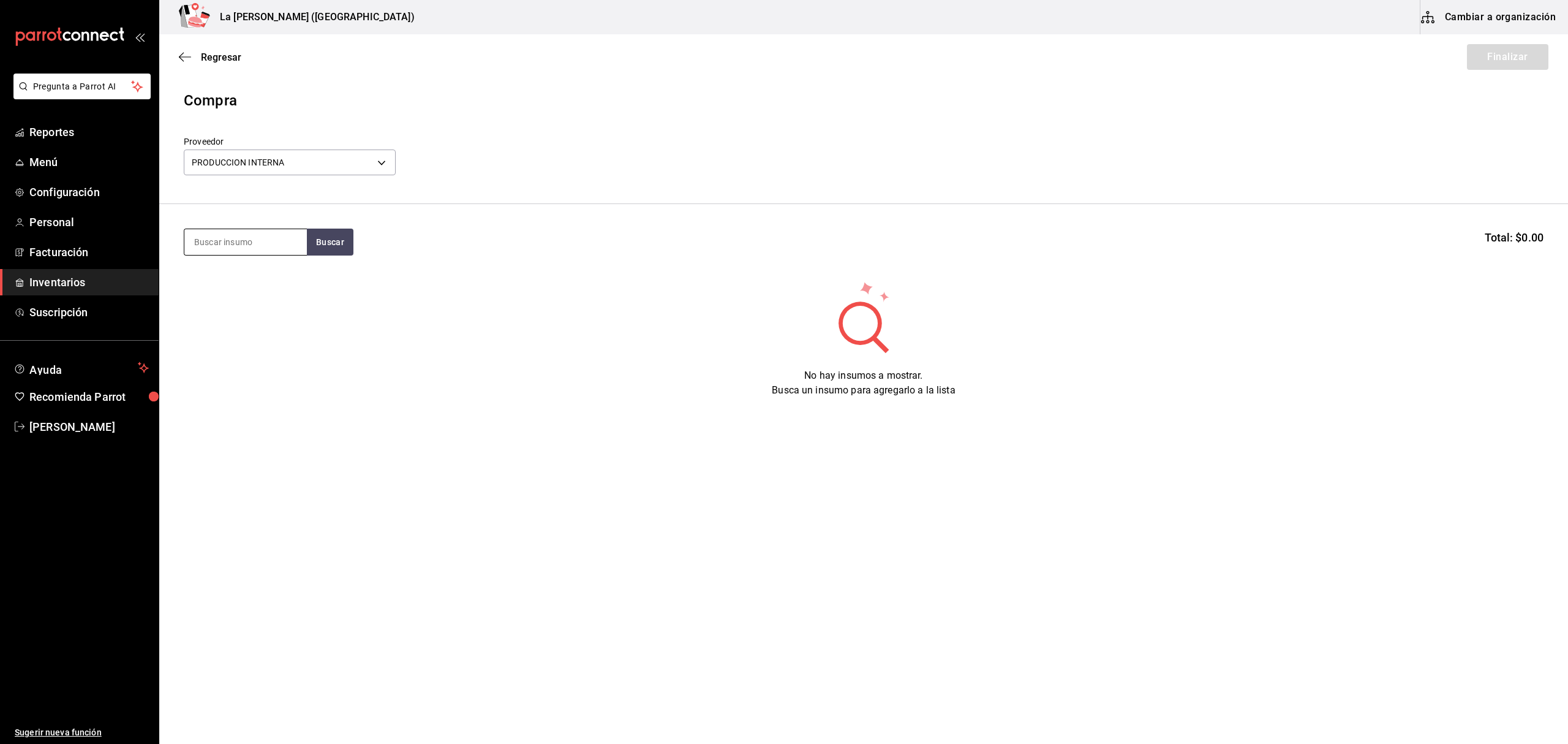
click at [249, 240] on input at bounding box center [246, 242] width 123 height 26
type input "fresa"
click at [221, 290] on div "POST MOSTACHON DE FRESA" at bounding box center [245, 285] width 103 height 30
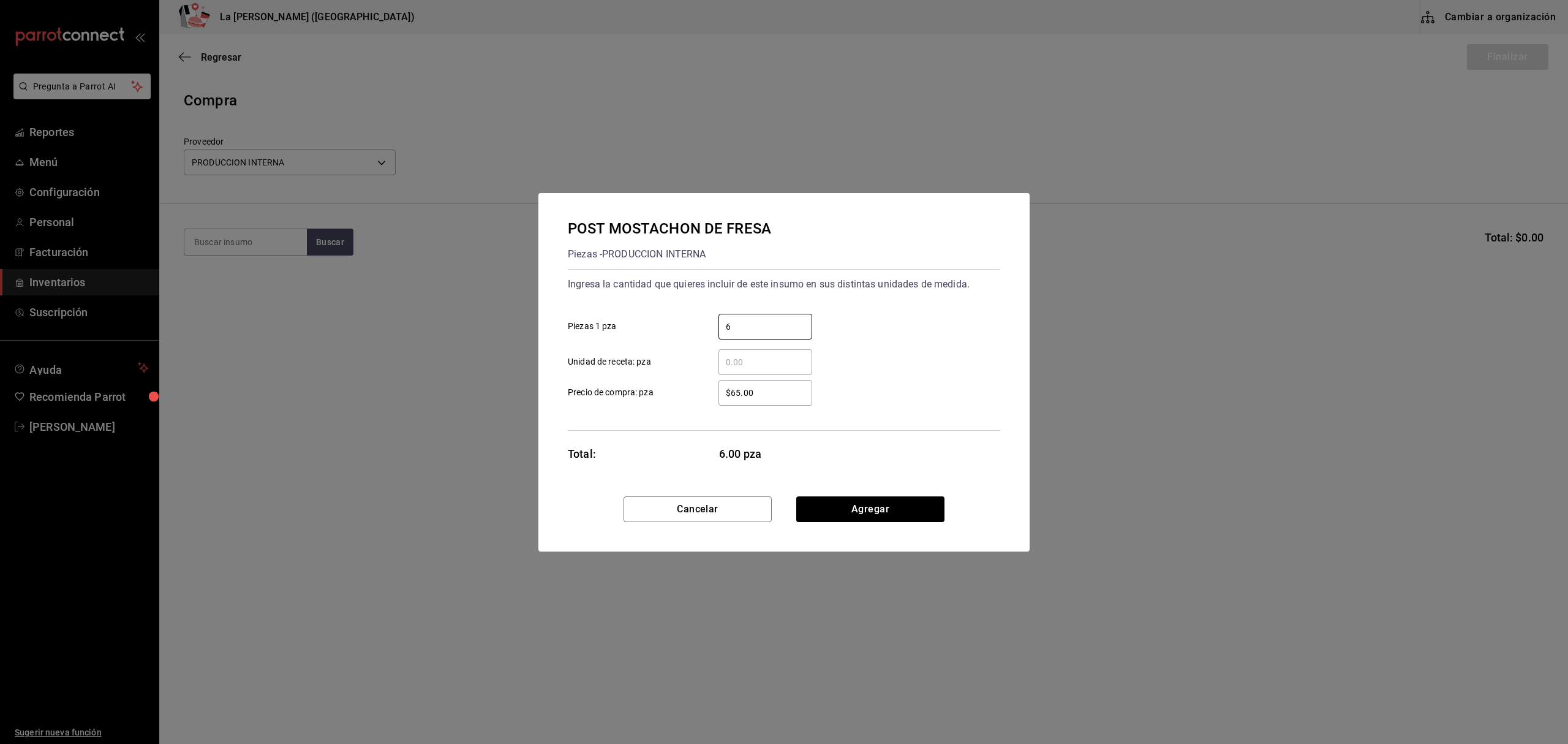
type input "6"
type input "$0.1"
click button "Agregar" at bounding box center [870, 509] width 148 height 26
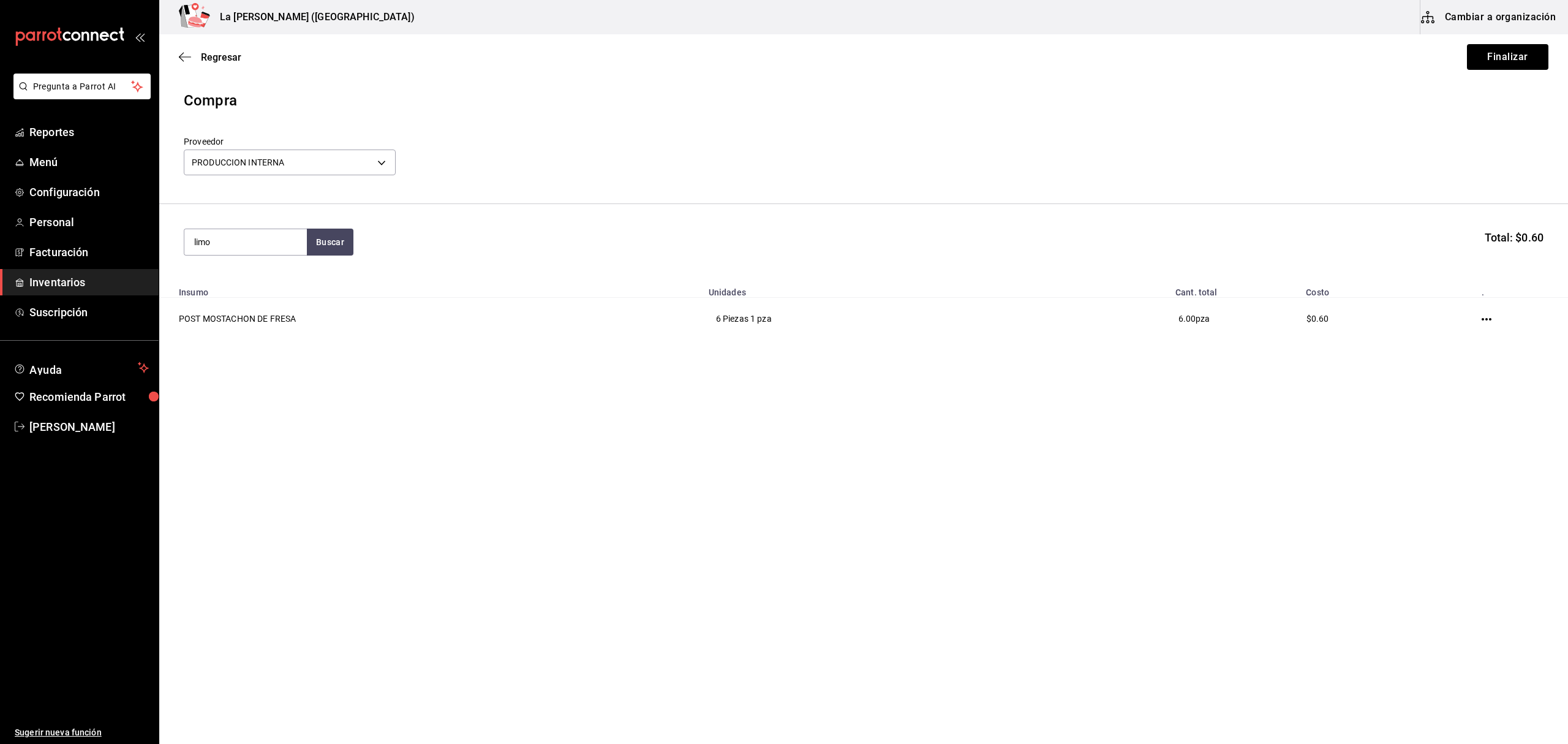
type input "limo"
click at [279, 292] on div "POST MOSTACHON [PERSON_NAME]" at bounding box center [245, 285] width 103 height 30
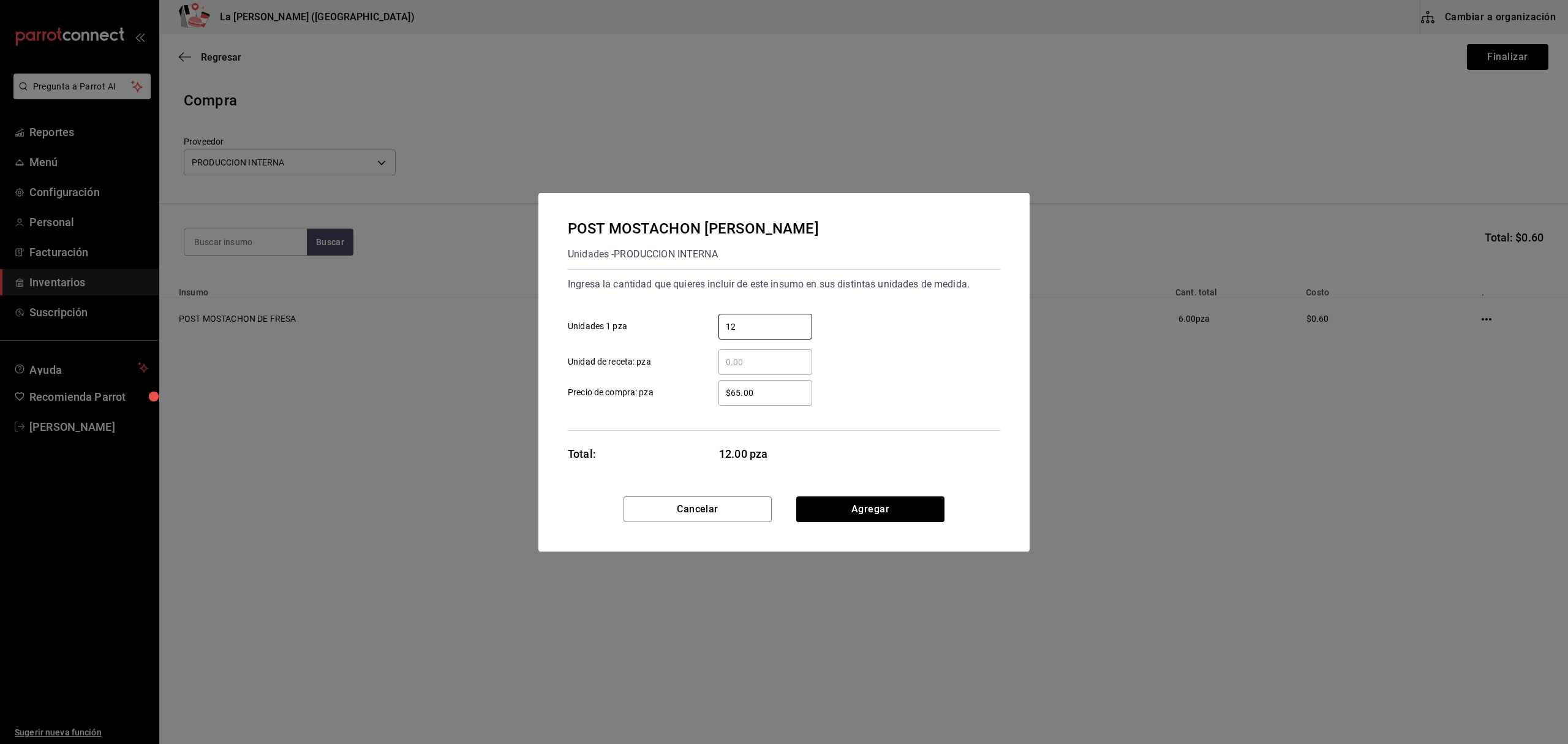
type input "12"
type input "$0.1"
click button "Agregar" at bounding box center [870, 509] width 148 height 26
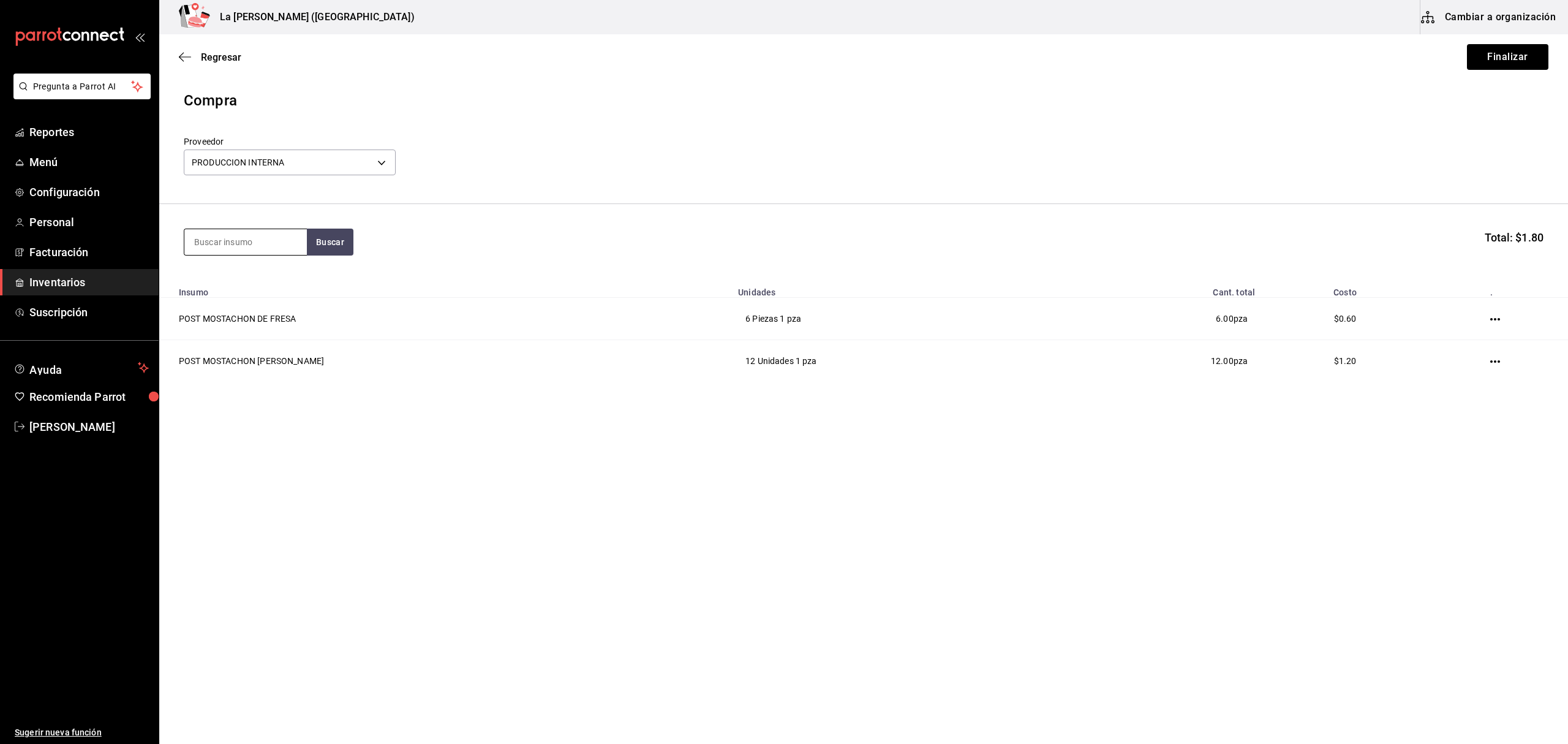
click at [252, 238] on input at bounding box center [246, 242] width 123 height 26
type input "pan"
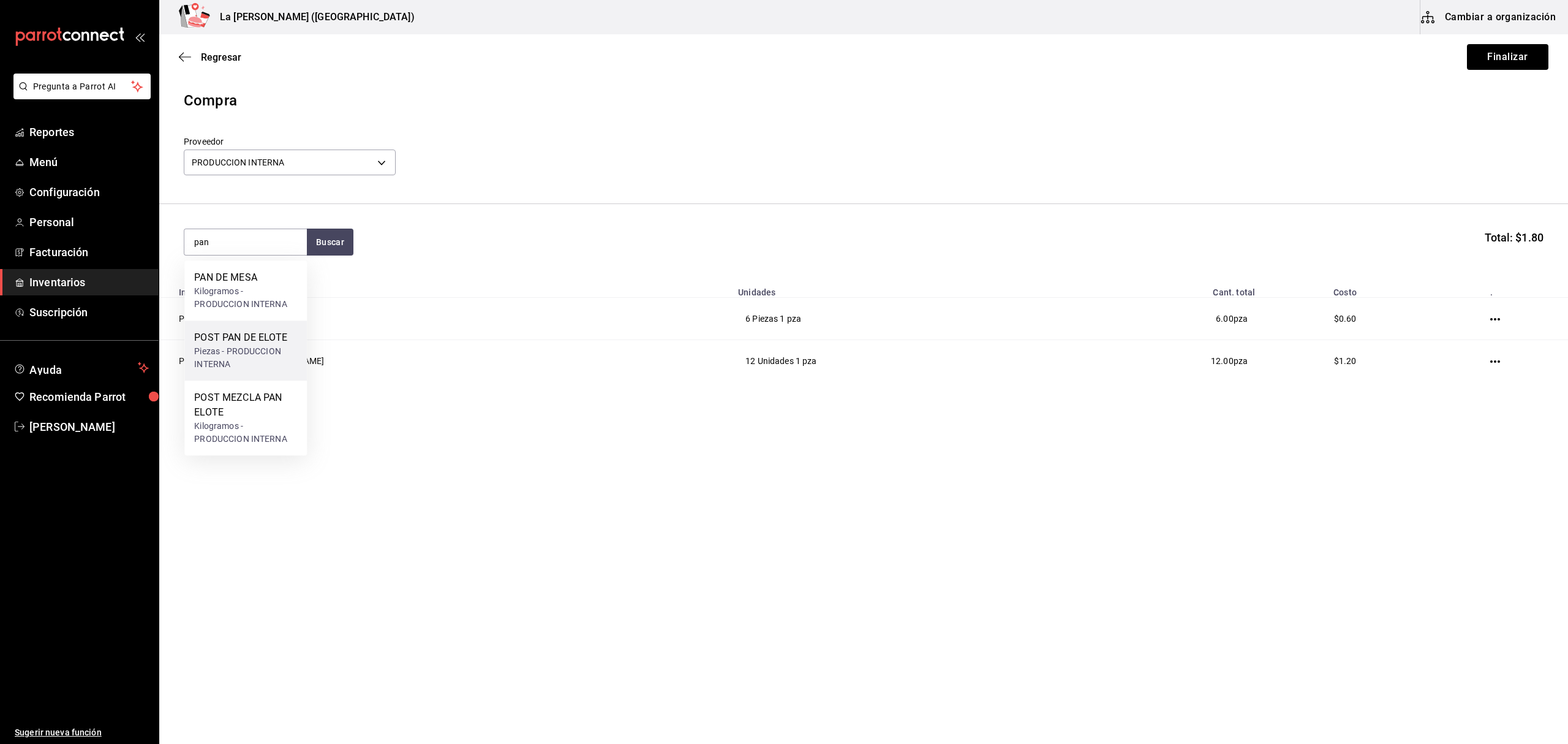
click at [262, 358] on div "Piezas - PRODUCCION INTERNA" at bounding box center [245, 358] width 103 height 26
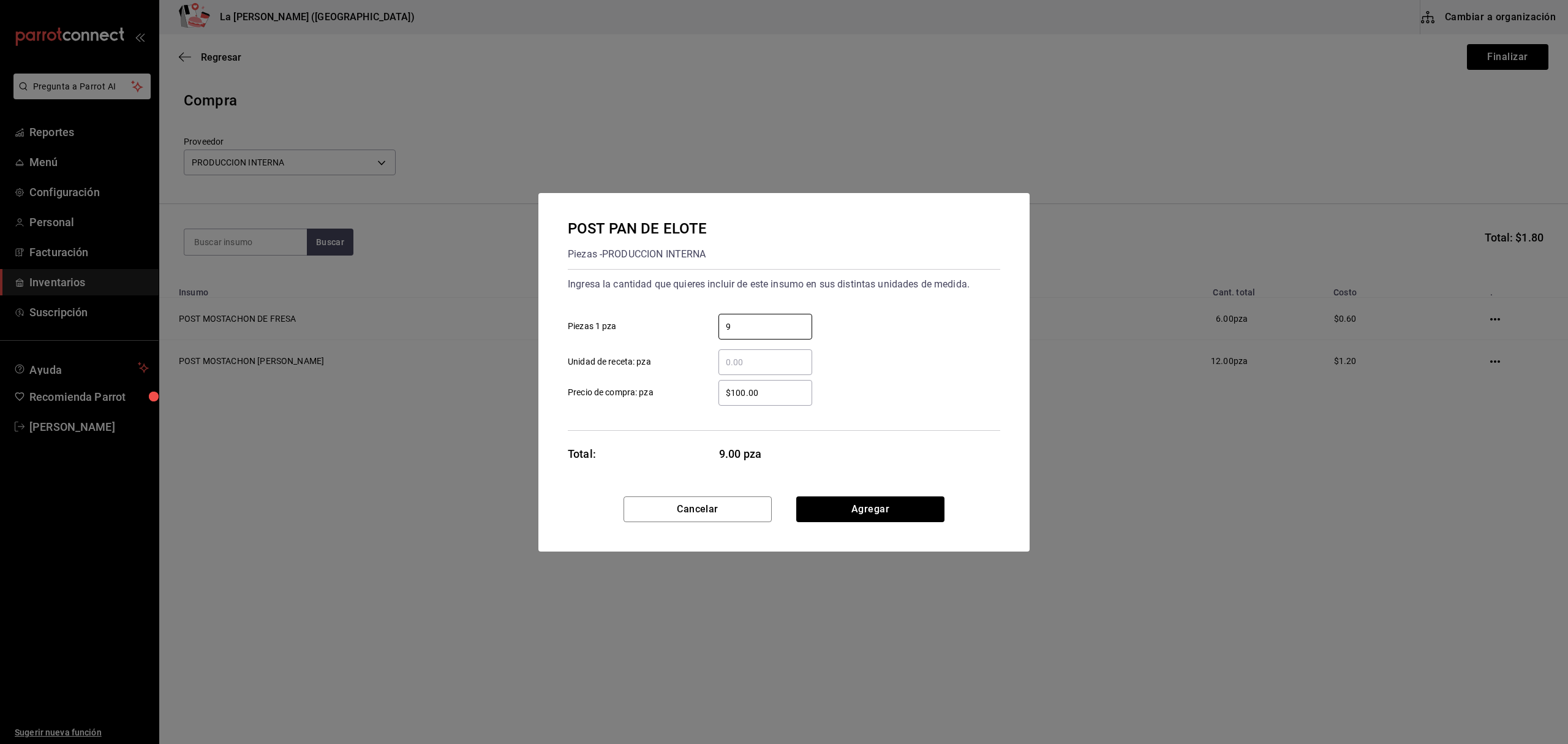
type input "9"
type input "$0.1"
click button "Agregar" at bounding box center [870, 509] width 148 height 26
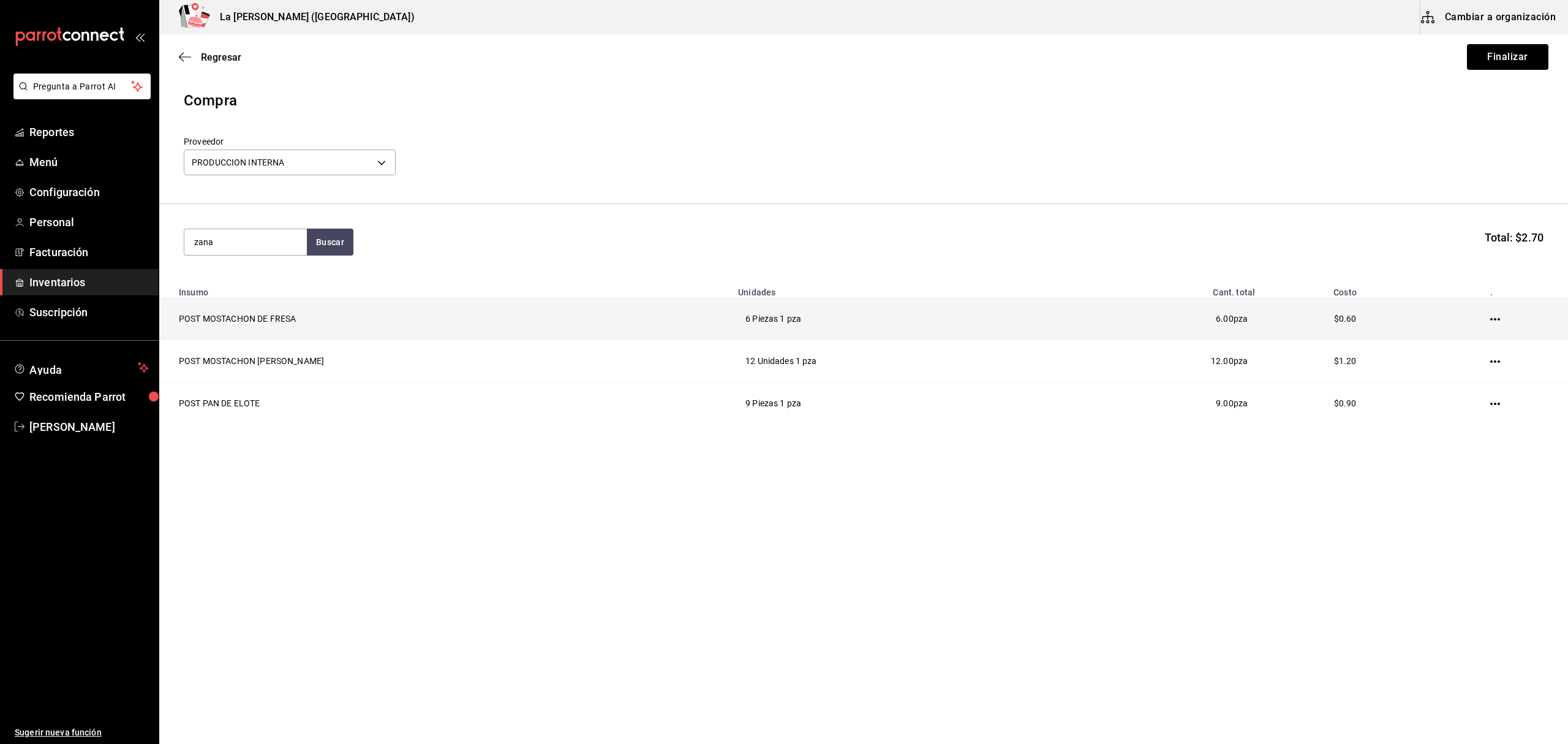
type input "zana"
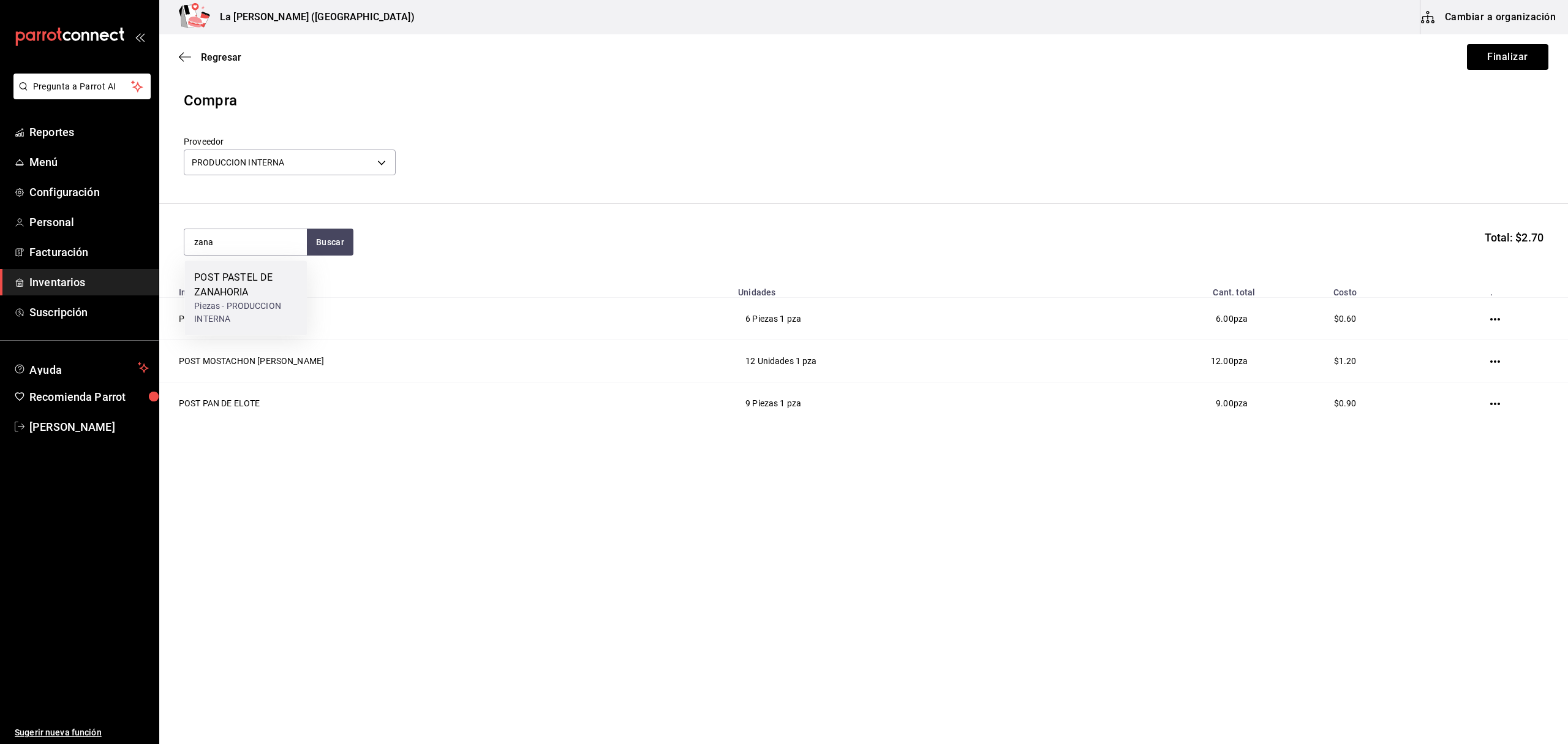
click at [243, 302] on div "Piezas - PRODUCCION INTERNA" at bounding box center [245, 312] width 103 height 26
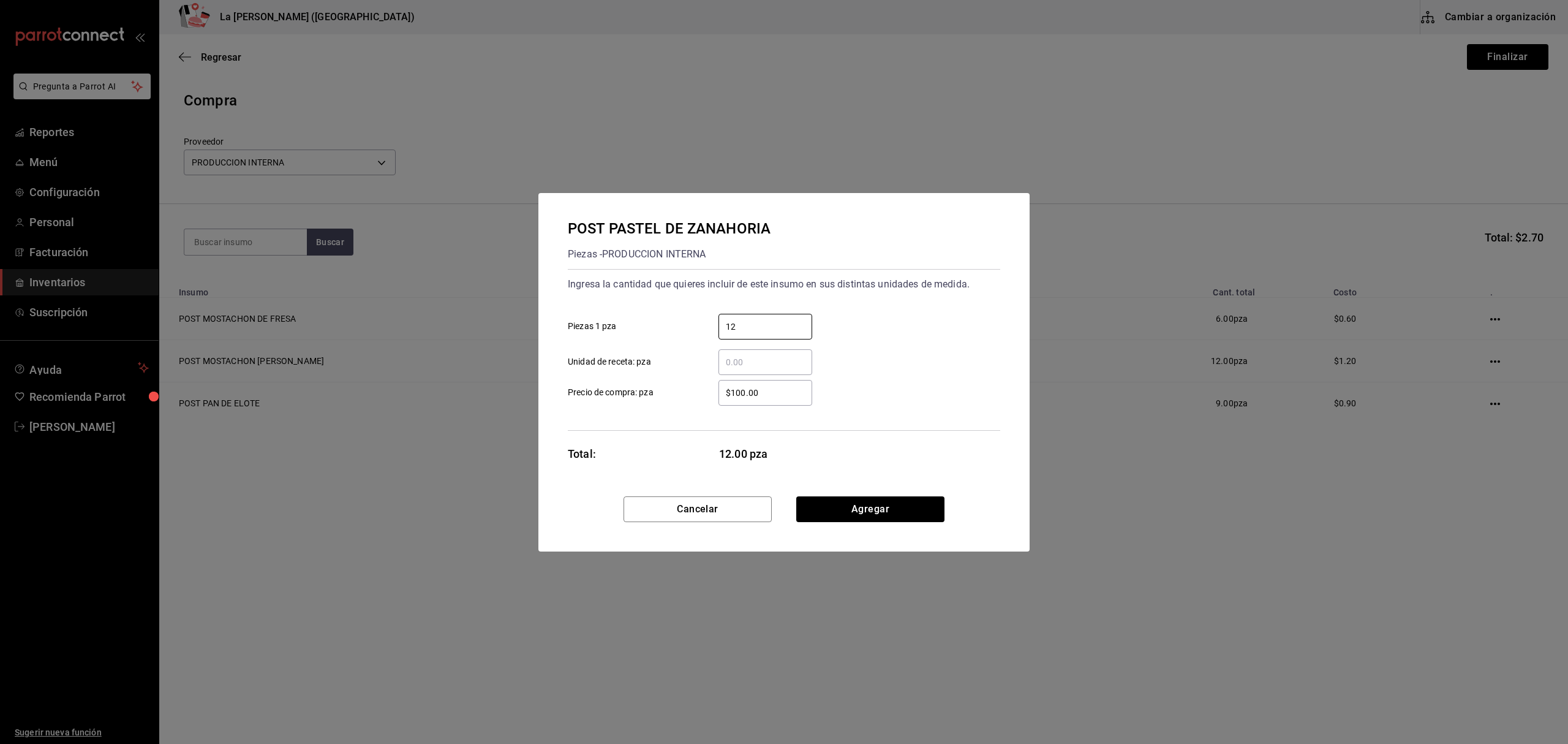
type input "12"
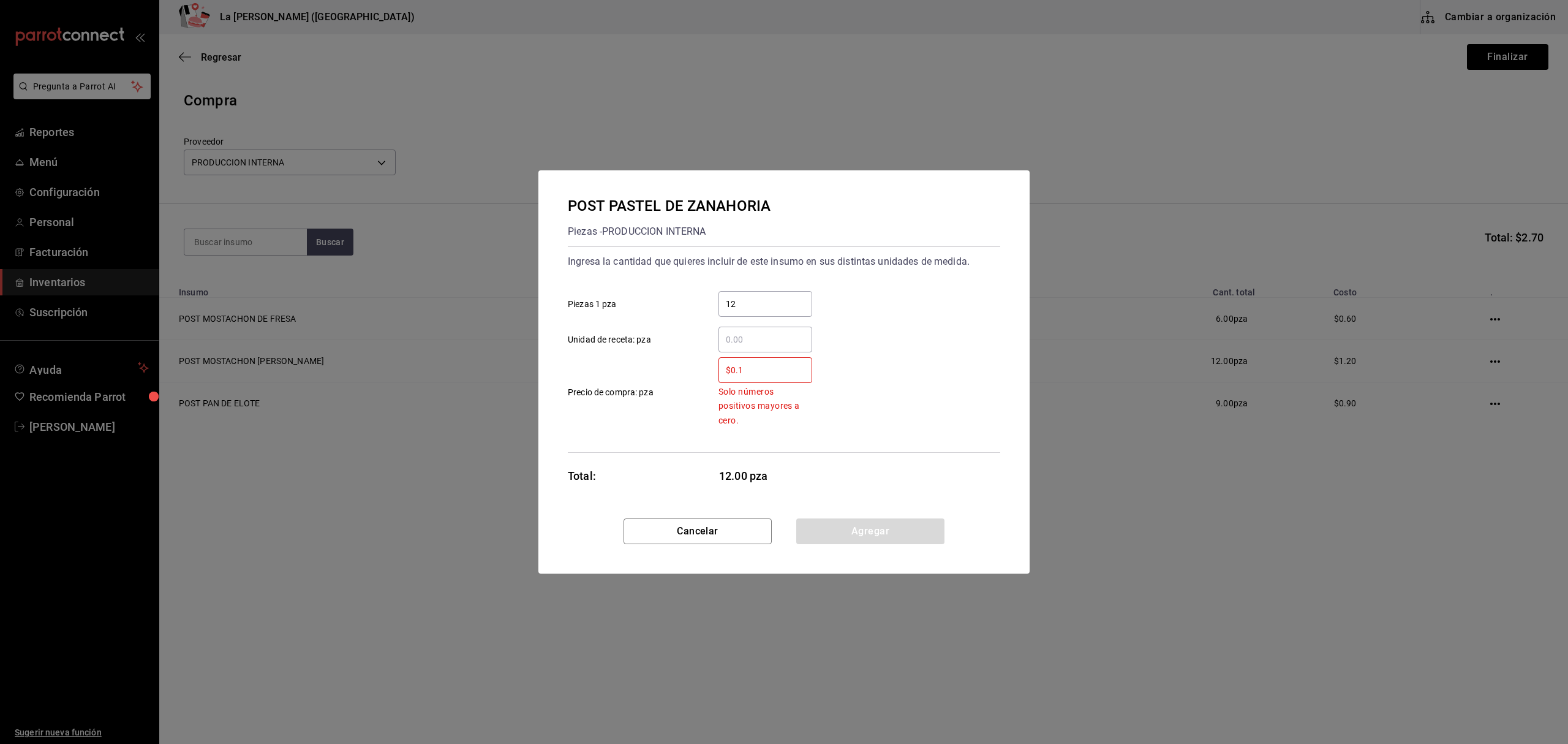
type input "$0.1"
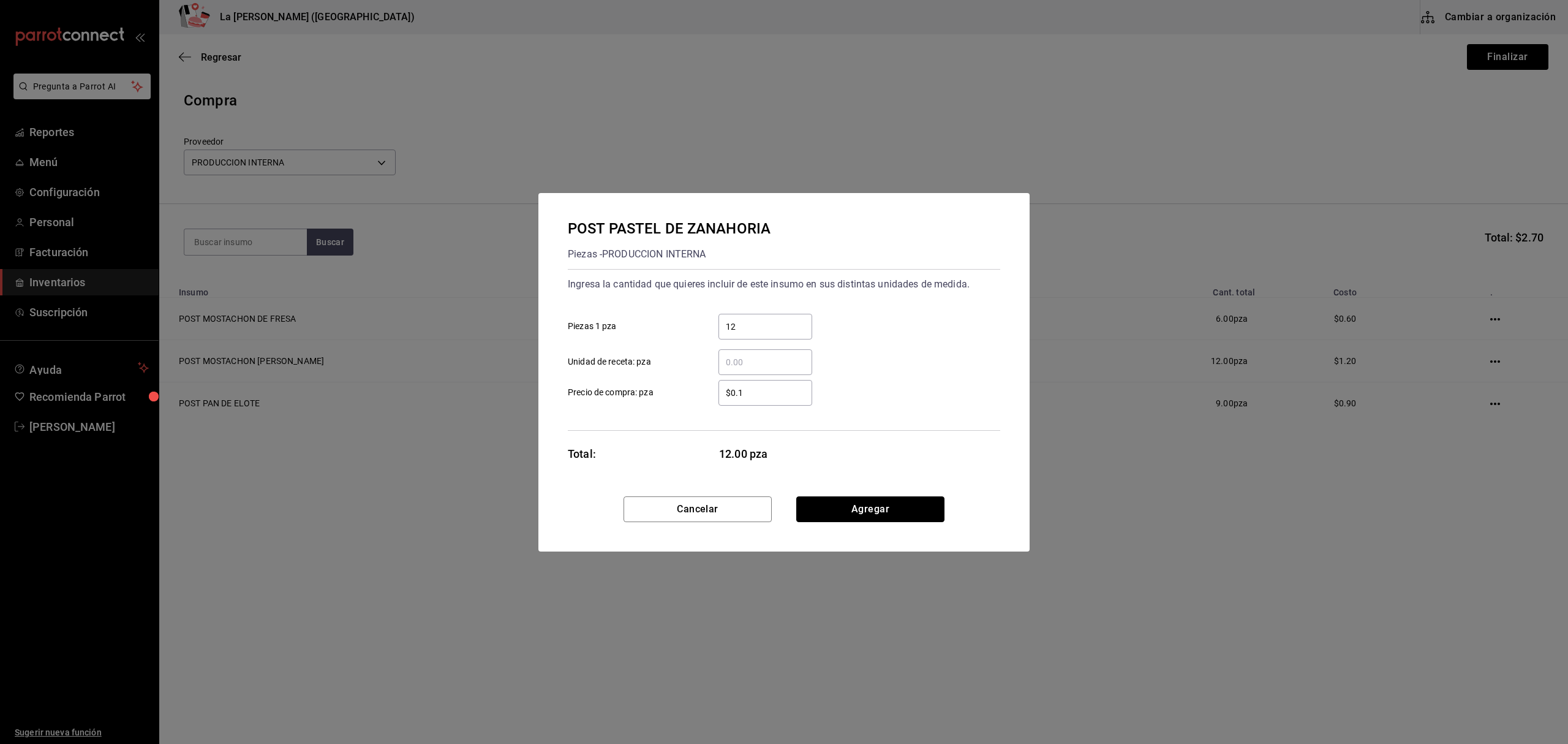
click button "Agregar" at bounding box center [870, 509] width 148 height 26
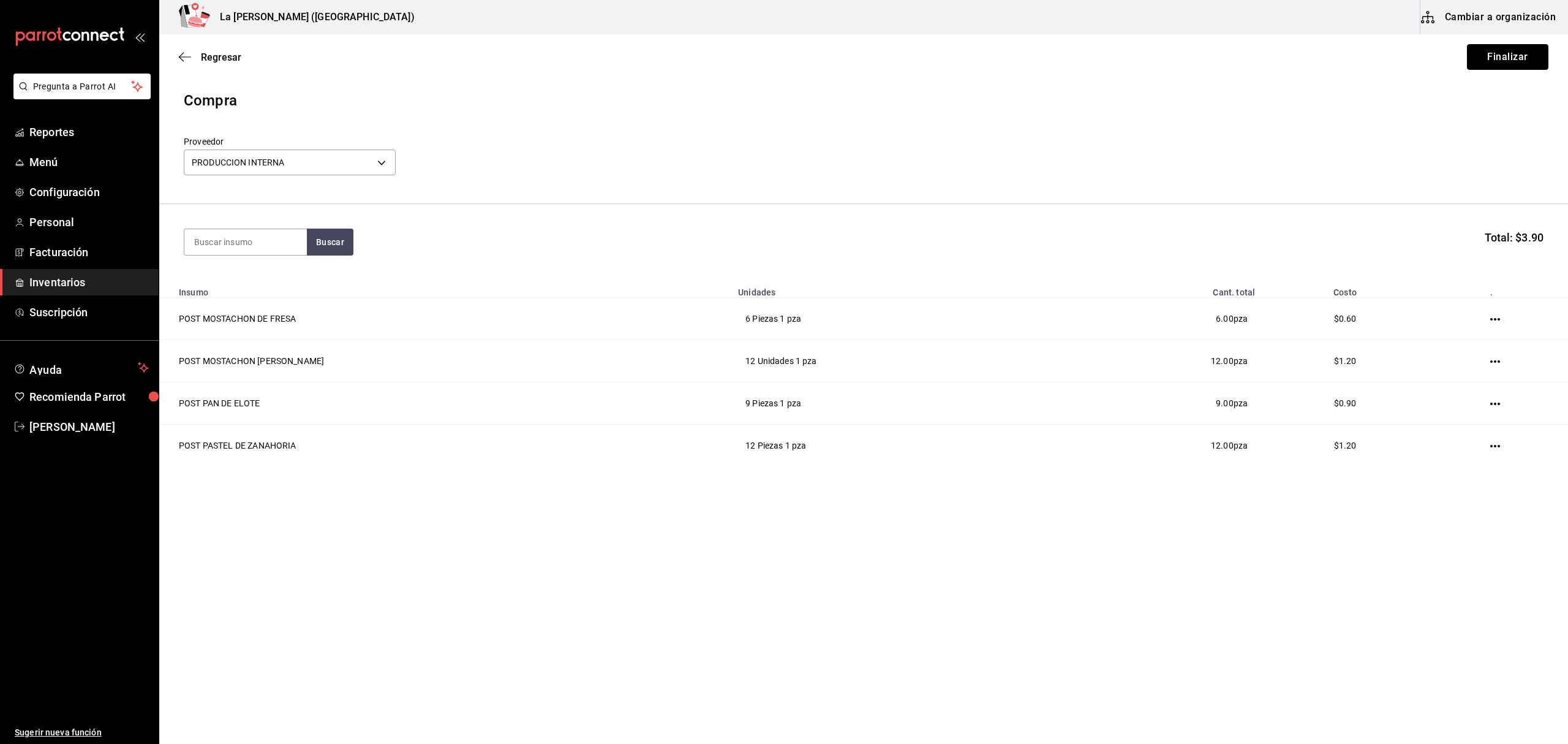
click at [1513, 57] on button "Finalizar" at bounding box center [1507, 57] width 81 height 26
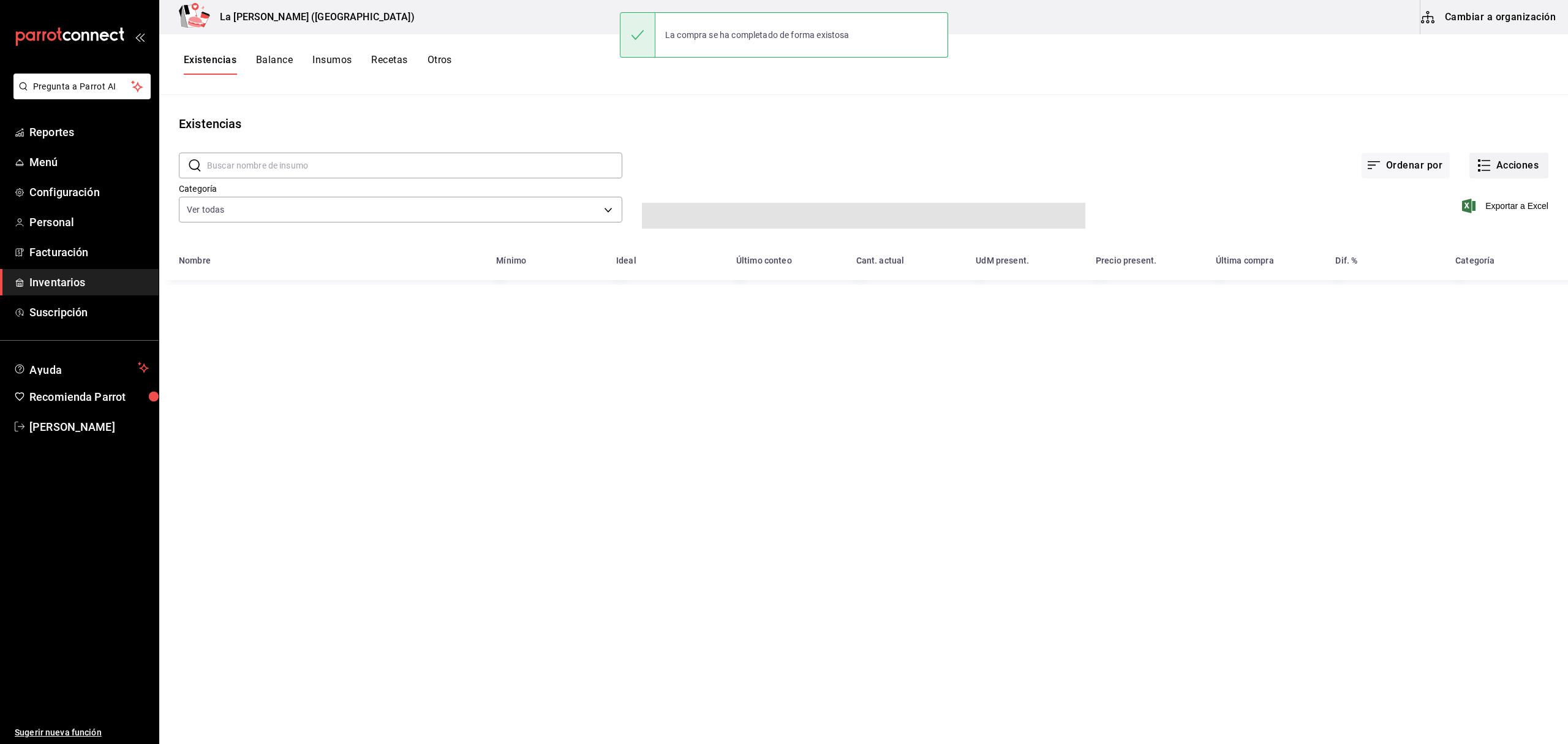
click at [1498, 165] on button "Acciones" at bounding box center [1509, 165] width 79 height 26
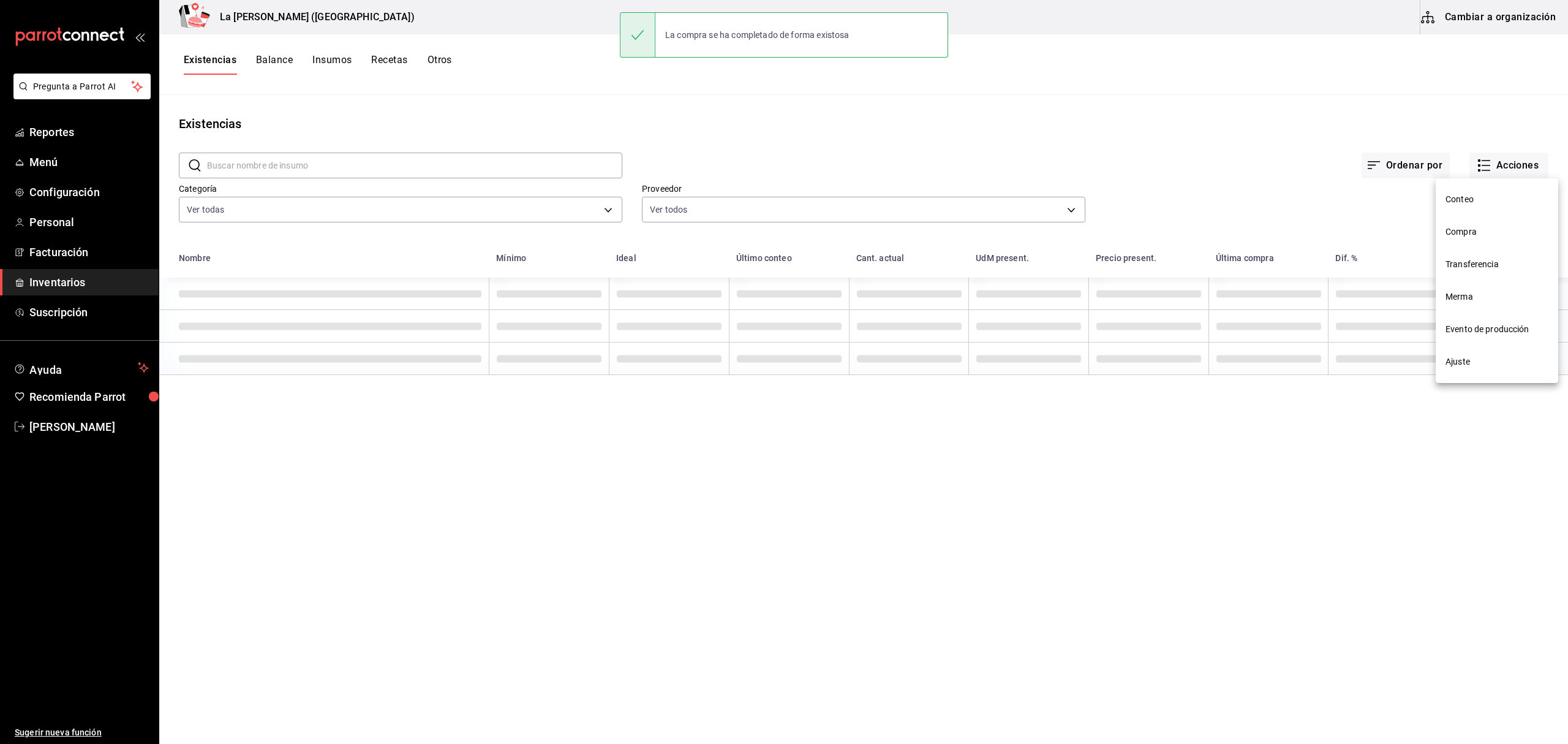
click at [1478, 228] on span "Compra" at bounding box center [1496, 232] width 103 height 13
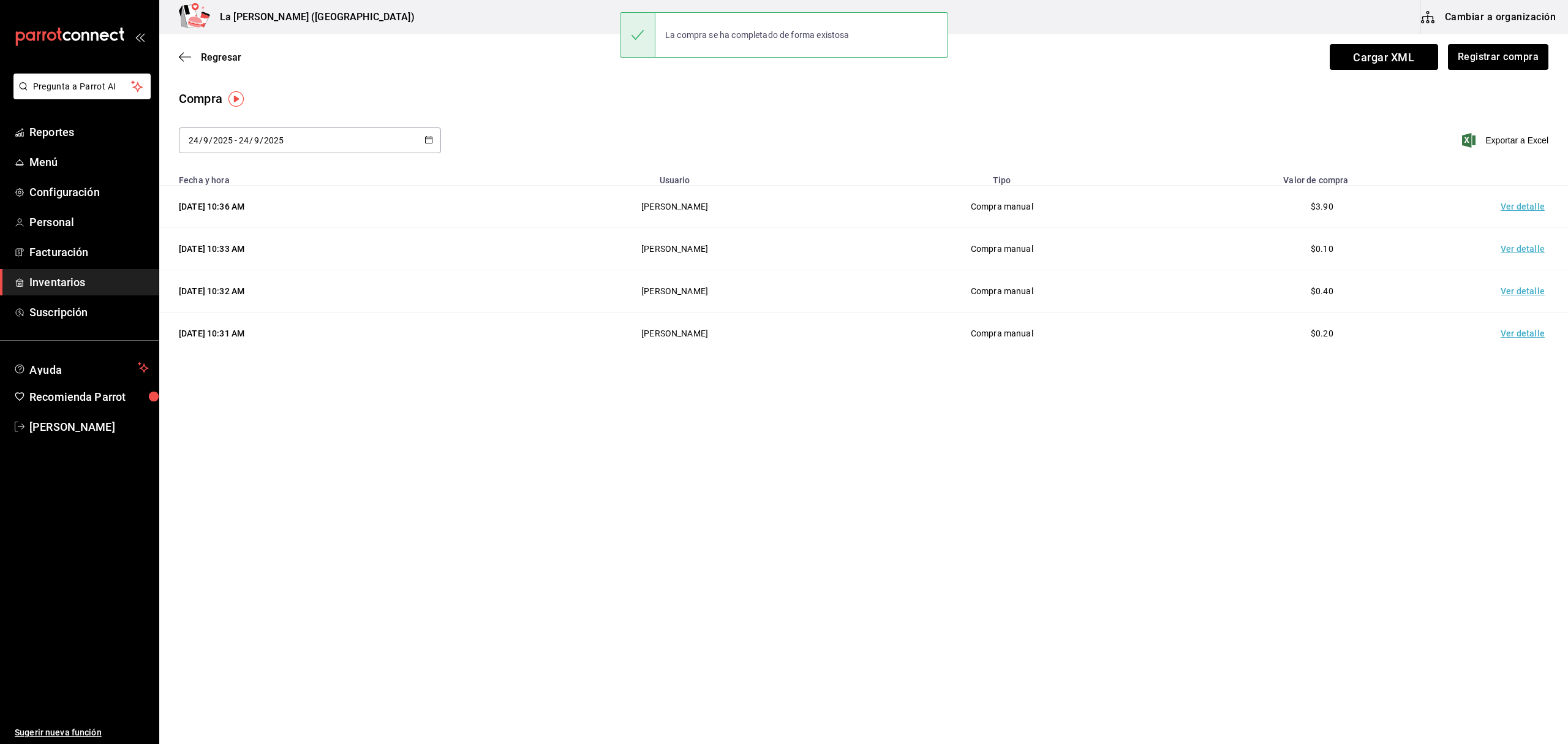
click at [1517, 207] on td "Ver detalle" at bounding box center [1525, 207] width 86 height 43
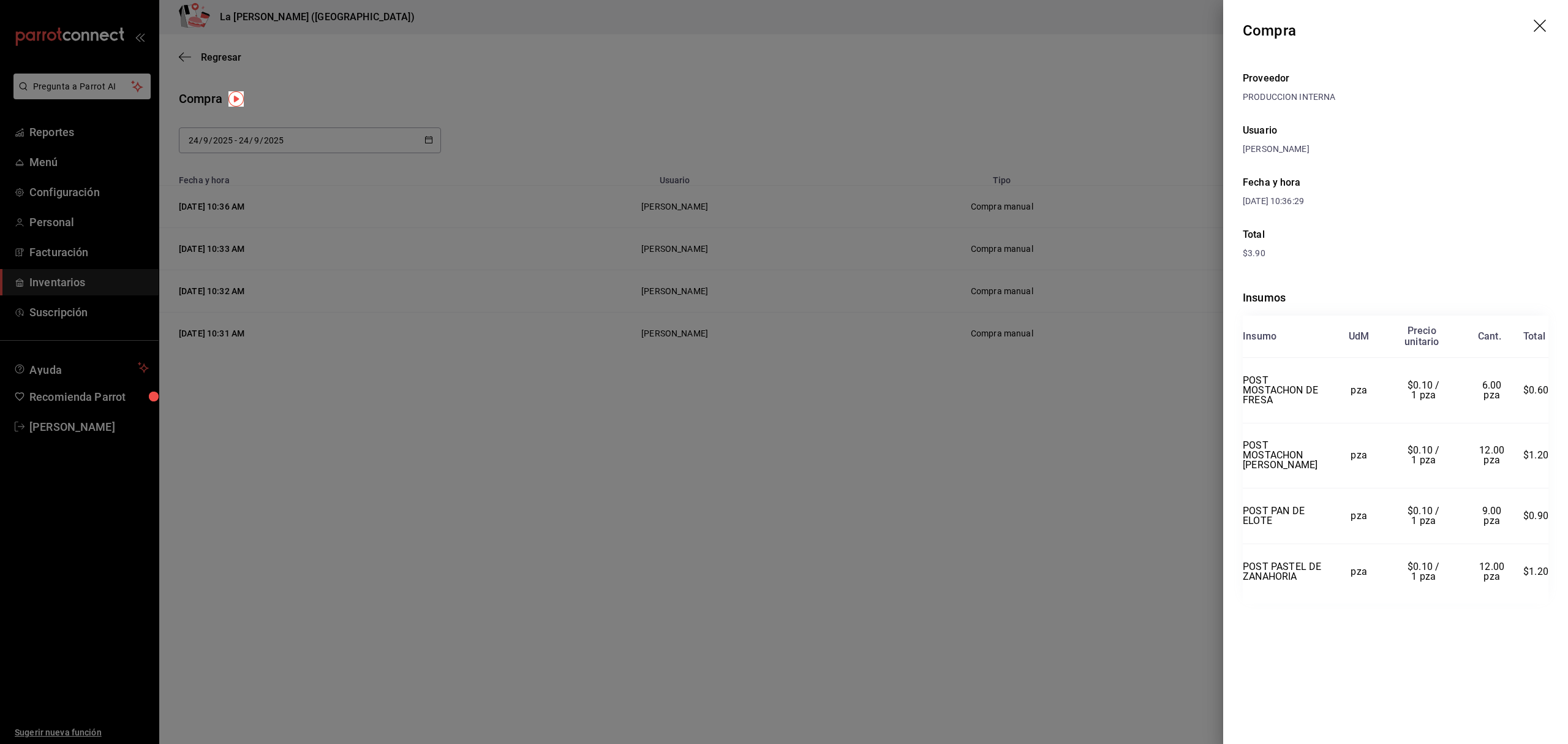
click at [1541, 23] on icon "drag" at bounding box center [1541, 27] width 15 height 15
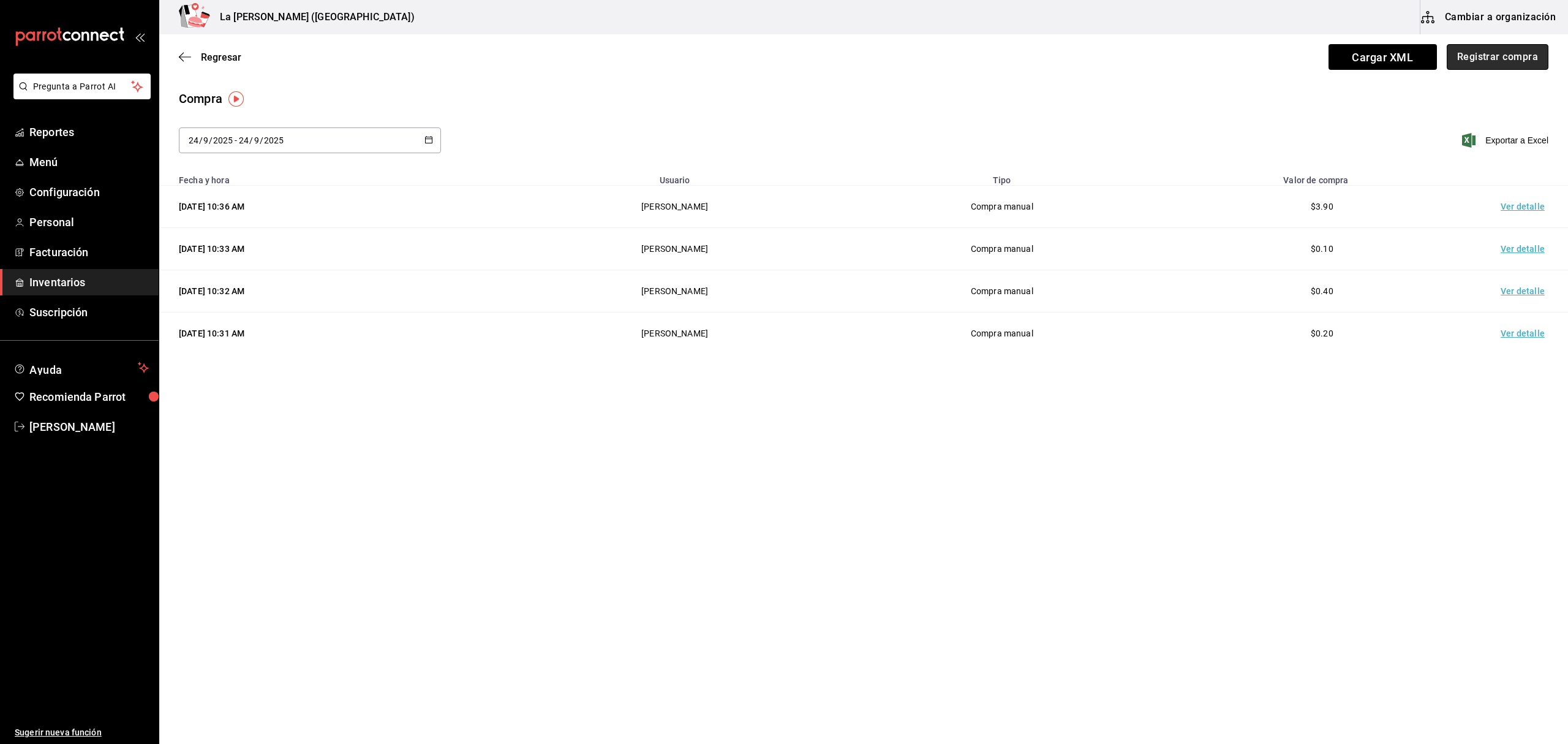
click at [1501, 50] on button "Registrar compra" at bounding box center [1498, 57] width 102 height 26
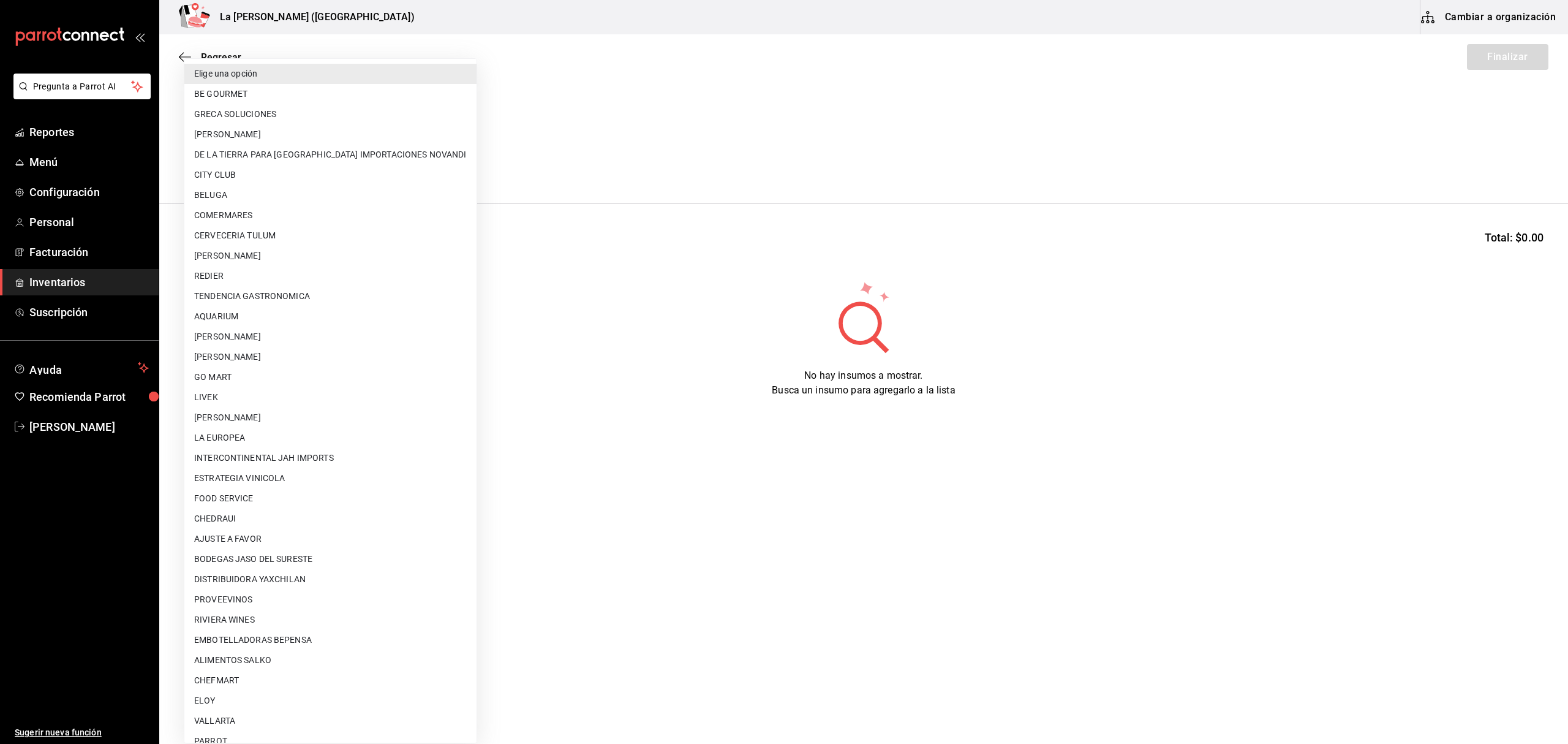
click at [319, 152] on body "Pregunta a Parrot AI Reportes Menú Configuración Personal Facturación Inventari…" at bounding box center [784, 337] width 1568 height 675
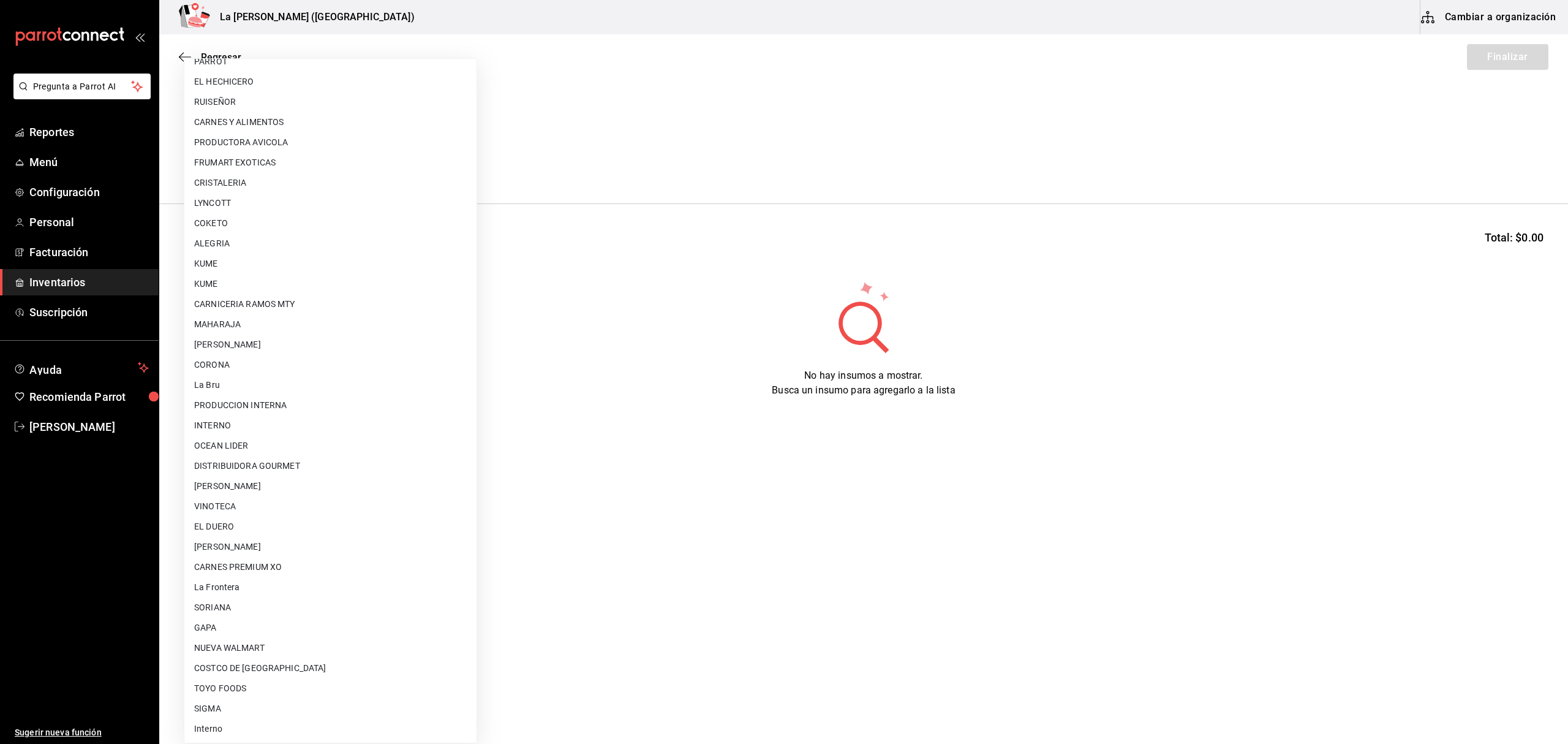
scroll to position [680, 0]
drag, startPoint x: 571, startPoint y: 81, endPoint x: 371, endPoint y: 101, distance: 201.0
click at [571, 82] on div at bounding box center [784, 372] width 1568 height 744
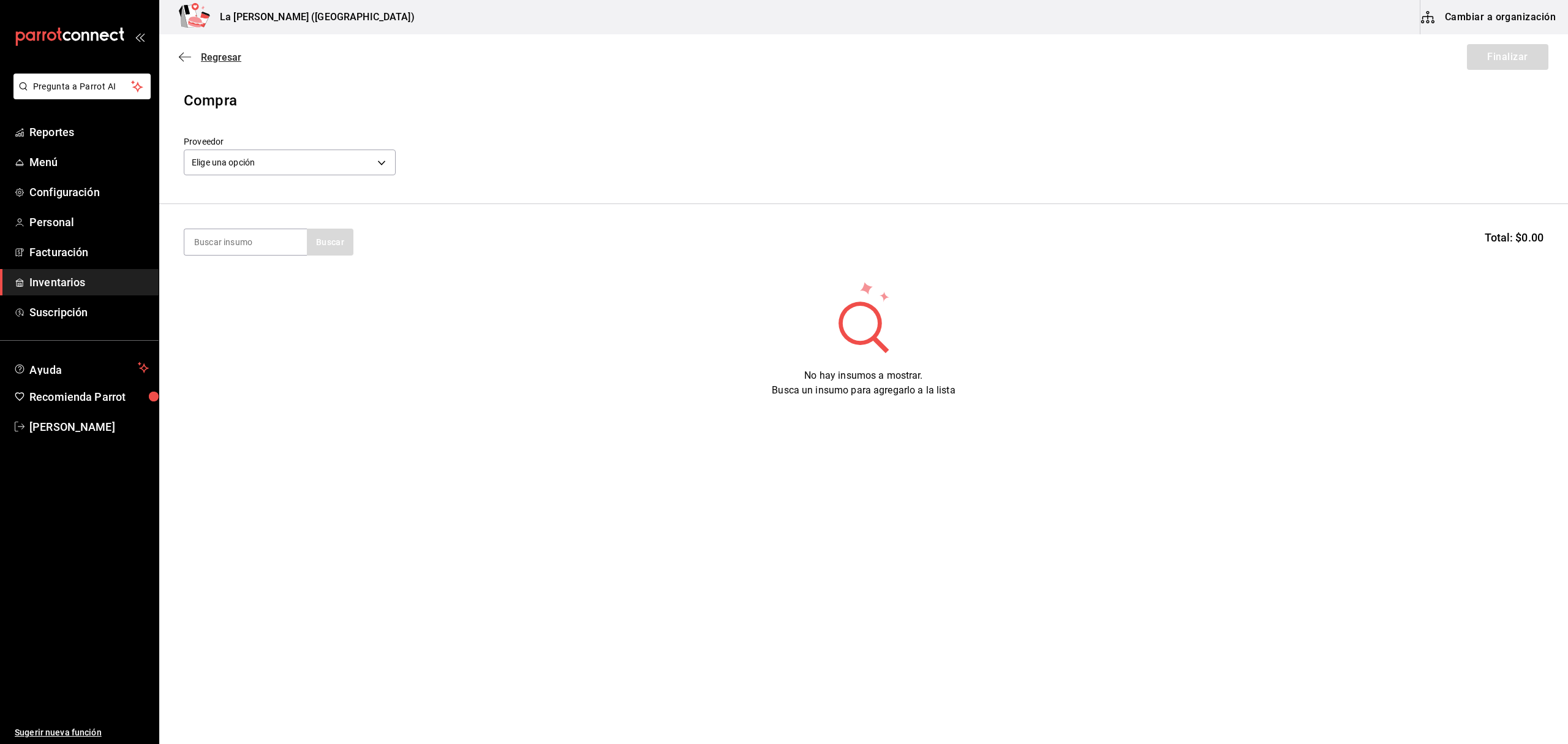
click at [219, 55] on span "Regresar" at bounding box center [221, 57] width 41 height 12
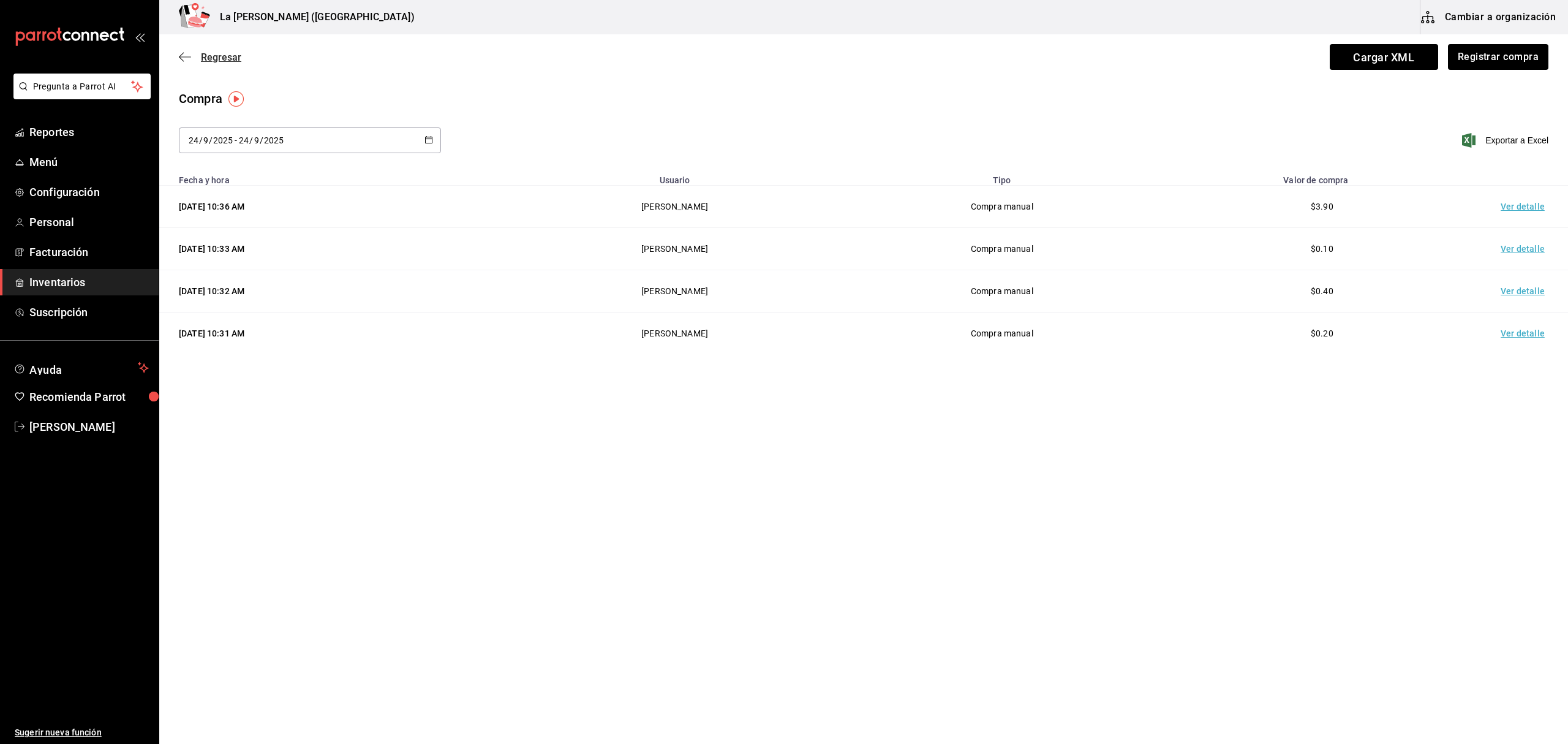
click at [234, 54] on span "Regresar" at bounding box center [221, 57] width 41 height 12
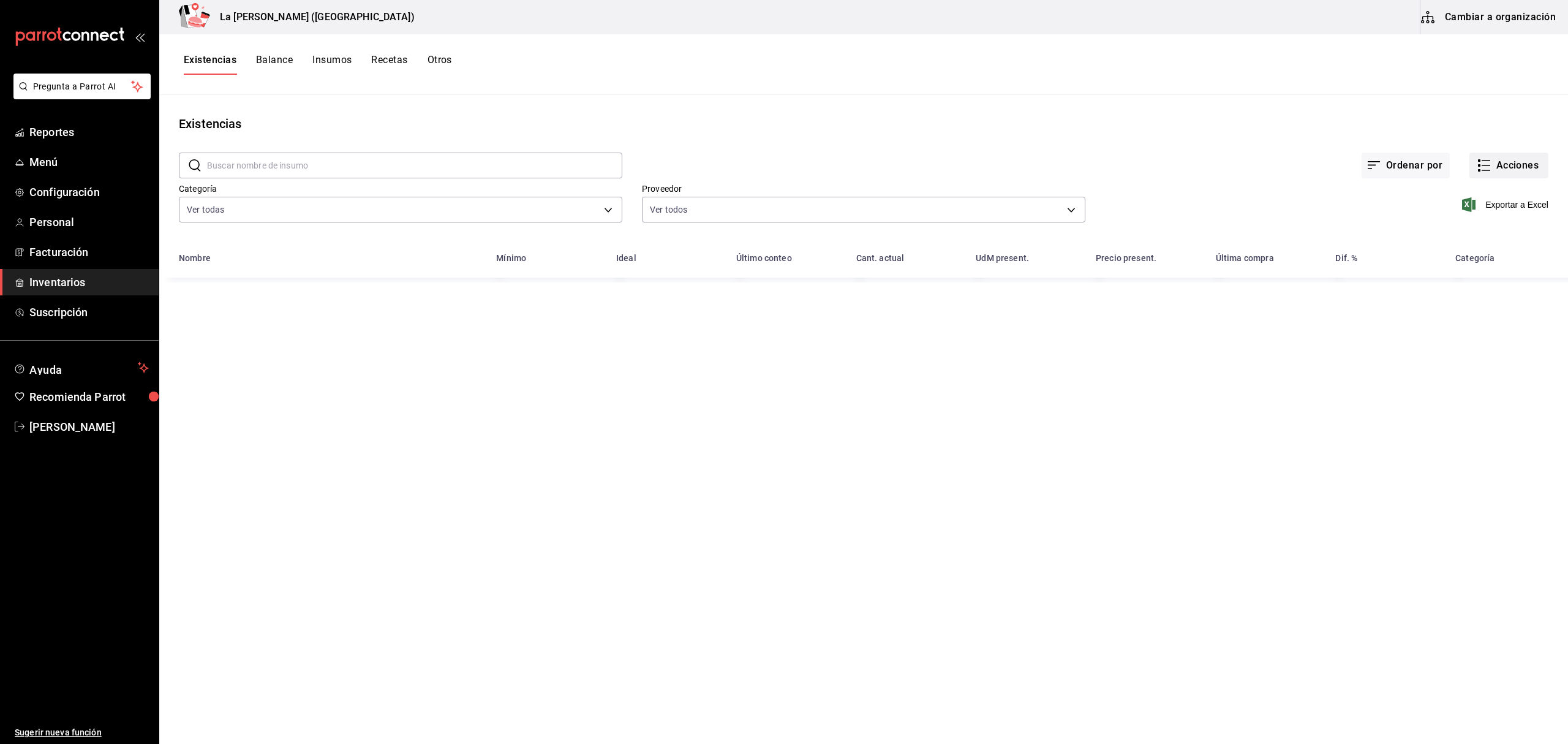
click at [1532, 168] on button "Acciones" at bounding box center [1509, 165] width 79 height 26
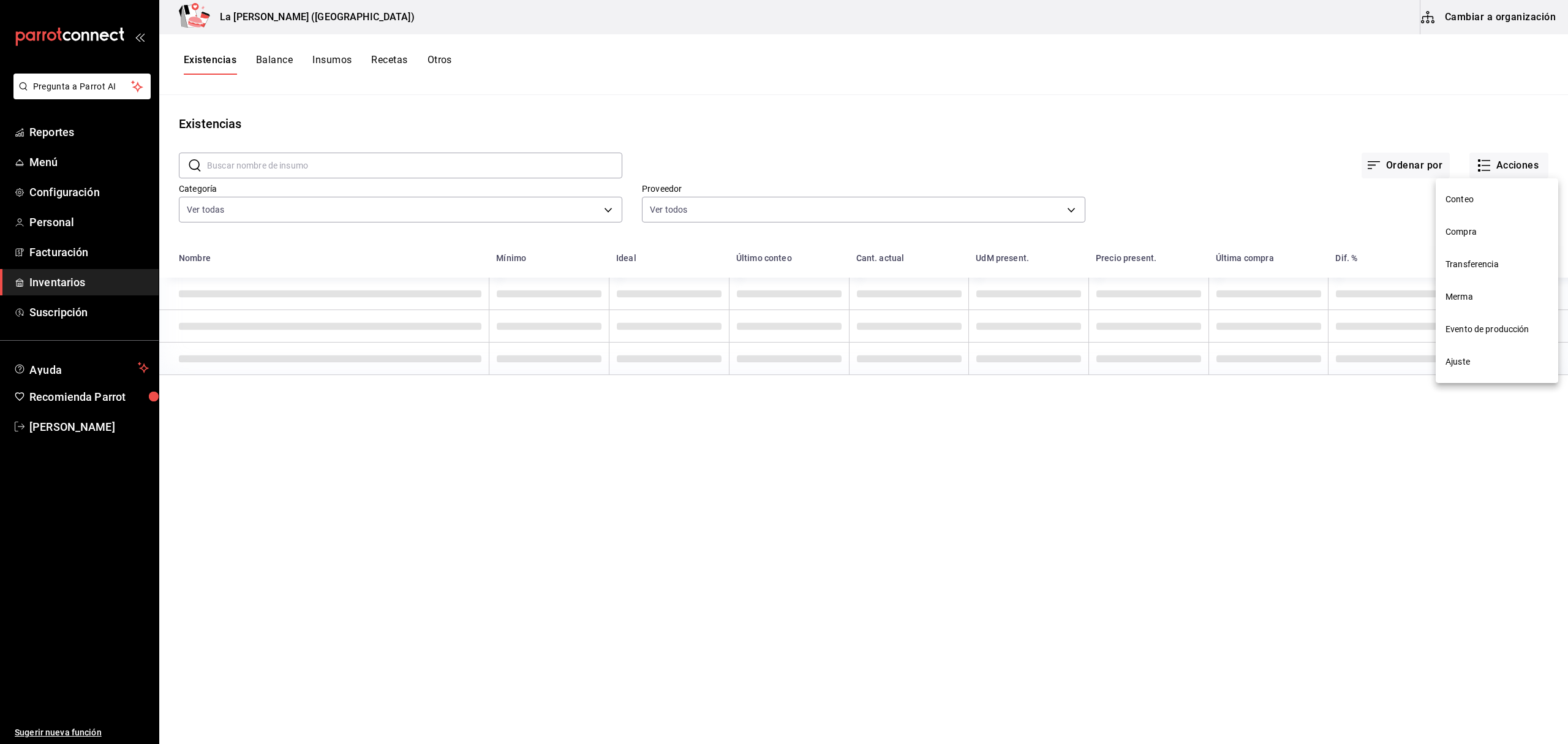
click at [1483, 298] on span "Merma" at bounding box center [1496, 297] width 103 height 13
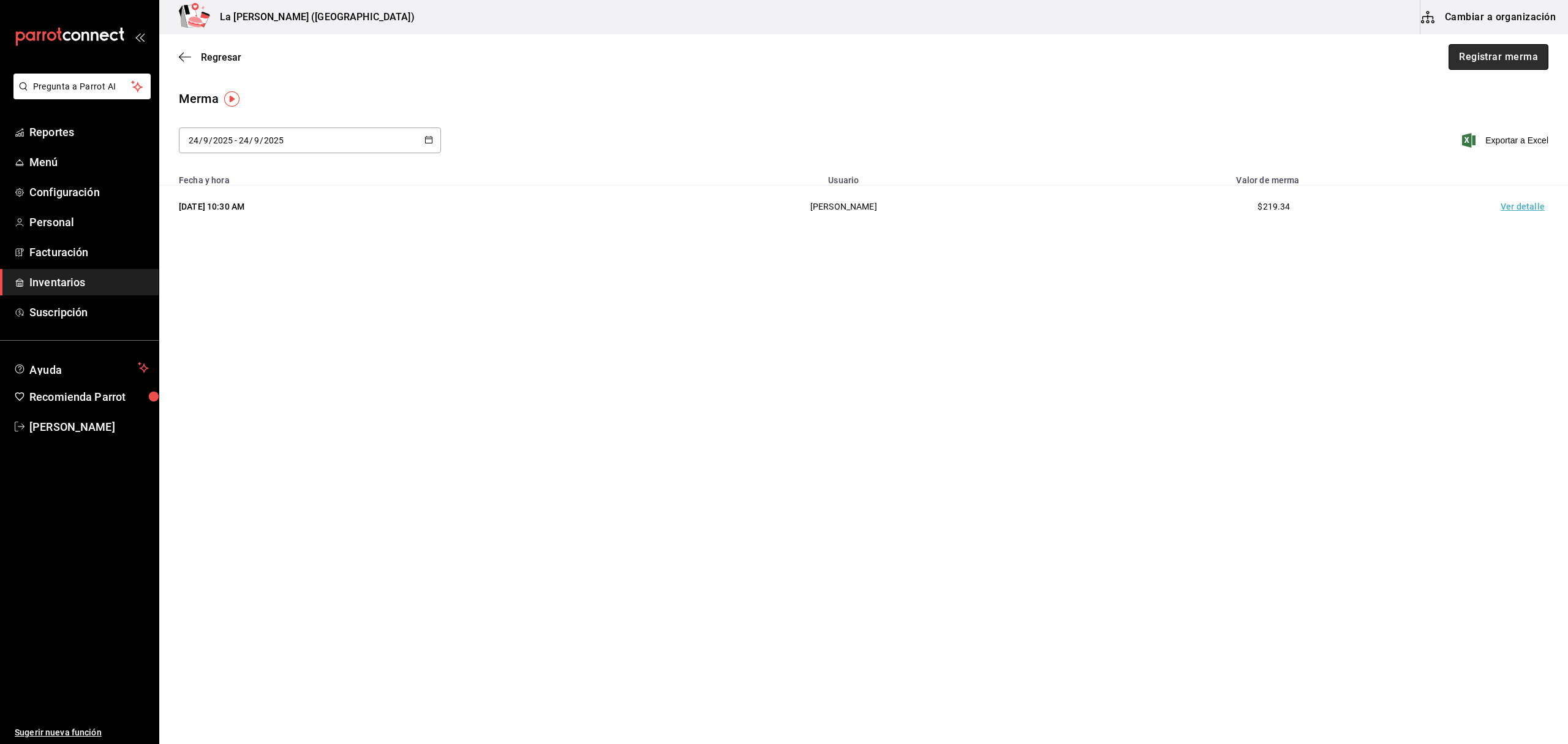
click at [1497, 54] on button "Registrar merma" at bounding box center [1499, 57] width 100 height 26
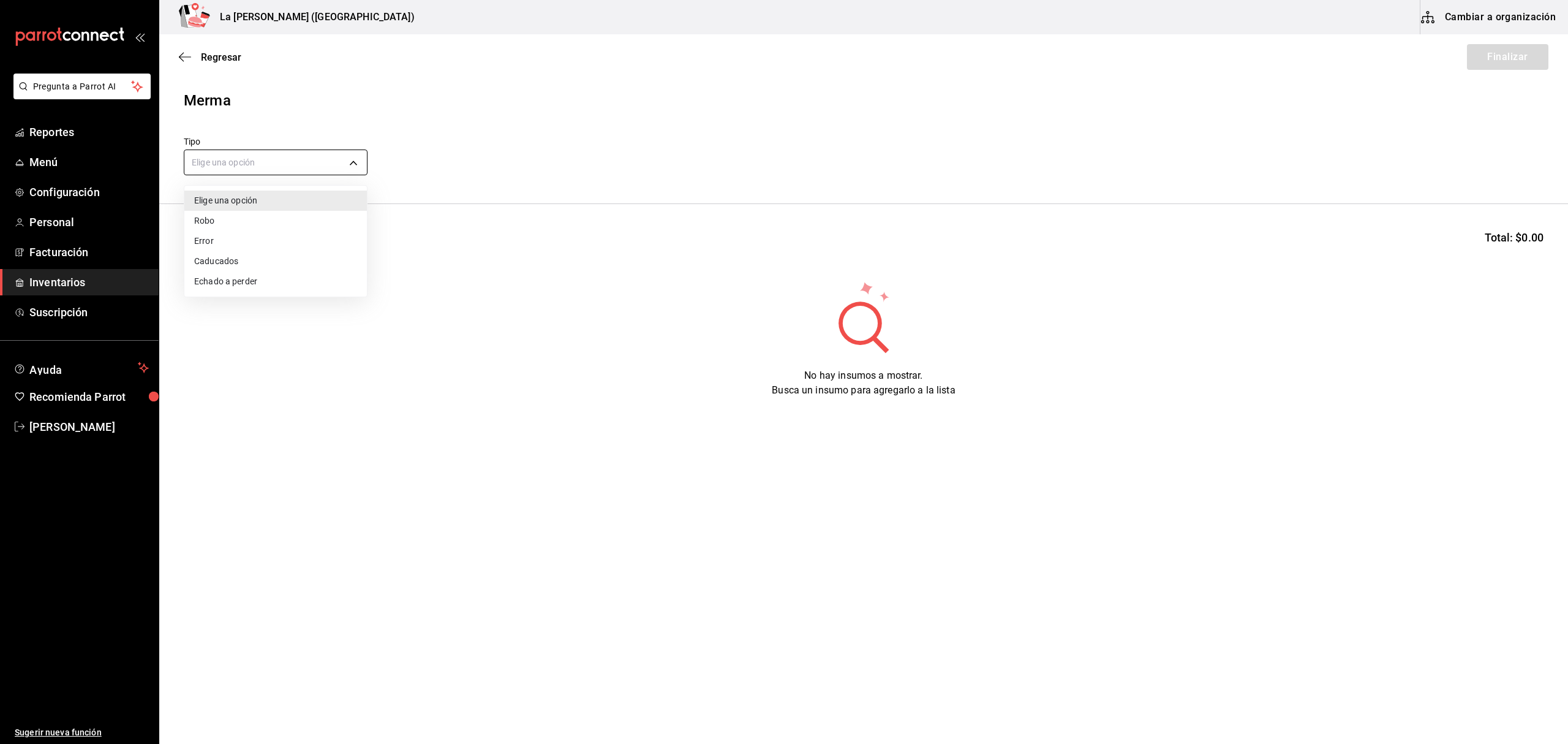
click at [306, 166] on body "Pregunta a Parrot AI Reportes Menú Configuración Personal Facturación Inventari…" at bounding box center [784, 337] width 1568 height 675
click at [229, 243] on li "Error" at bounding box center [276, 241] width 183 height 20
type input "ERROR"
click at [229, 243] on input at bounding box center [246, 242] width 123 height 26
type input "[PERSON_NAME]"
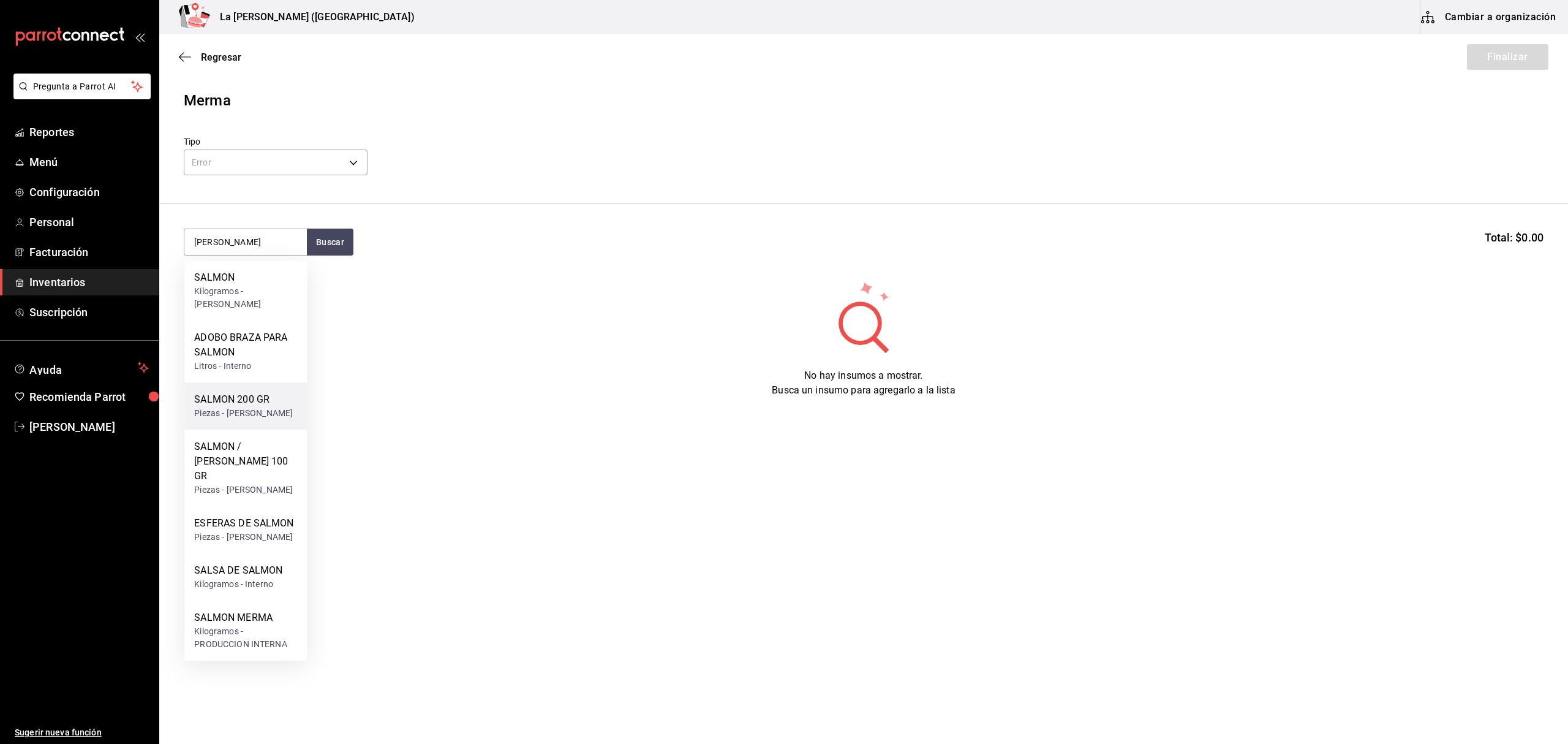
click at [264, 407] on div "Piezas - [PERSON_NAME]" at bounding box center [243, 413] width 99 height 13
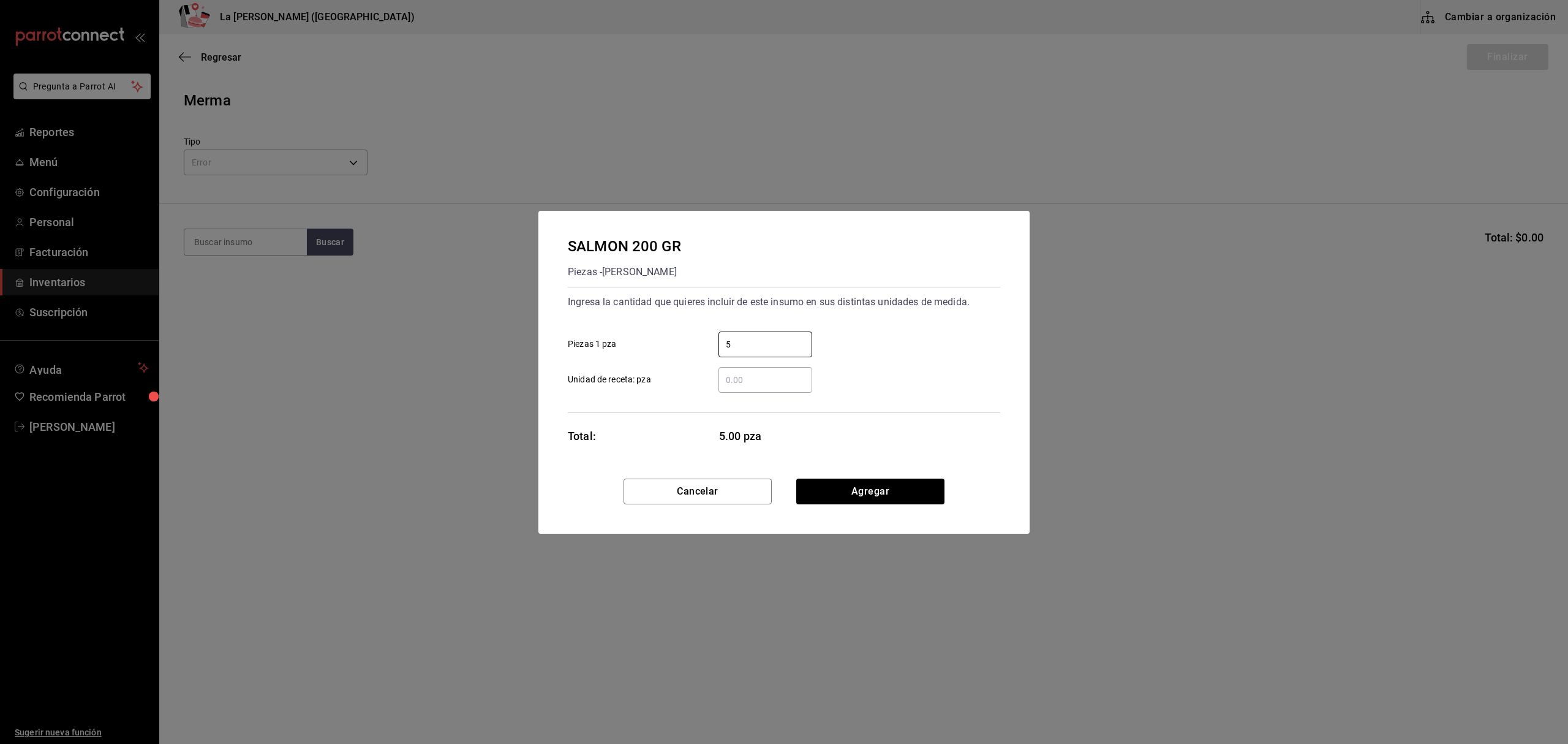
type input "5"
click button "Agregar" at bounding box center [870, 492] width 148 height 26
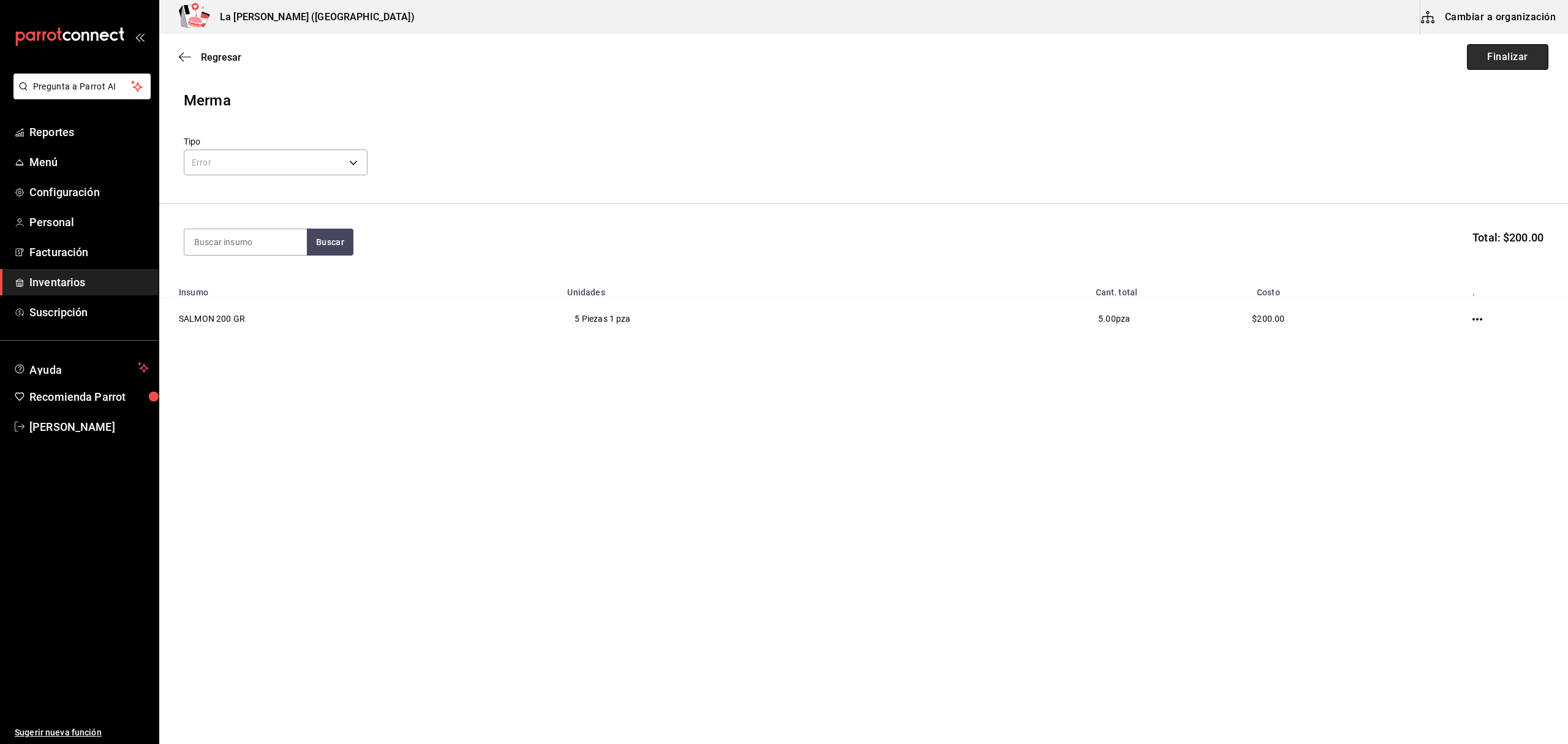
click at [1489, 64] on button "Finalizar" at bounding box center [1507, 57] width 81 height 26
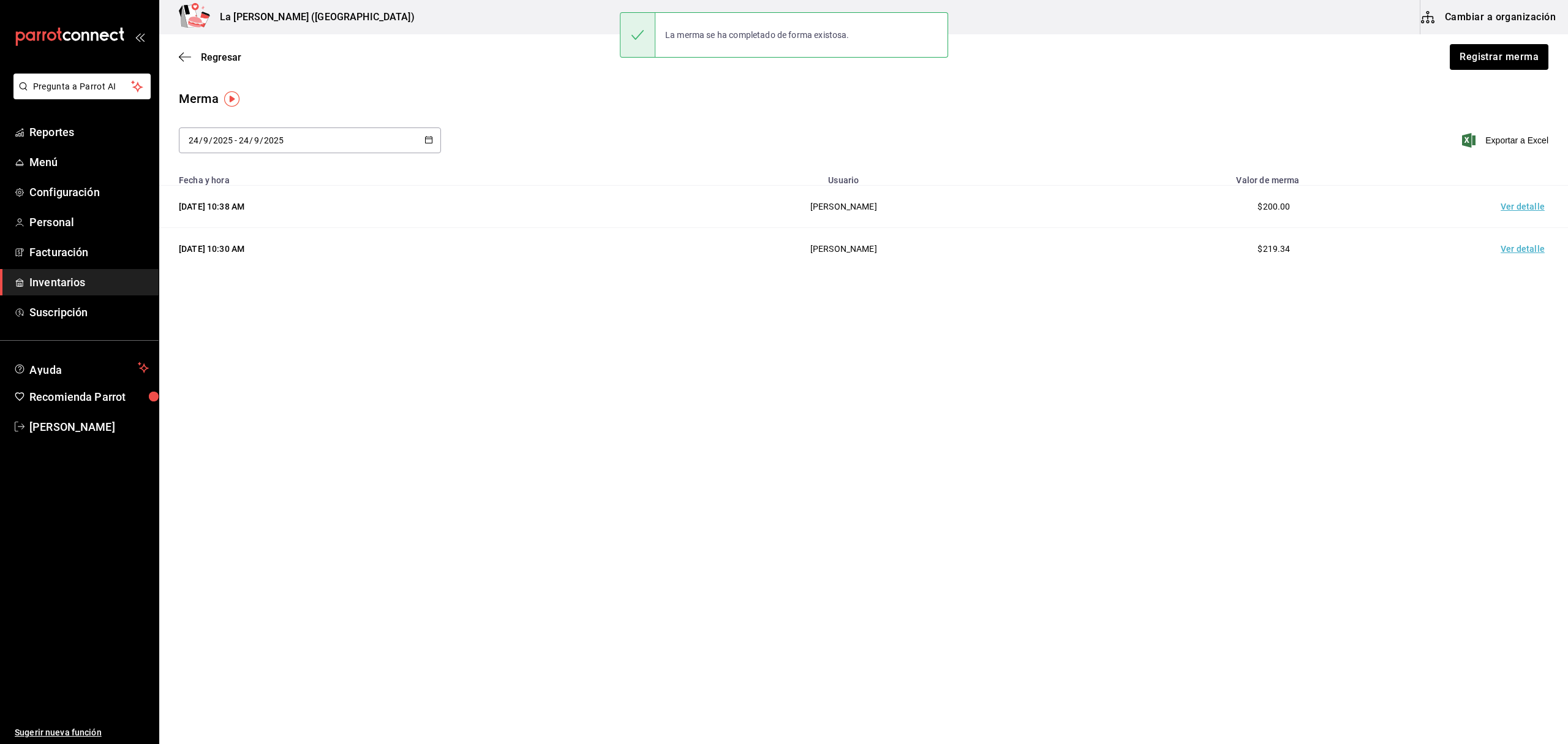
click at [1527, 211] on td "Ver detalle" at bounding box center [1525, 207] width 86 height 43
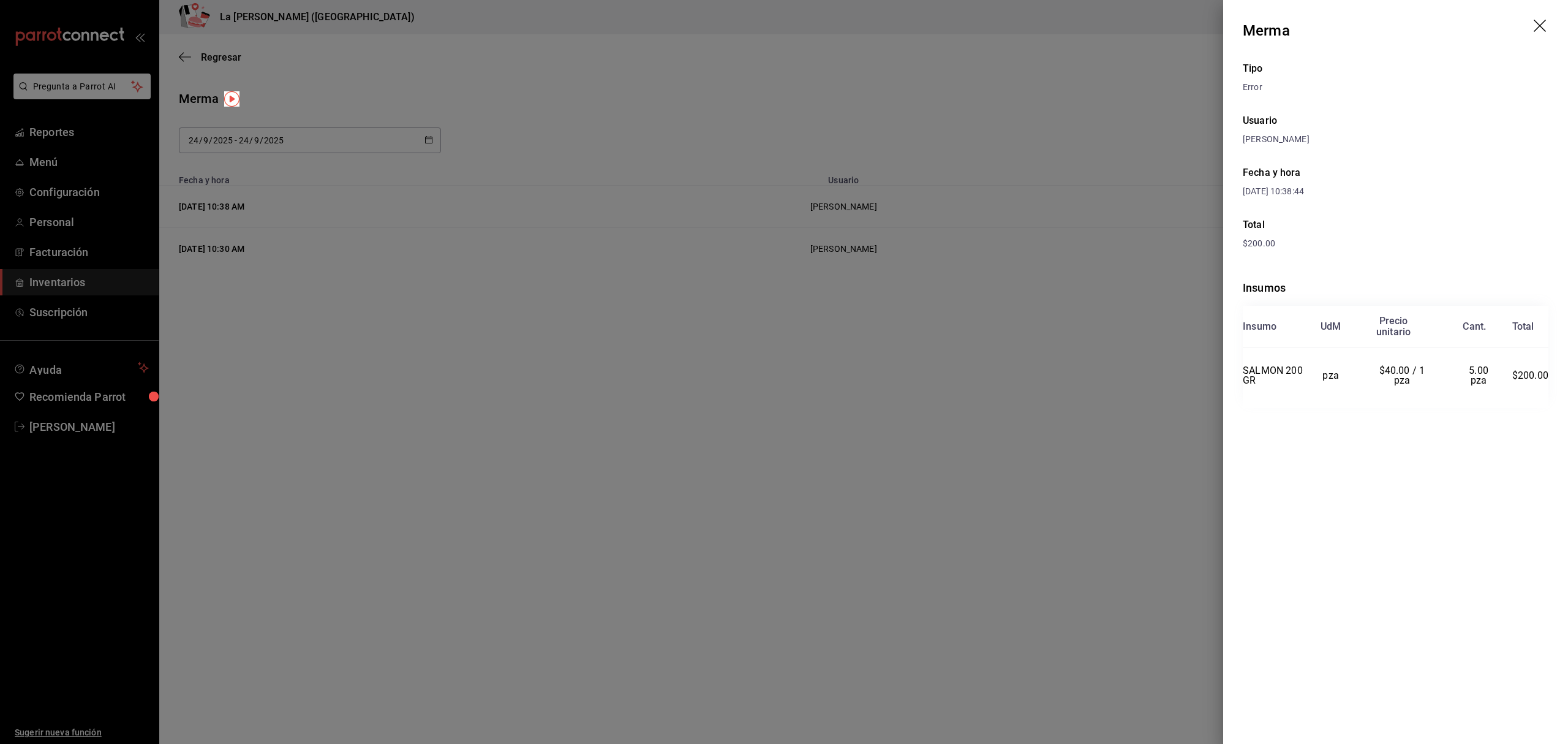
click at [1532, 22] on header "Merma" at bounding box center [1395, 30] width 345 height 61
click at [1547, 28] on icon "drag" at bounding box center [1541, 27] width 15 height 15
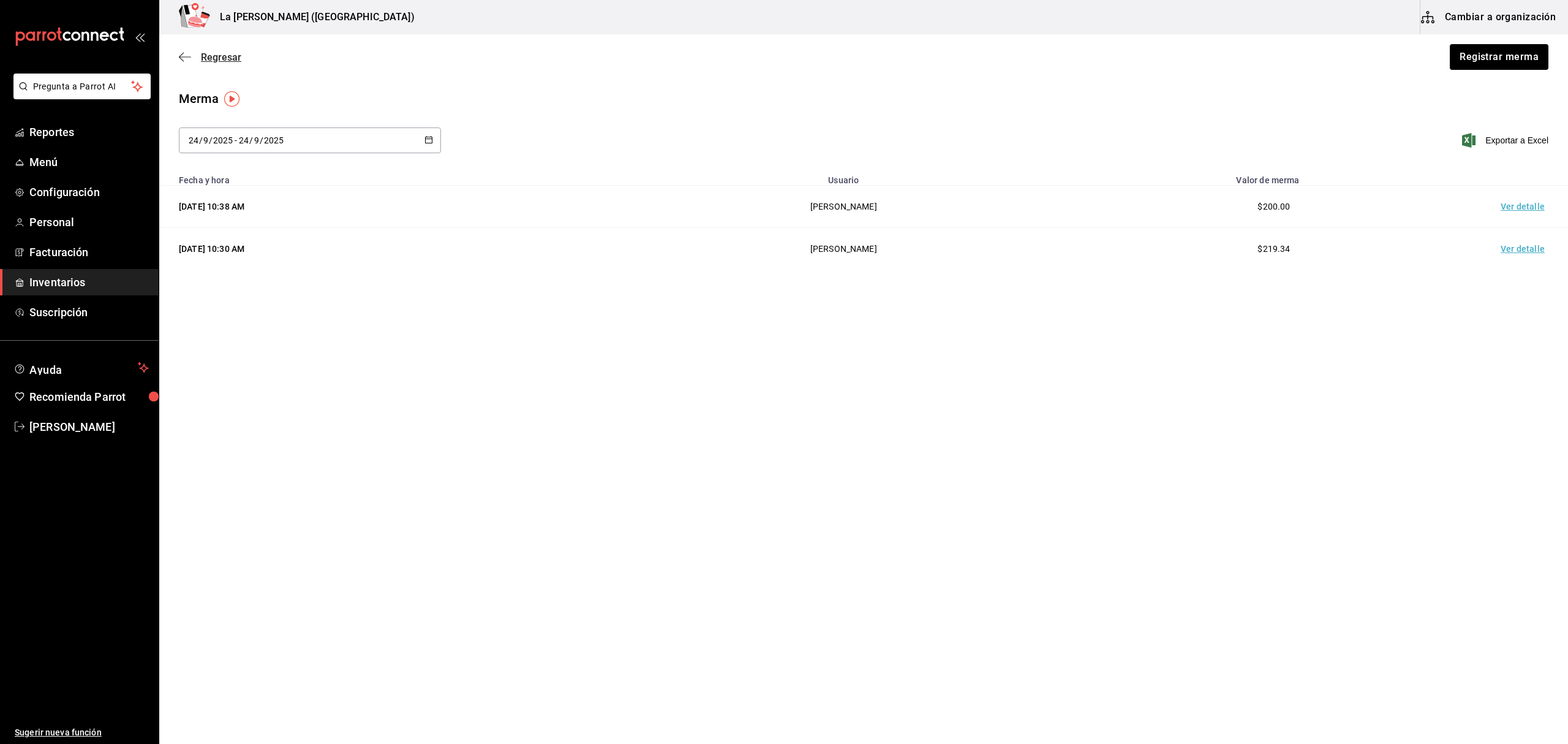
click at [225, 55] on span "Regresar" at bounding box center [221, 57] width 41 height 12
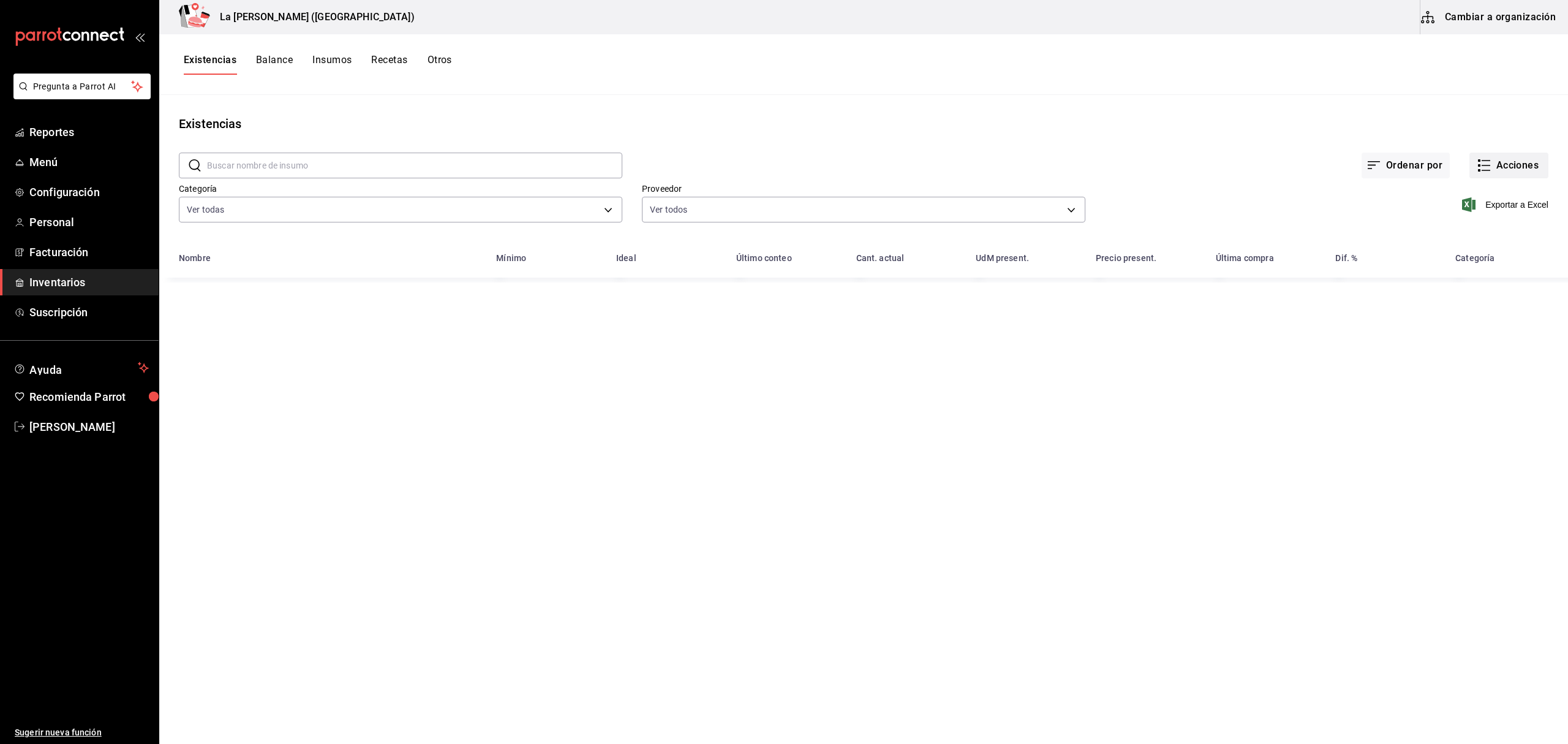
click at [1510, 172] on button "Acciones" at bounding box center [1509, 165] width 79 height 26
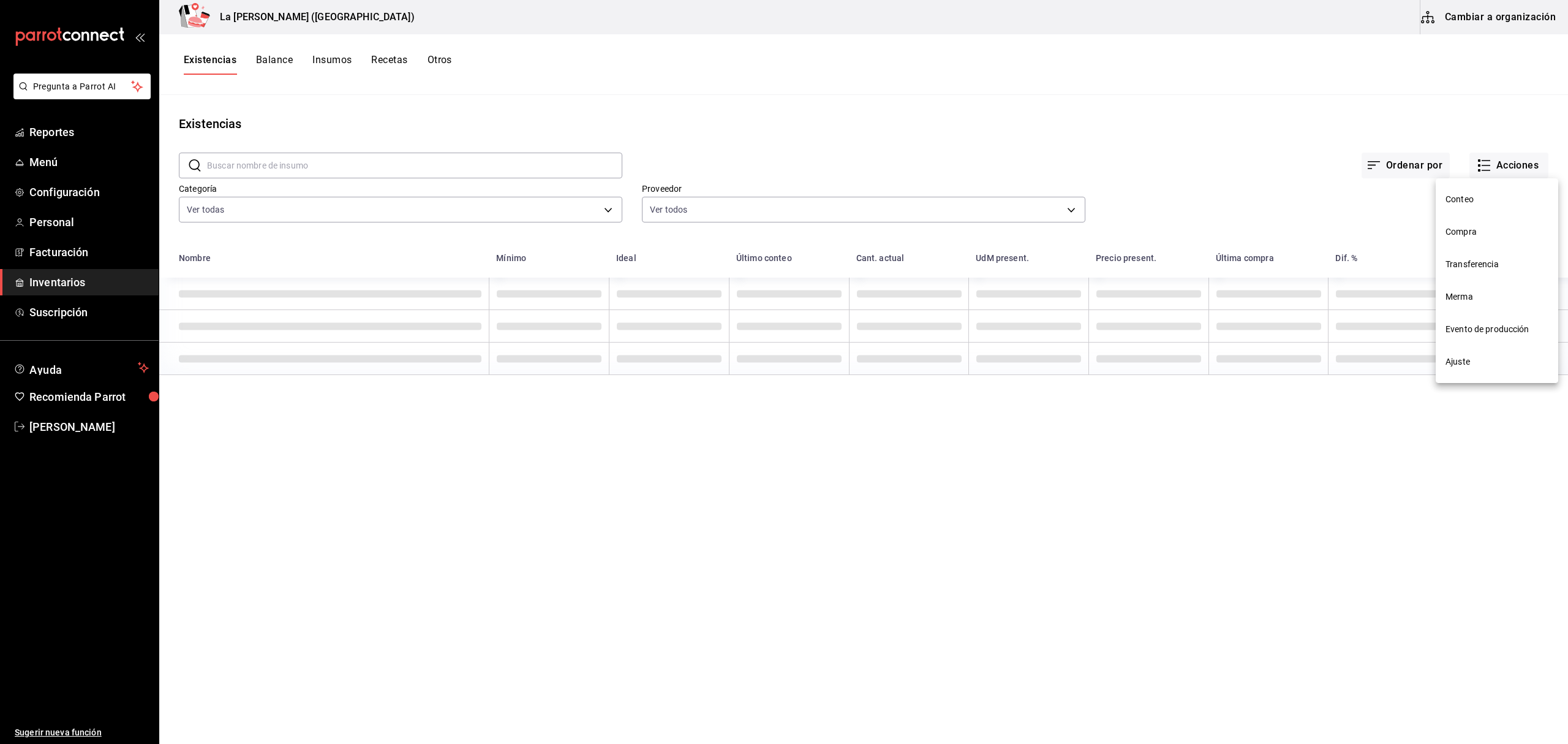
click at [1465, 234] on span "Compra" at bounding box center [1496, 232] width 103 height 13
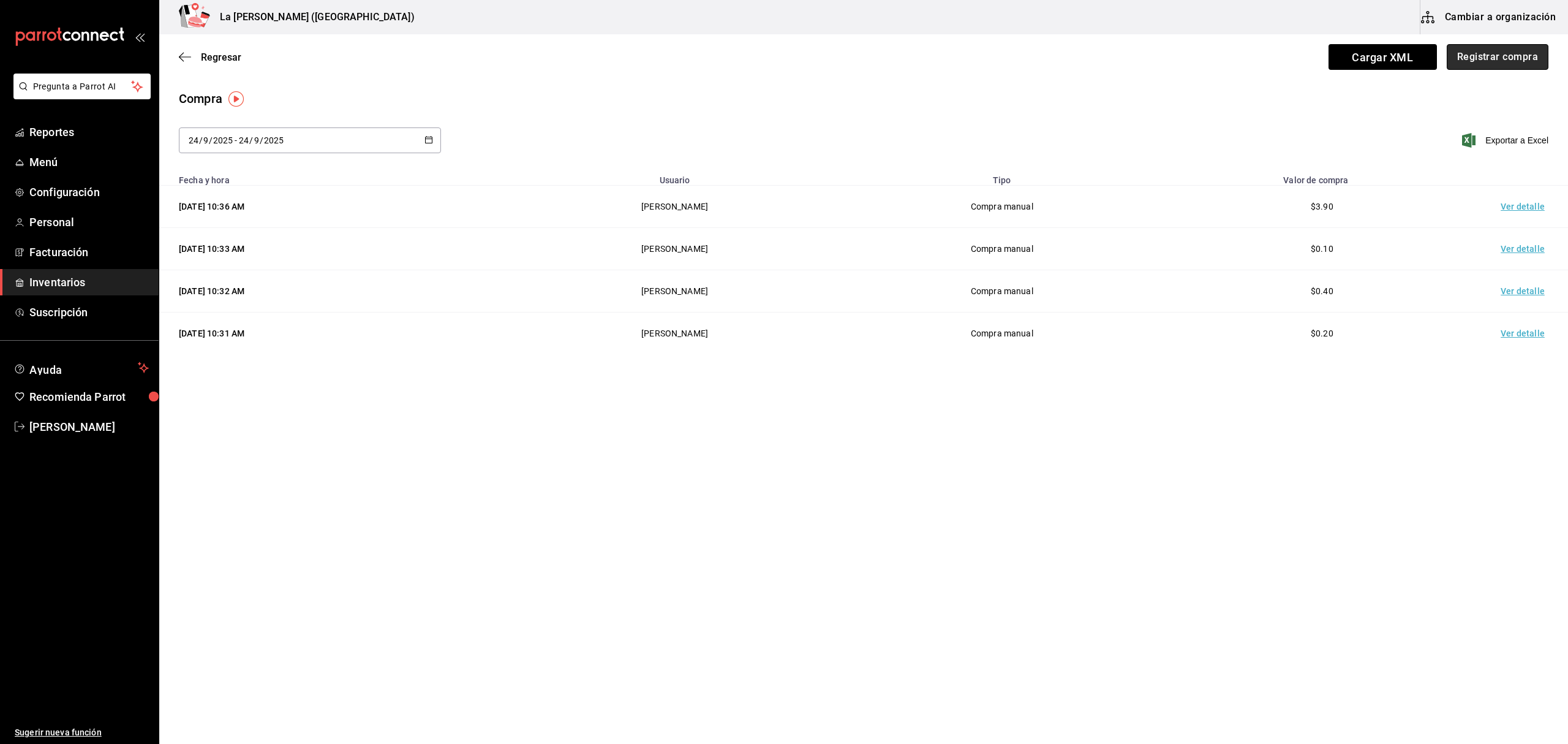
click at [1503, 63] on button "Registrar compra" at bounding box center [1498, 57] width 102 height 26
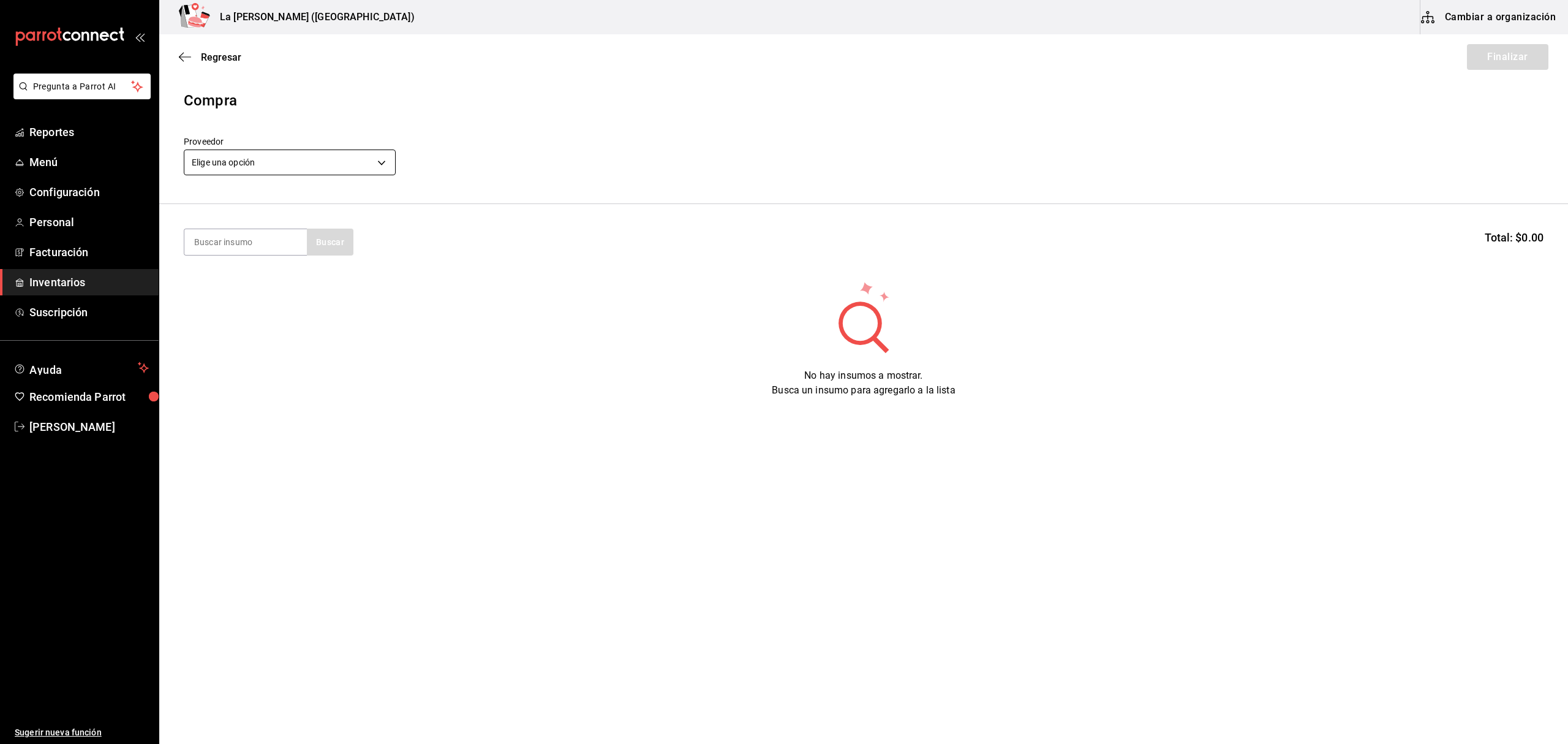
click at [279, 157] on body "Pregunta a Parrot AI Reportes Menú Configuración Personal Facturación Inventari…" at bounding box center [784, 337] width 1568 height 675
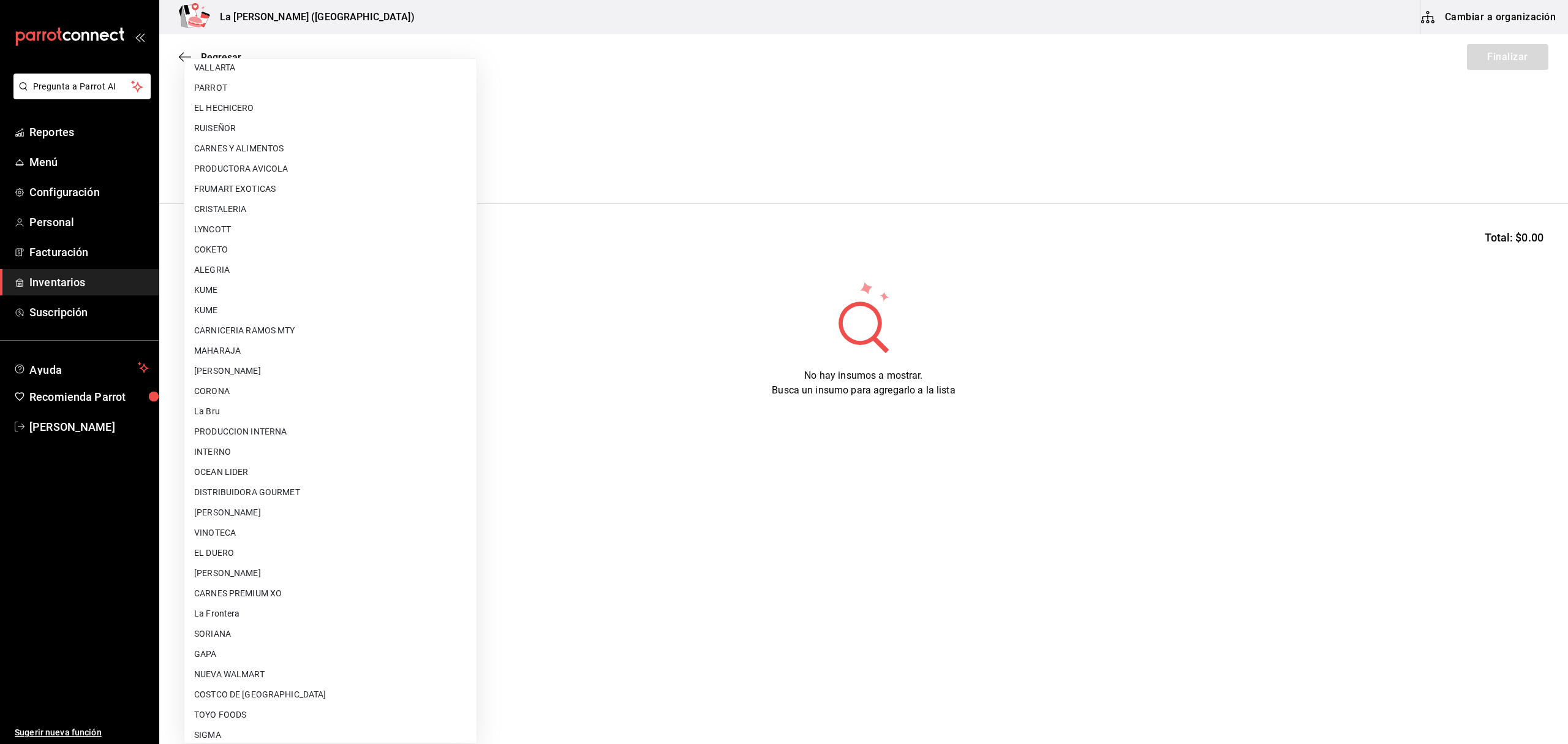
scroll to position [680, 0]
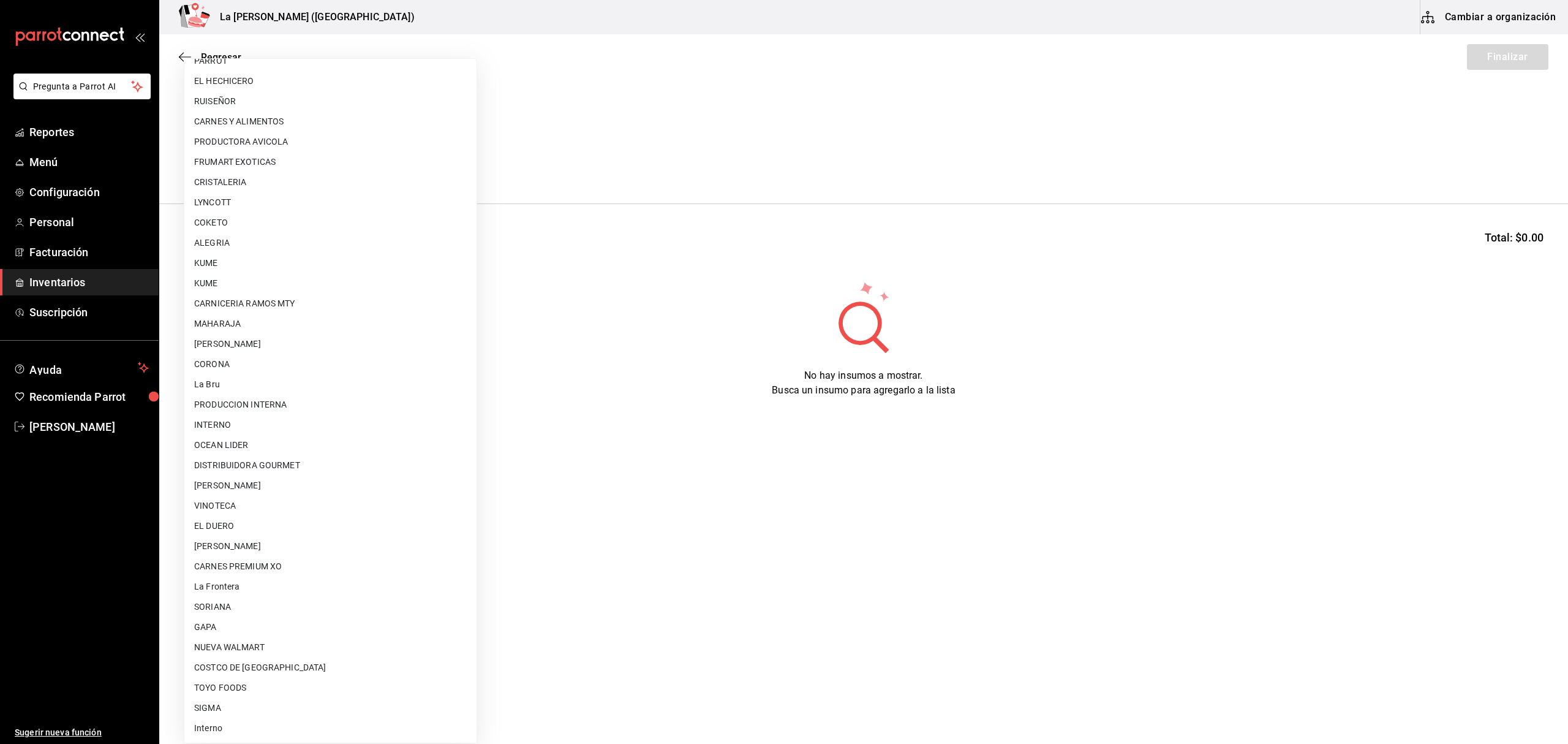
click at [292, 546] on li "[PERSON_NAME]" at bounding box center [331, 546] width 292 height 20
type input "315b81d5-d420-441a-a150-3d316ba9d60a"
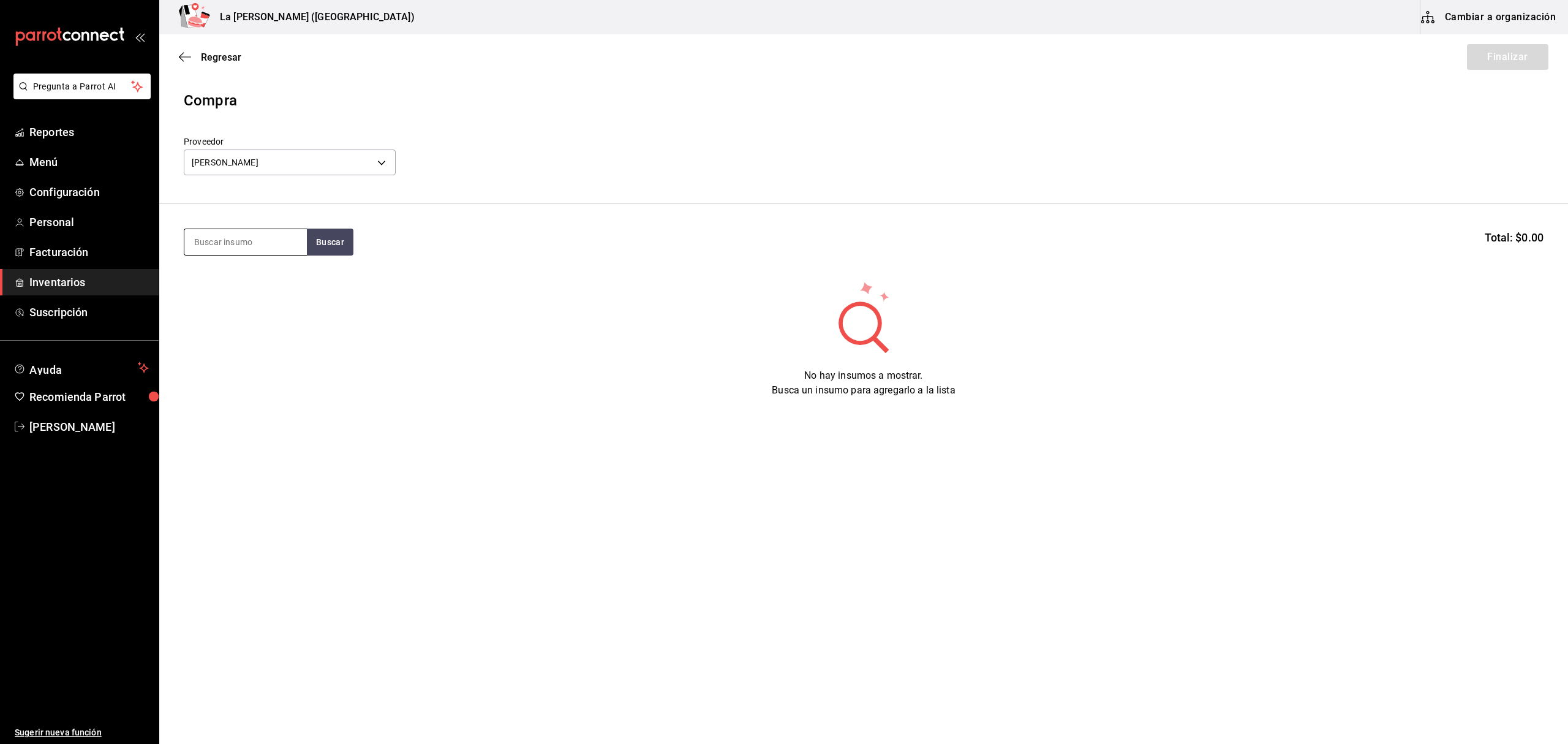
drag, startPoint x: 230, startPoint y: 240, endPoint x: 221, endPoint y: 248, distance: 12.0
click at [226, 244] on input at bounding box center [246, 242] width 123 height 26
type input "esfe"
click at [236, 298] on div "Piezas - [PERSON_NAME]" at bounding box center [243, 291] width 99 height 13
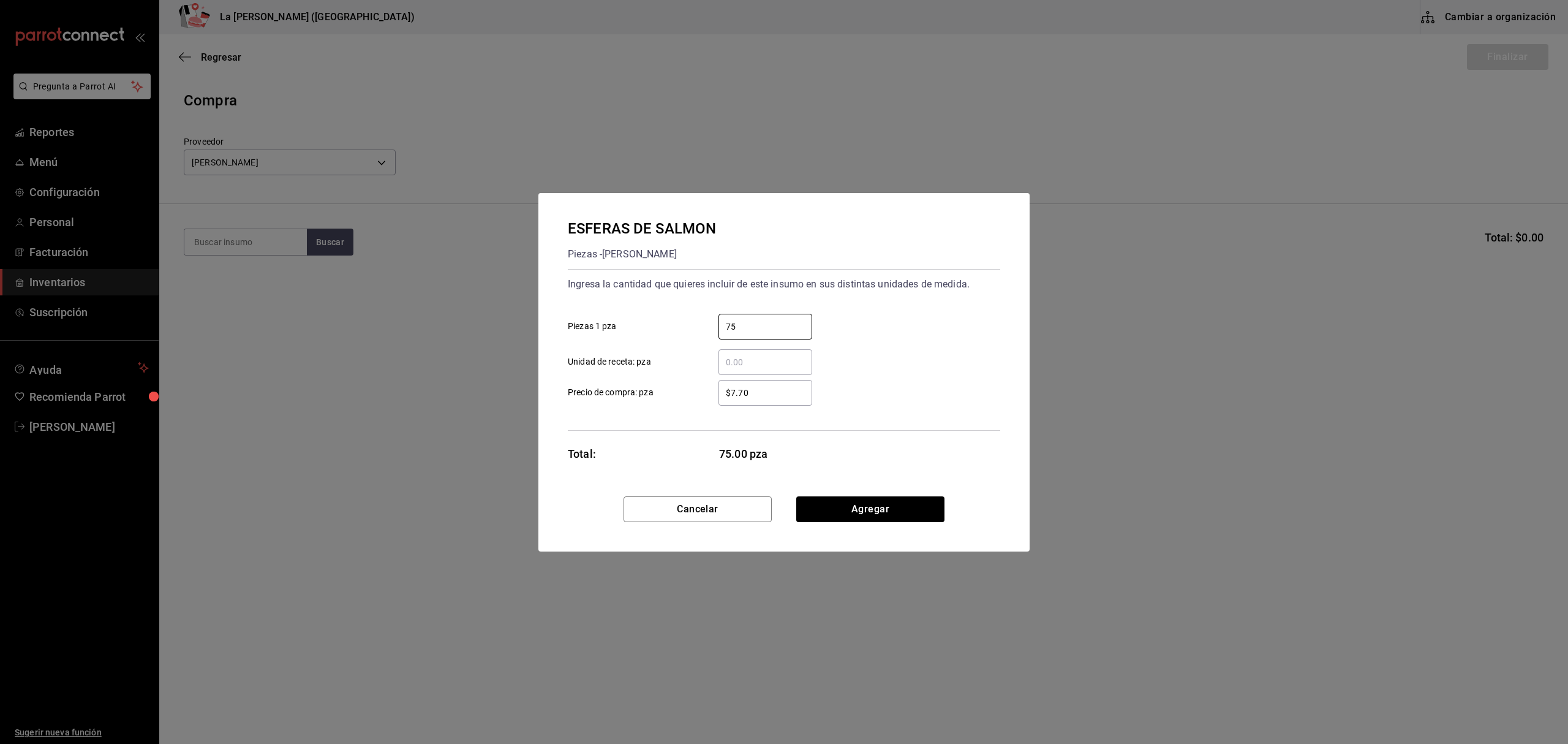
type input "75"
type input "$0.1"
click button "Agregar" at bounding box center [870, 509] width 148 height 26
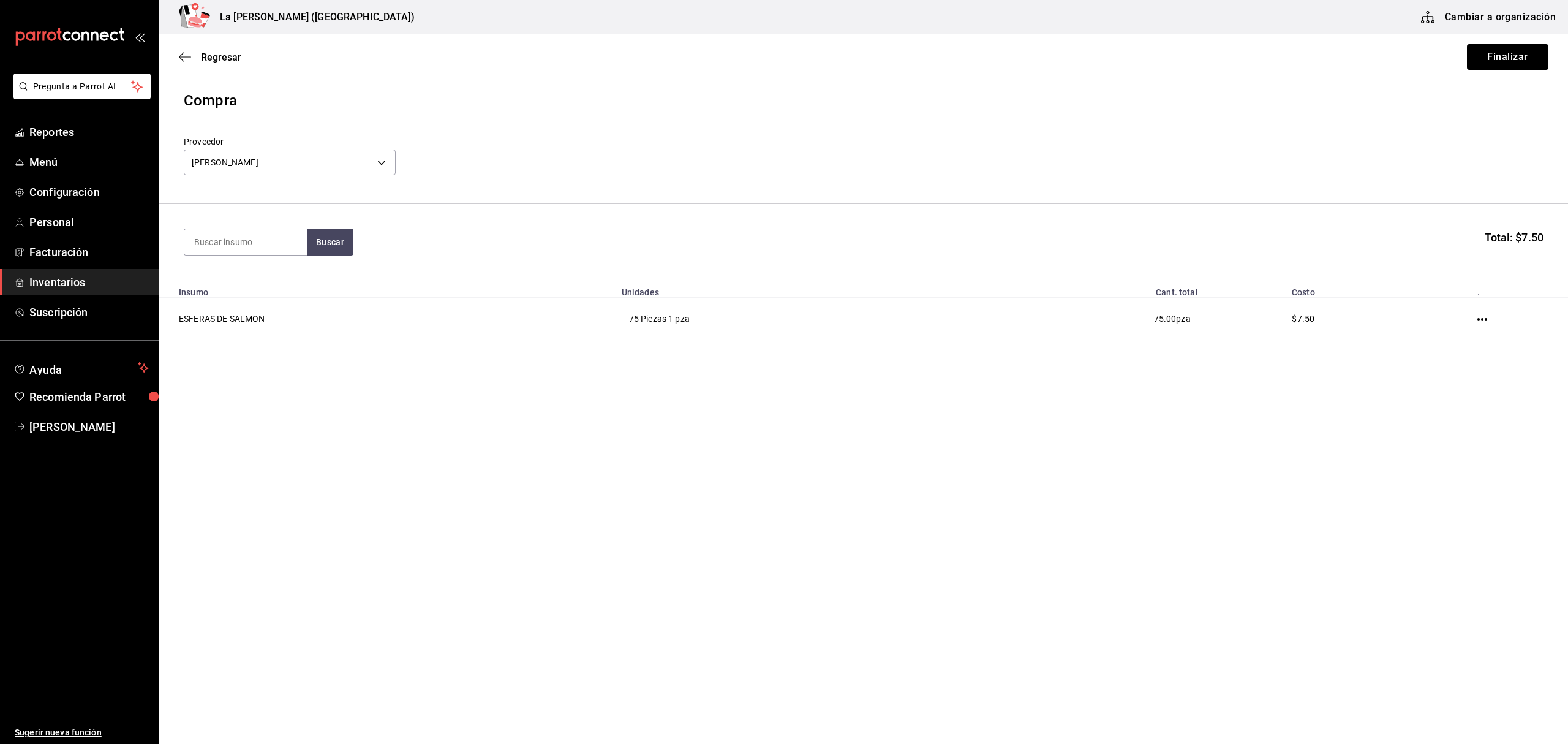
click at [1497, 39] on div "Regresar Finalizar" at bounding box center [863, 56] width 1408 height 45
click at [1496, 55] on button "Finalizar" at bounding box center [1507, 57] width 81 height 26
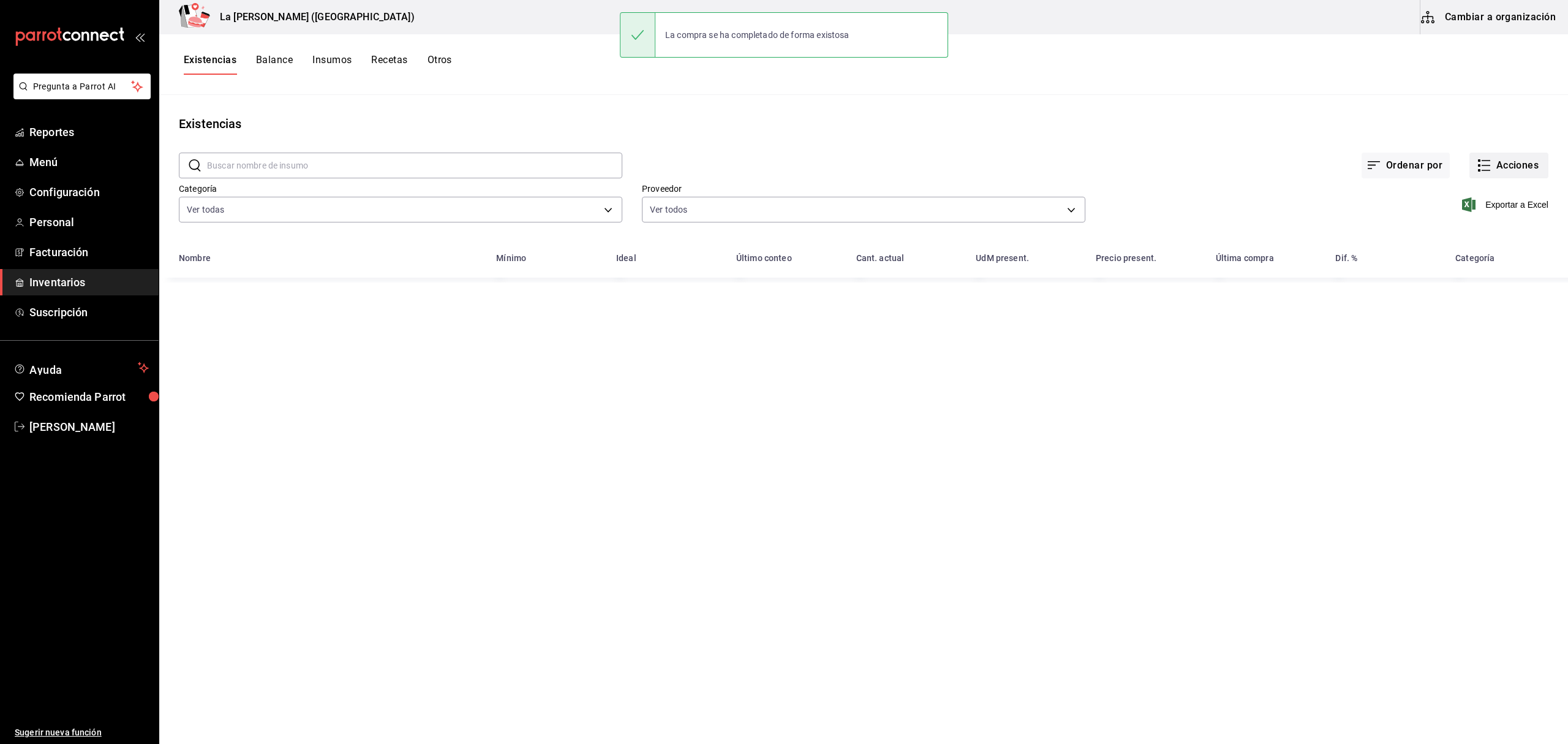
click at [1501, 172] on button "Acciones" at bounding box center [1509, 165] width 79 height 26
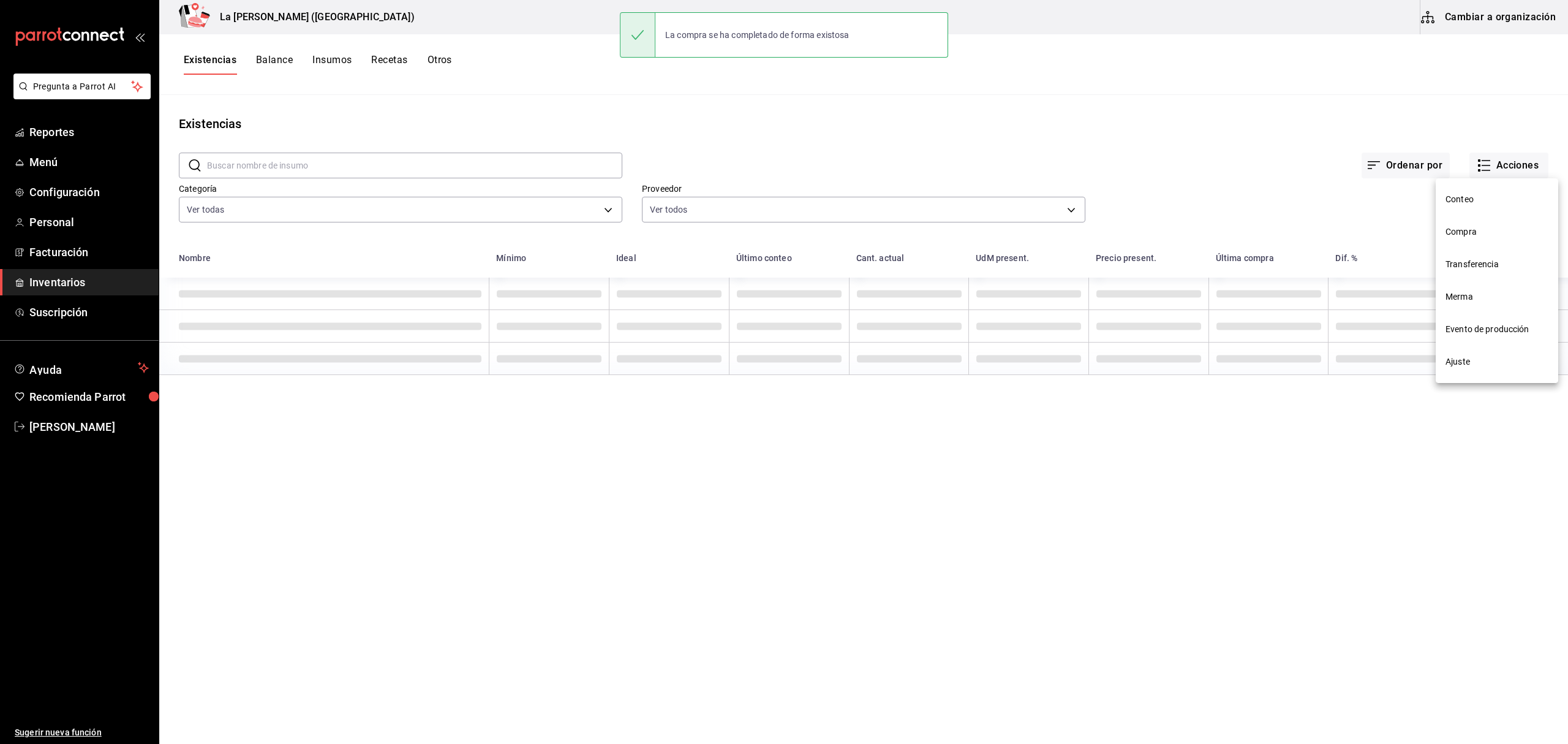
click at [1470, 238] on li "Compra" at bounding box center [1497, 231] width 123 height 32
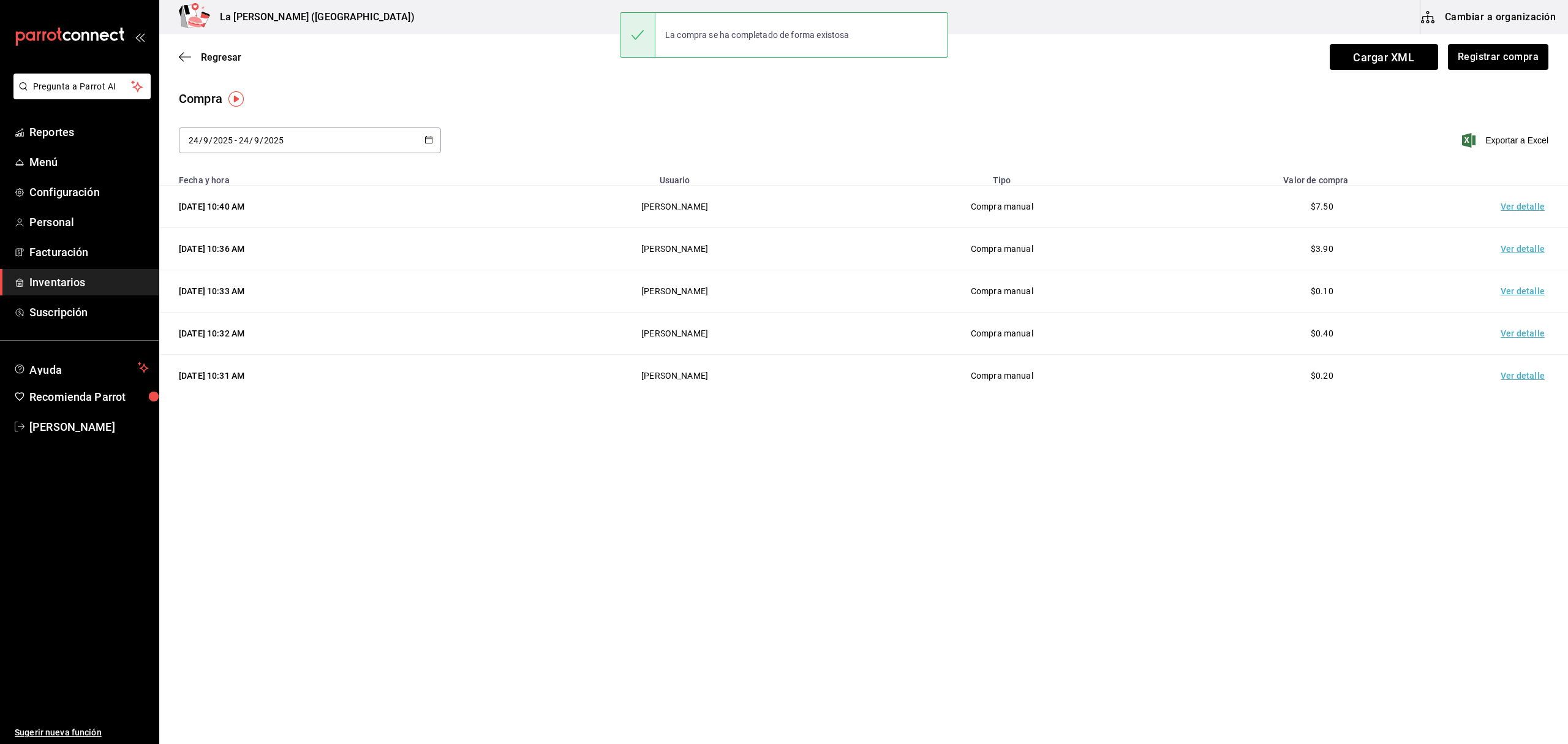
click at [1529, 209] on td "Ver detalle" at bounding box center [1525, 207] width 86 height 43
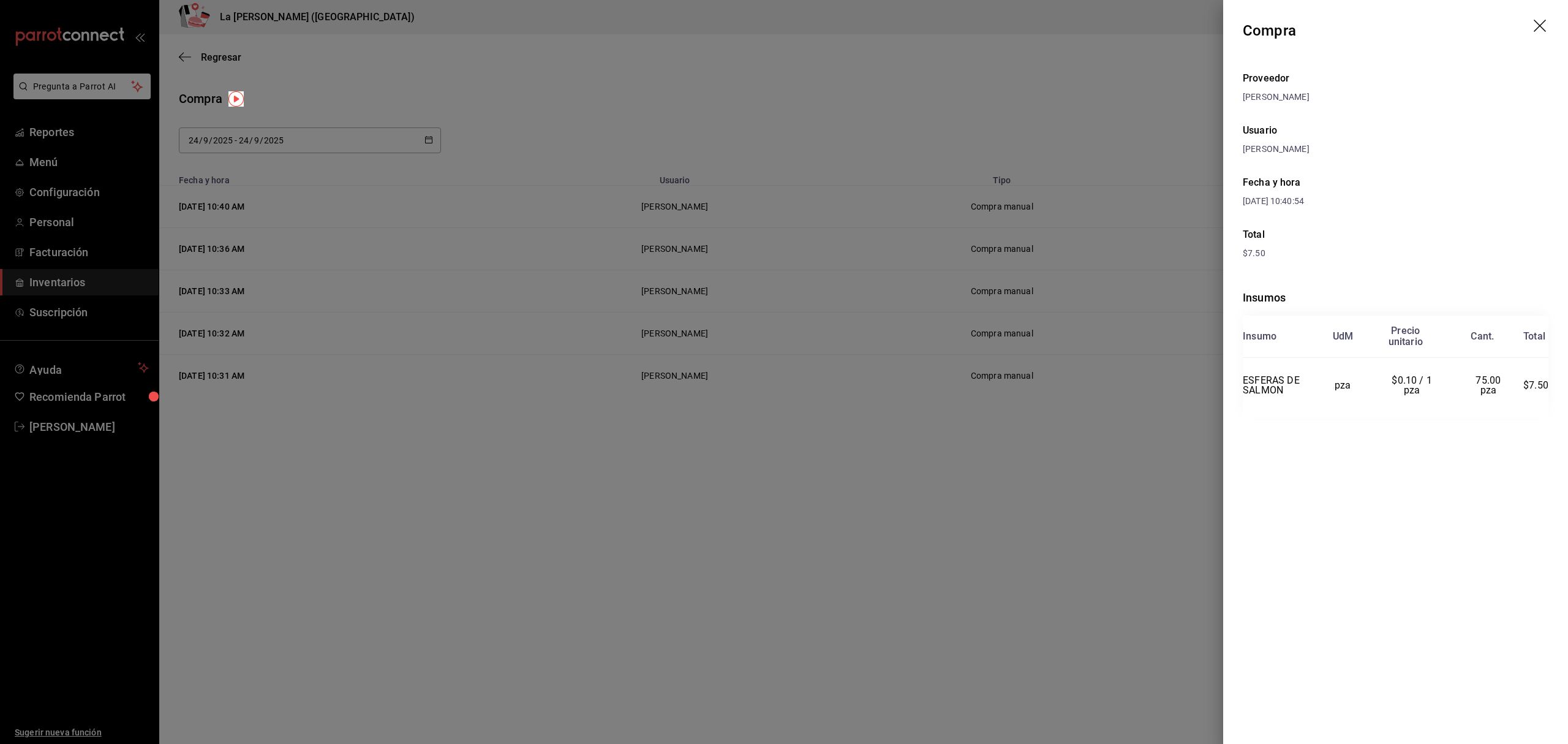
click at [1551, 26] on header "Compra" at bounding box center [1395, 30] width 345 height 61
click at [1536, 30] on icon "drag" at bounding box center [1539, 25] width 12 height 12
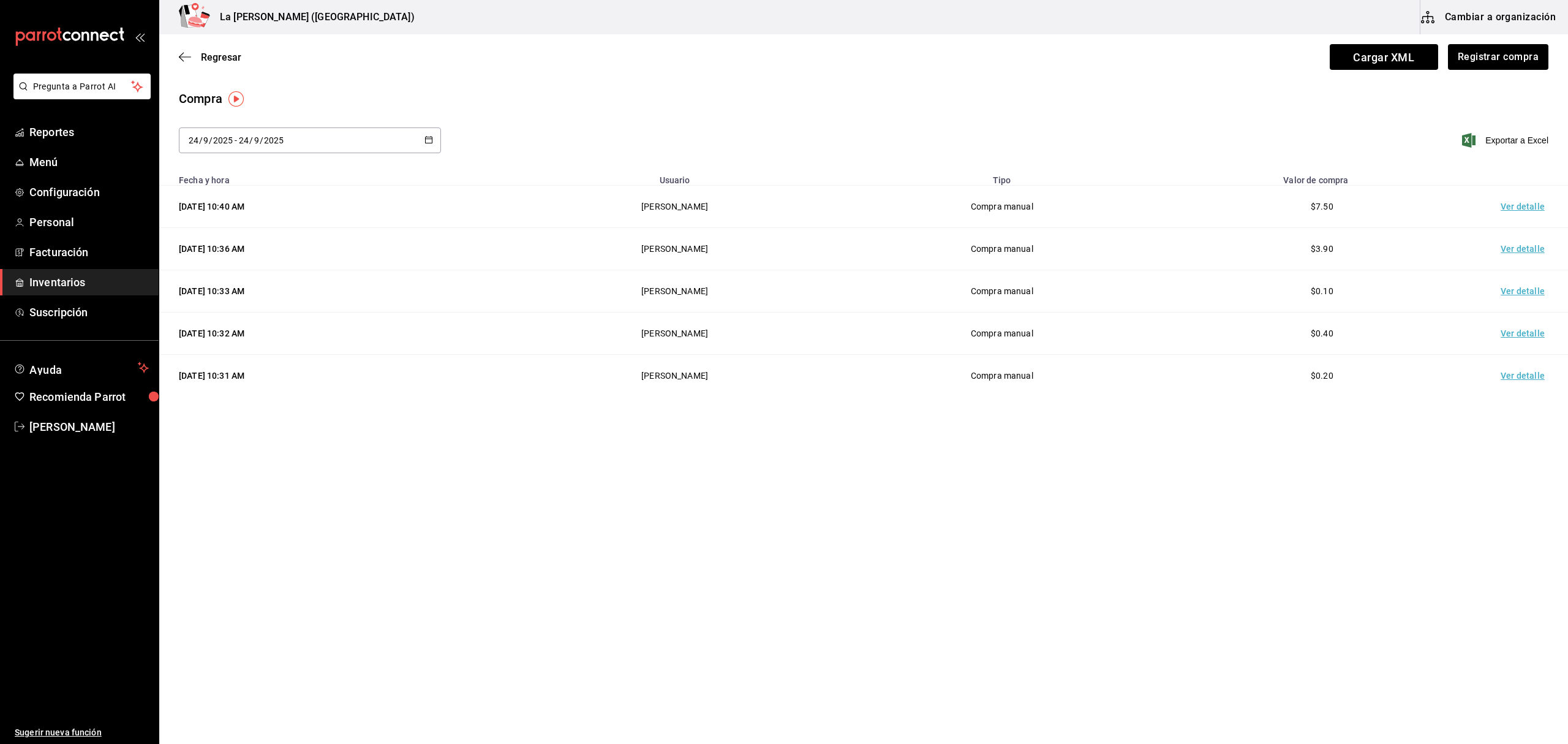
click at [79, 285] on span "Inventarios" at bounding box center [89, 282] width 119 height 17
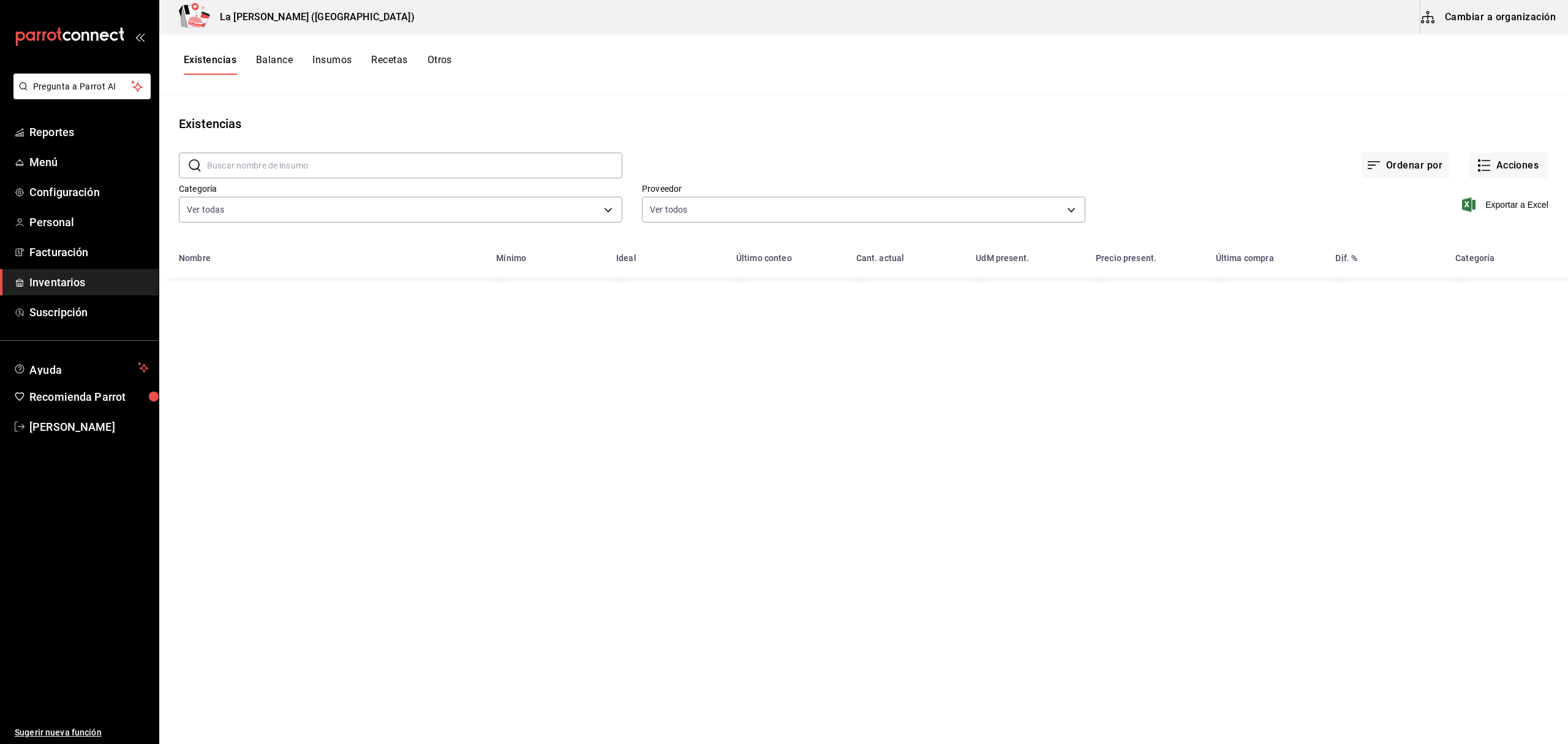
click at [204, 60] on button "Existencias" at bounding box center [210, 64] width 53 height 21
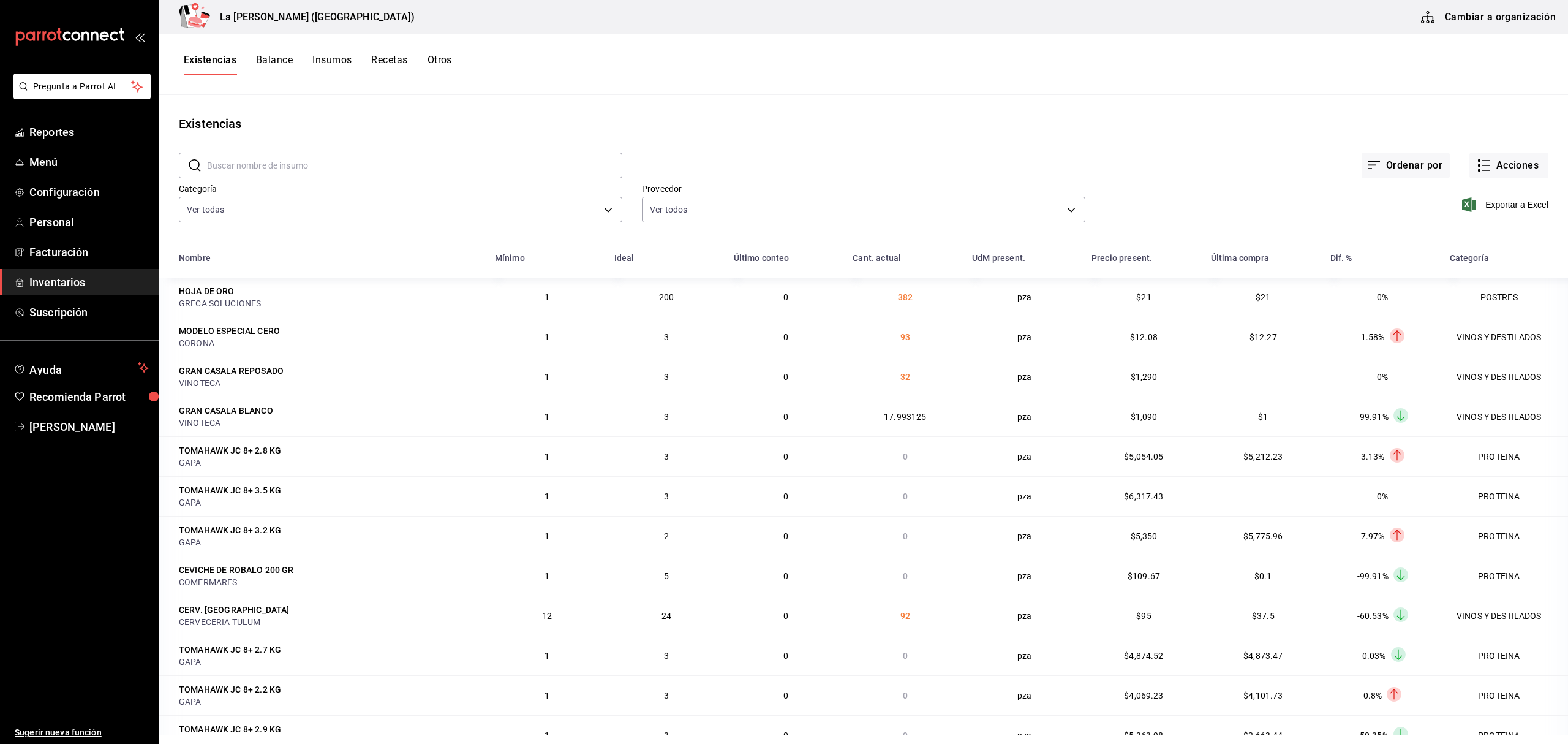
click at [1226, 106] on main "Existencias ​ ​ Ordenar por Acciones Categoría Ver todas be0ce7a6-2660-4f84-b74…" at bounding box center [863, 415] width 1408 height 640
click at [200, 60] on button "Existencias" at bounding box center [210, 64] width 53 height 21
